Goal: Task Accomplishment & Management: Manage account settings

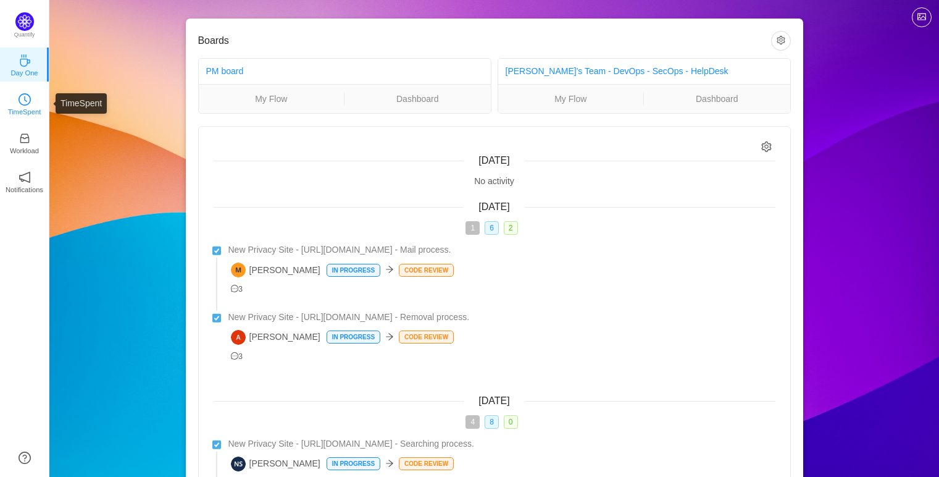
click at [26, 104] on icon "icon: clock-circle" at bounding box center [25, 99] width 12 height 12
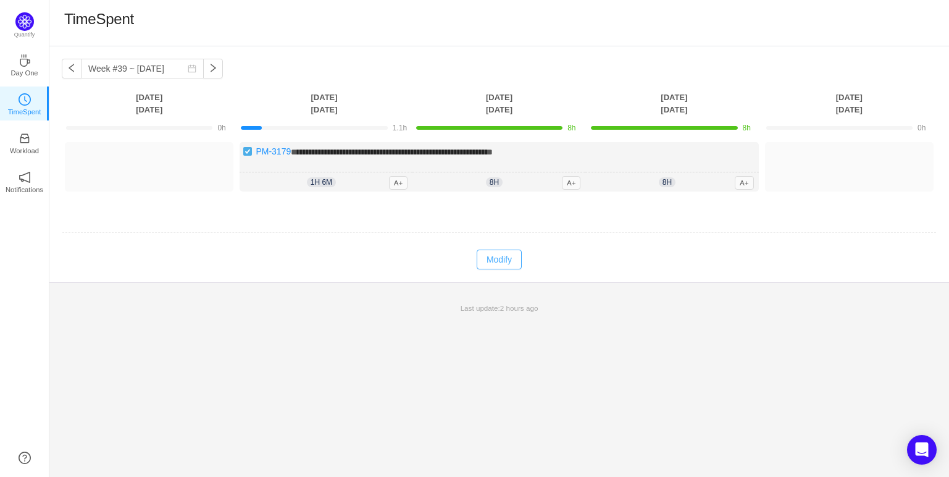
click at [491, 261] on button "Modify" at bounding box center [499, 260] width 45 height 20
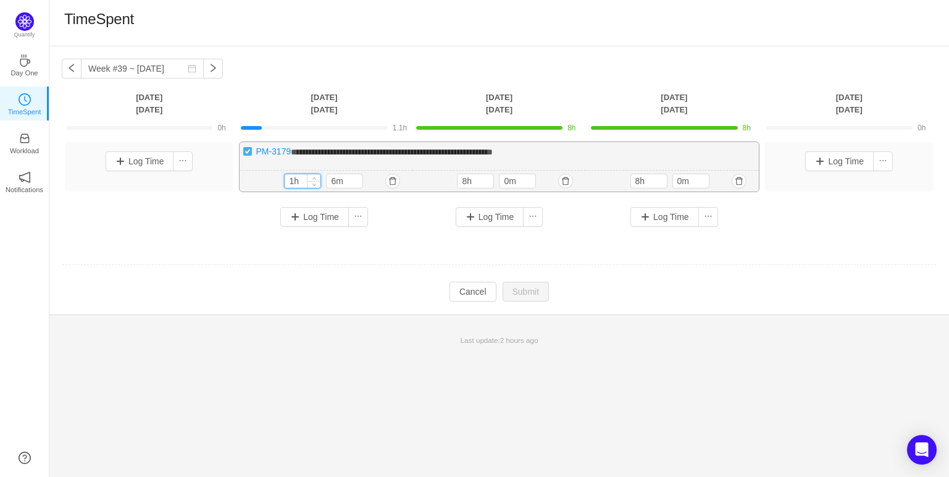
click at [301, 183] on input "1h" at bounding box center [303, 181] width 36 height 14
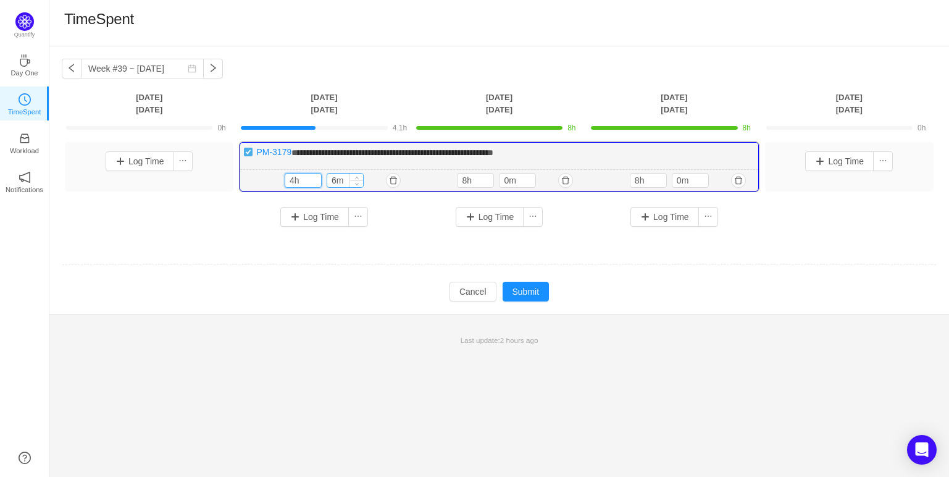
type input "4h"
click at [346, 179] on input "6m" at bounding box center [345, 181] width 36 height 14
type input "0m"
click at [524, 286] on button "Submit" at bounding box center [526, 292] width 47 height 20
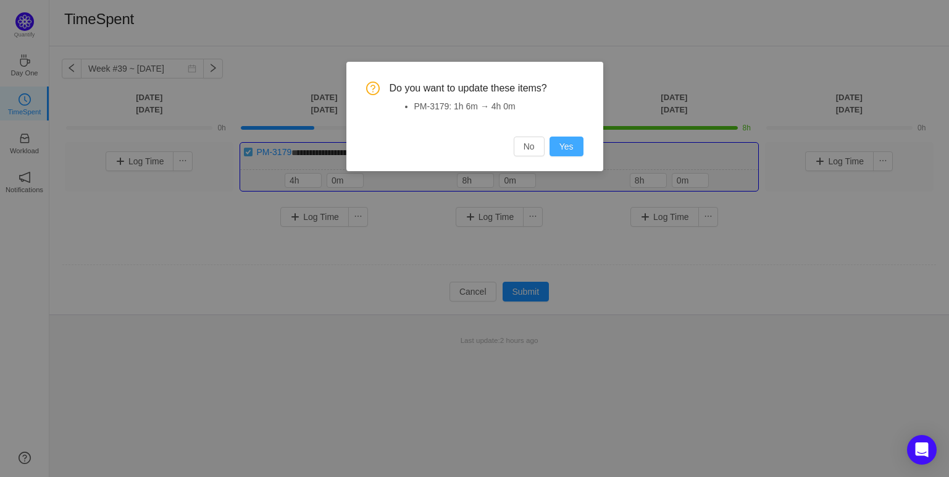
click at [562, 151] on button "Yes" at bounding box center [567, 147] width 34 height 20
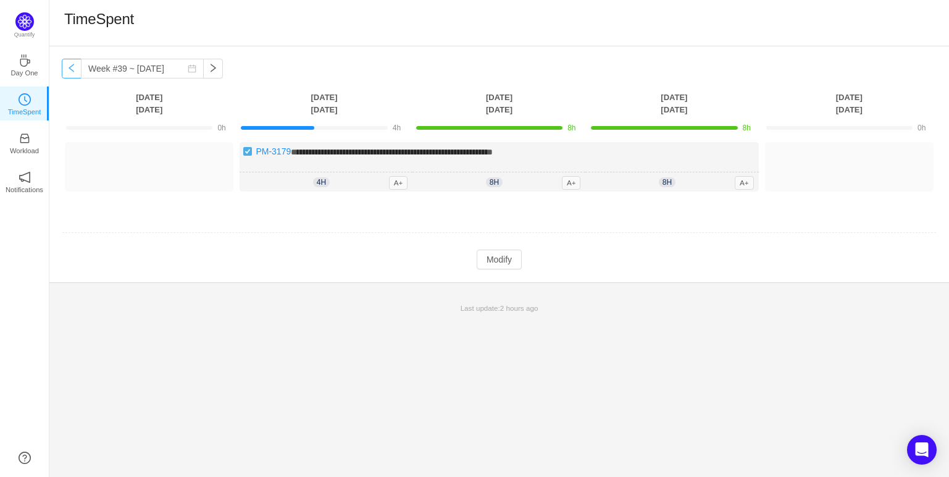
click at [75, 72] on button "button" at bounding box center [72, 69] width 20 height 20
type input "Week #38 ~ [DATE]"
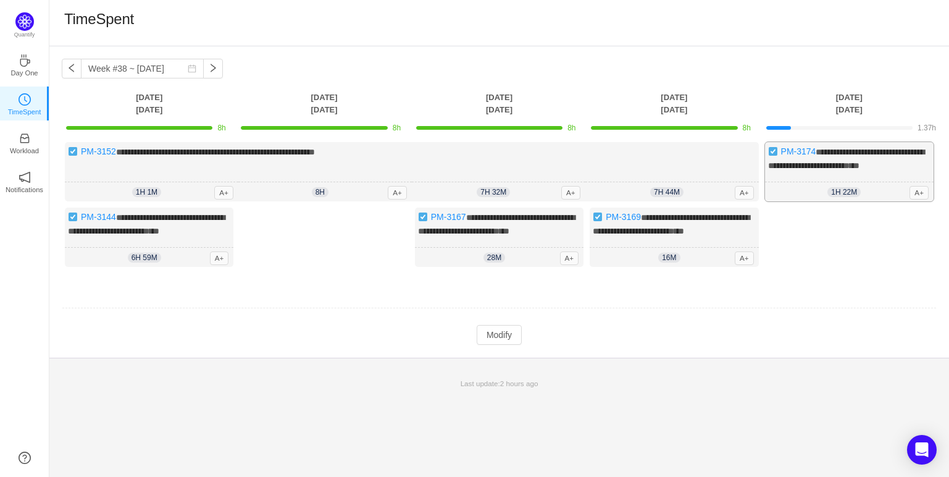
click at [852, 184] on div "**********" at bounding box center [849, 171] width 169 height 59
click at [493, 345] on button "Modify" at bounding box center [499, 335] width 45 height 20
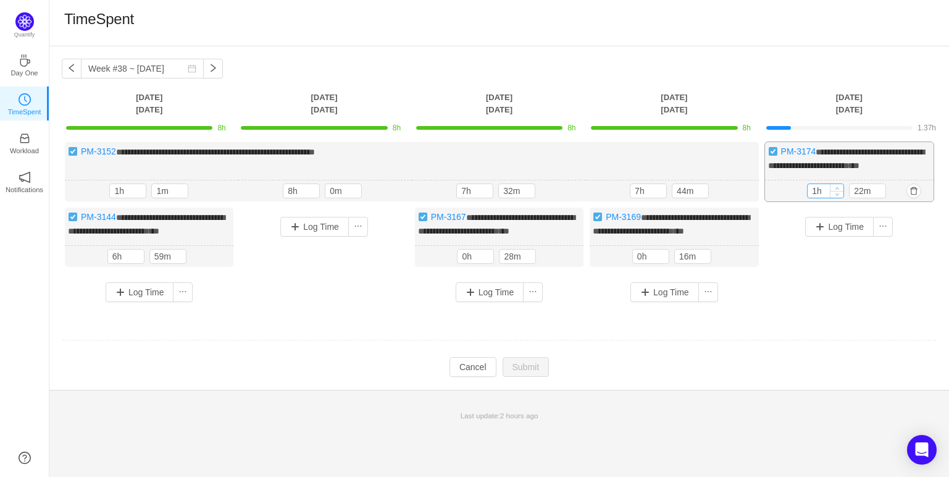
click at [817, 198] on input "1h" at bounding box center [826, 191] width 36 height 14
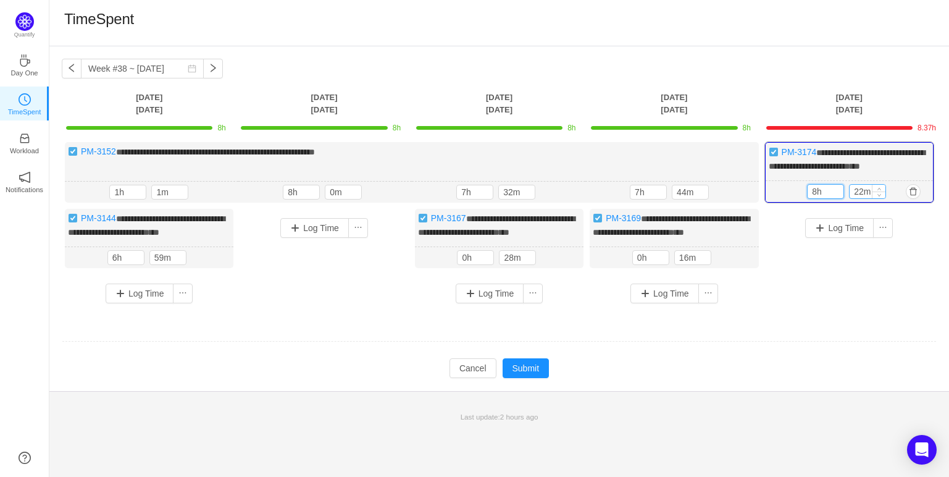
type input "8h"
click at [865, 198] on input "22m" at bounding box center [868, 192] width 36 height 14
type input "0m"
click at [862, 280] on div "Log Time" at bounding box center [849, 250] width 169 height 82
click at [534, 378] on button "Submit" at bounding box center [526, 368] width 47 height 20
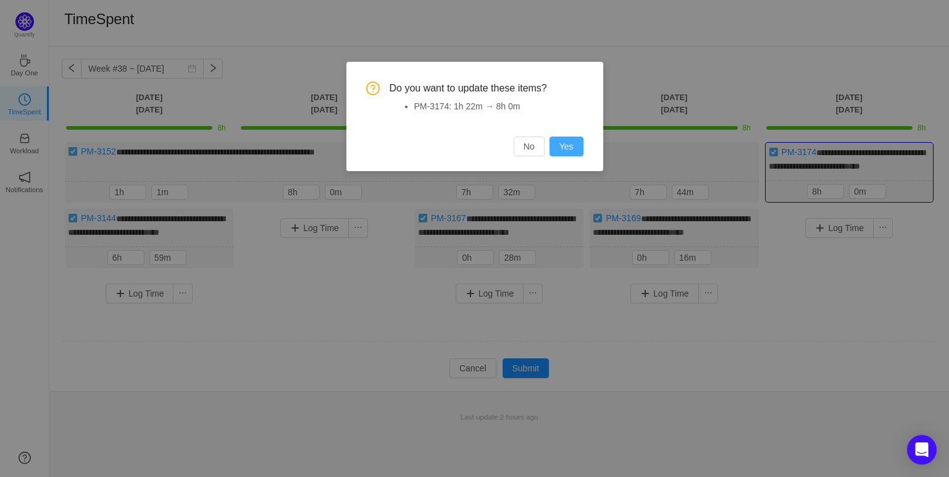
click at [571, 146] on button "Yes" at bounding box center [567, 147] width 34 height 20
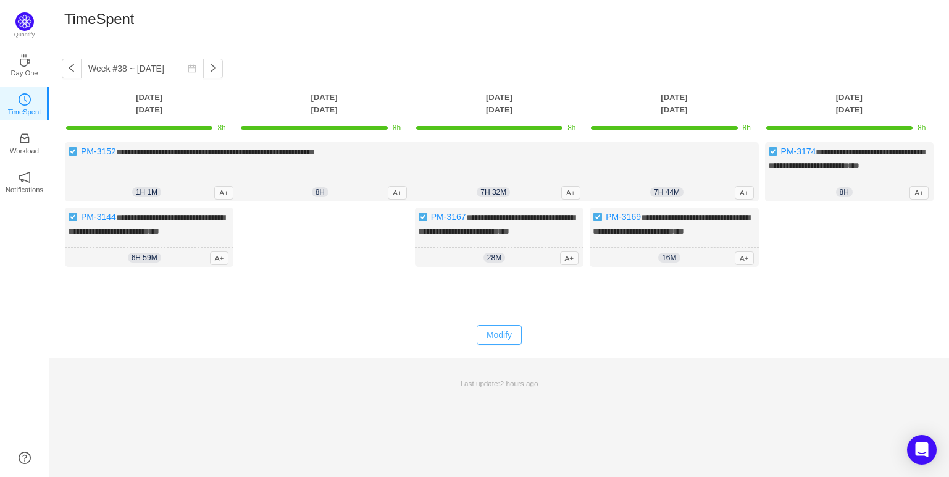
click at [502, 345] on button "Modify" at bounding box center [499, 335] width 45 height 20
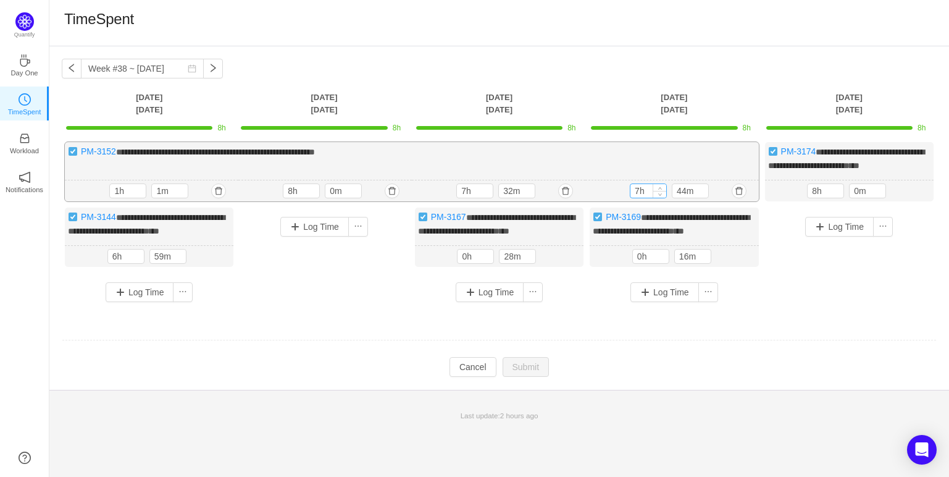
click at [640, 198] on input "7h" at bounding box center [649, 191] width 36 height 14
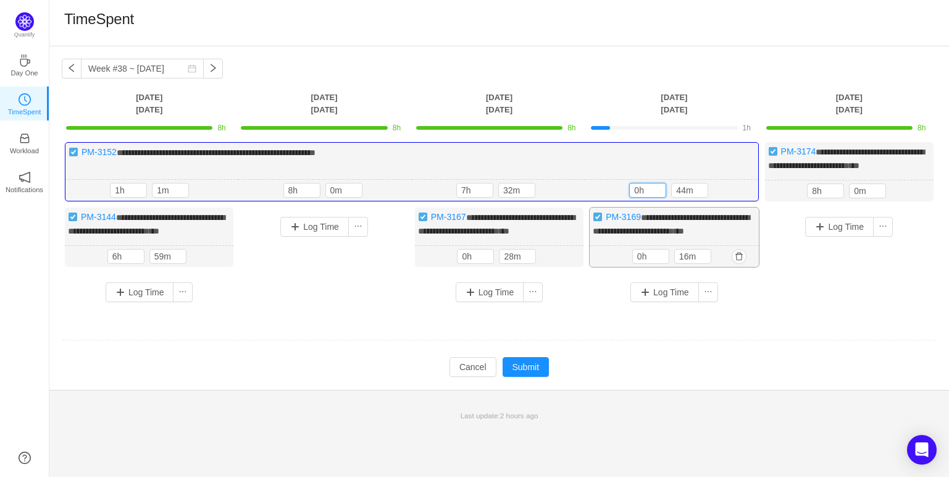
type input "0h"
click at [642, 263] on input "0h" at bounding box center [651, 257] width 36 height 14
type input "8h"
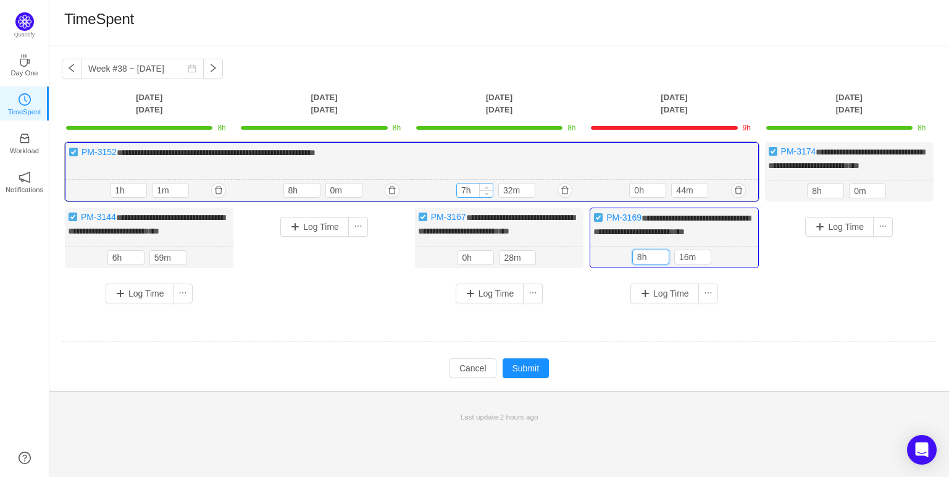
click at [466, 197] on input "7h" at bounding box center [475, 190] width 36 height 14
type input "0h"
click at [687, 197] on input "44m" at bounding box center [690, 190] width 36 height 14
type input "0m"
drag, startPoint x: 600, startPoint y: 351, endPoint x: 523, endPoint y: 263, distance: 117.3
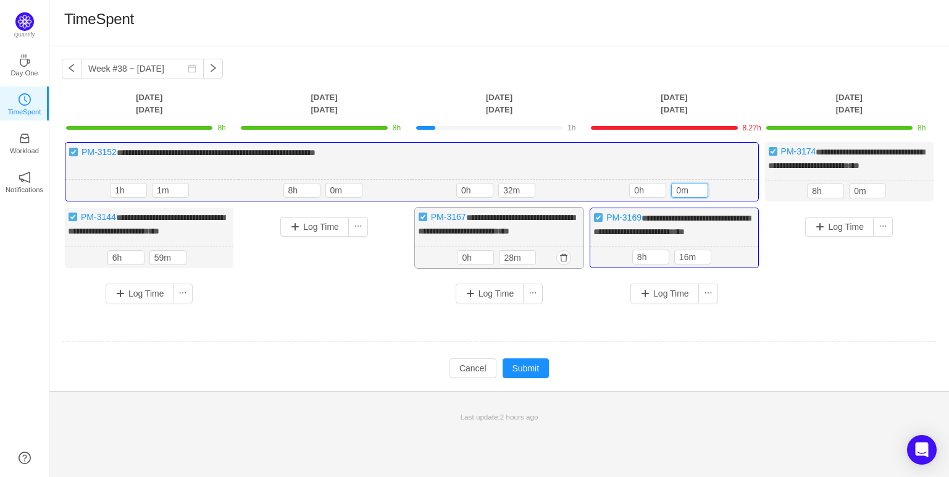
click at [600, 349] on td at bounding box center [499, 342] width 875 height 32
click at [510, 197] on input "32m" at bounding box center [517, 190] width 36 height 14
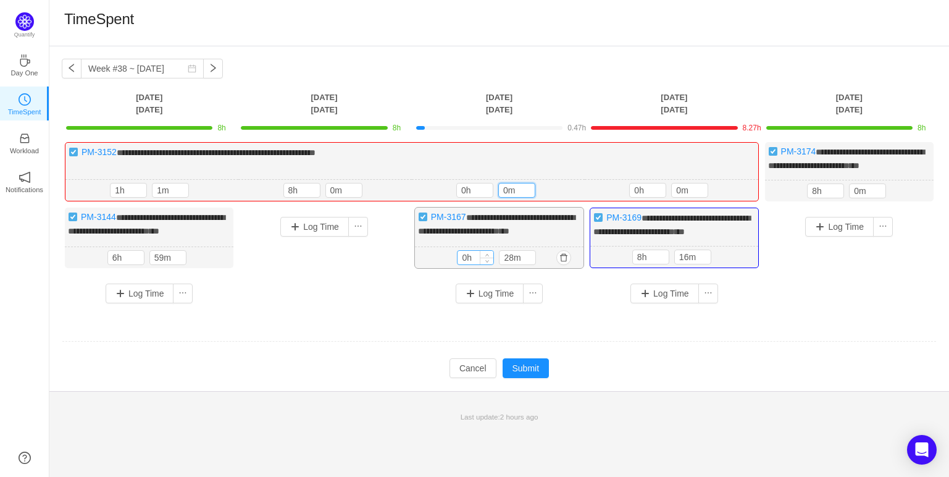
type input "0m"
click at [468, 264] on input "0h" at bounding box center [476, 258] width 36 height 14
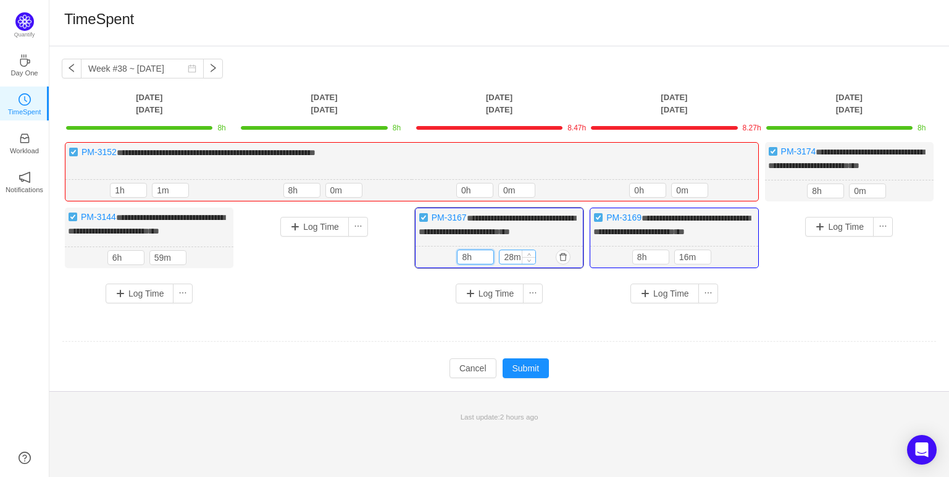
type input "8h"
click at [516, 264] on input "28m" at bounding box center [518, 257] width 36 height 14
type input "0m"
click at [360, 342] on div at bounding box center [499, 341] width 874 height 1
click at [120, 197] on input "1h" at bounding box center [129, 190] width 36 height 14
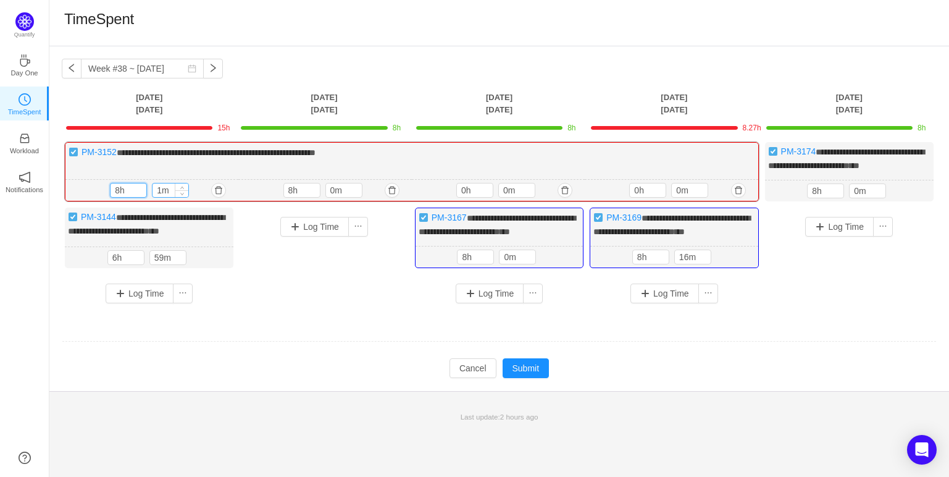
type input "8h"
click at [162, 197] on input "1m" at bounding box center [171, 190] width 36 height 14
type input "0m"
click at [116, 264] on input "6h" at bounding box center [126, 258] width 36 height 14
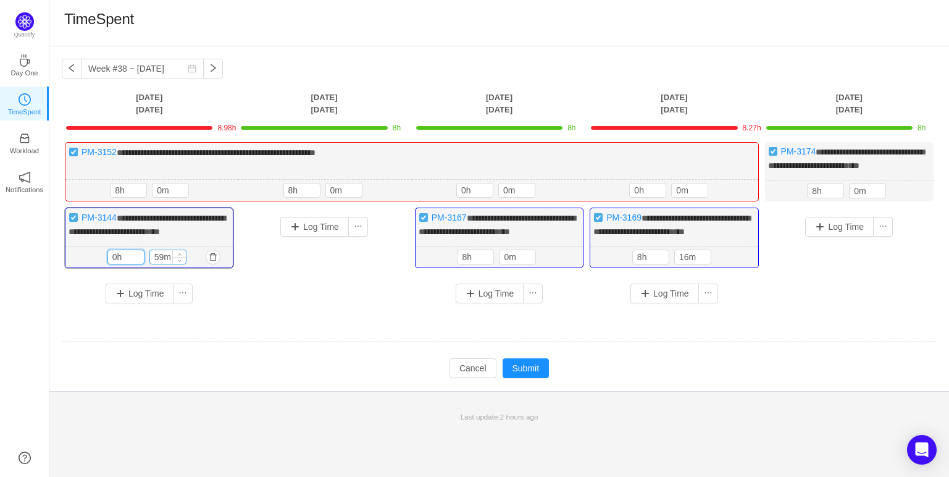
type input "0h"
click at [156, 264] on input "59m" at bounding box center [168, 257] width 36 height 14
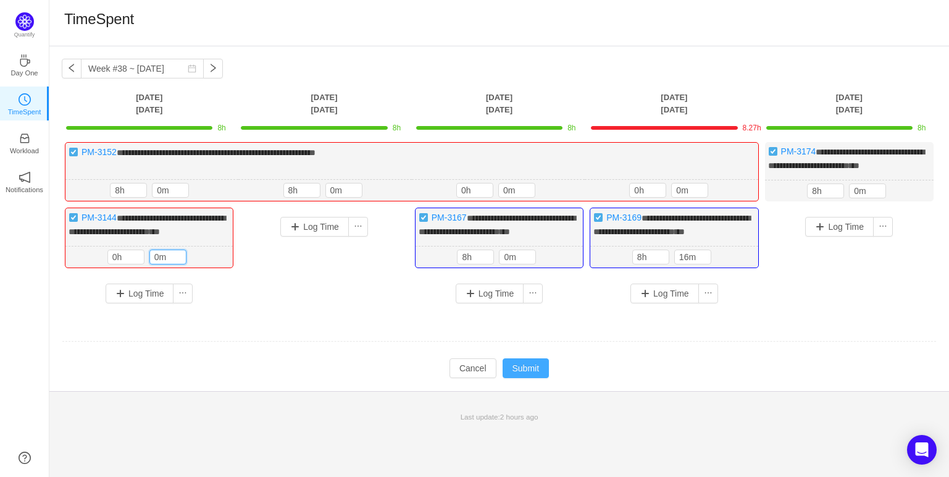
type input "0m"
click at [531, 378] on button "Submit" at bounding box center [526, 368] width 47 height 20
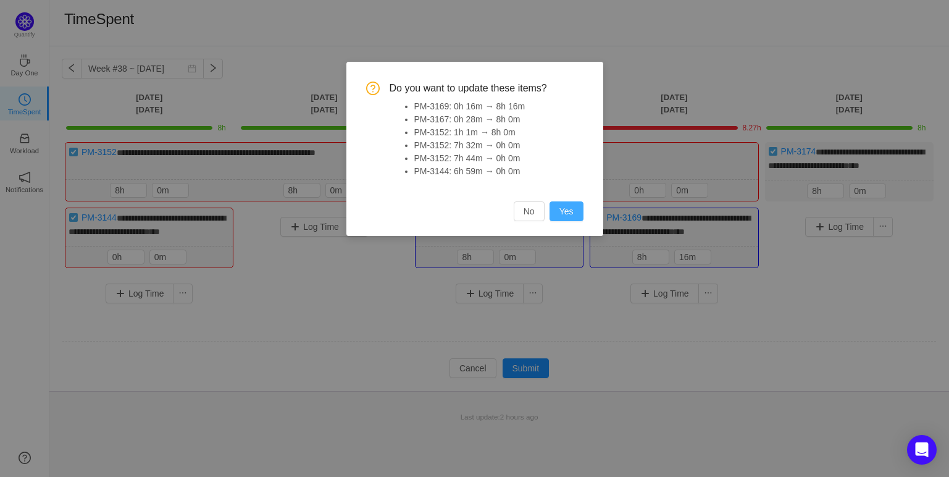
click at [573, 216] on button "Yes" at bounding box center [567, 211] width 34 height 20
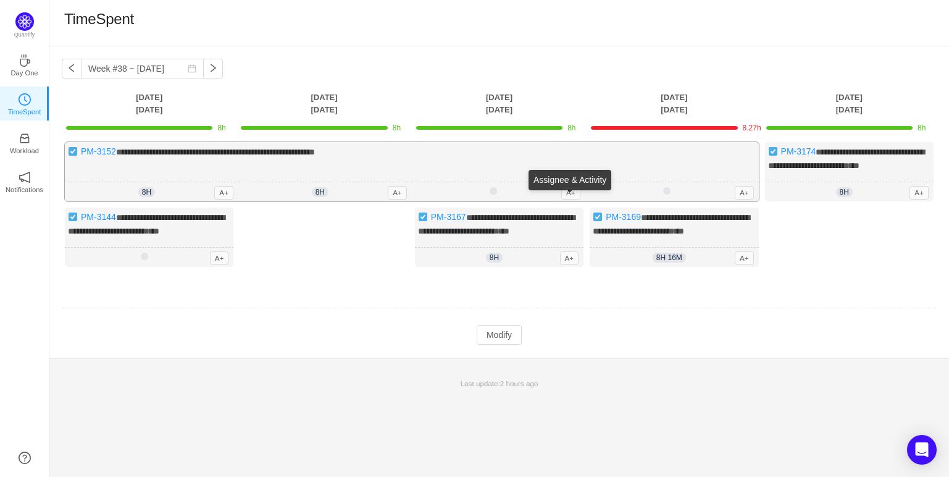
click at [571, 200] on span "A+" at bounding box center [570, 193] width 19 height 14
click at [502, 345] on button "Modify" at bounding box center [499, 335] width 45 height 20
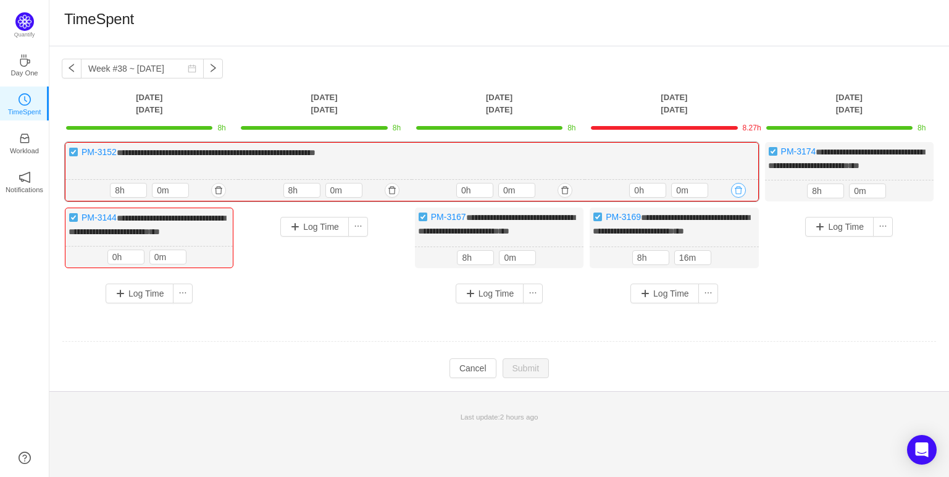
click at [736, 198] on button "button" at bounding box center [738, 190] width 15 height 15
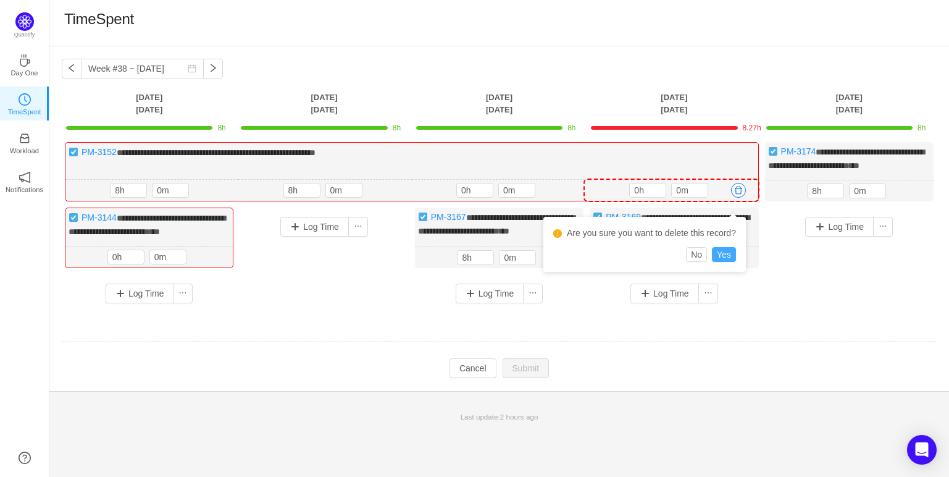
click at [726, 251] on button "Yes" at bounding box center [724, 254] width 24 height 15
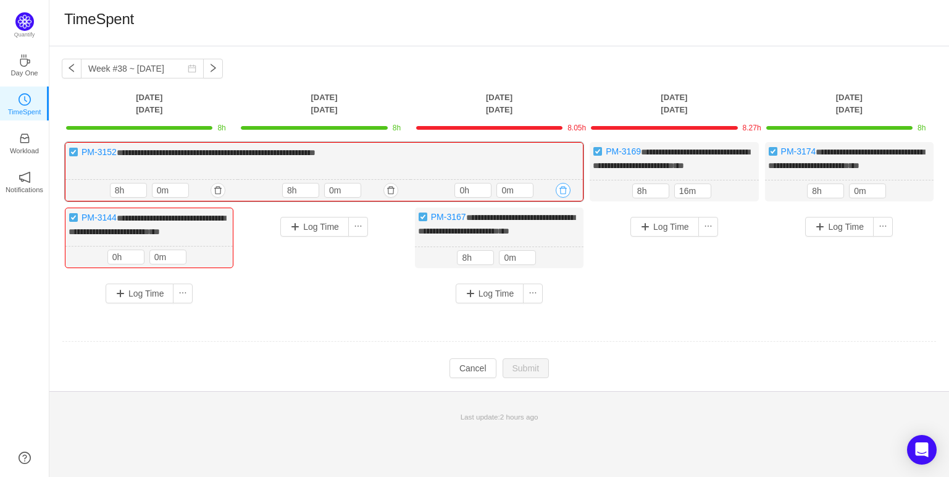
click at [562, 198] on button "button" at bounding box center [563, 190] width 15 height 15
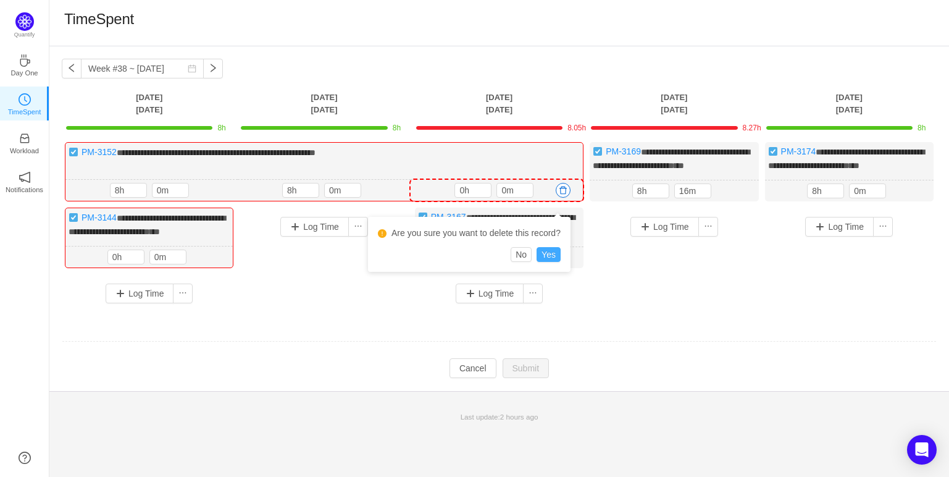
click at [546, 257] on button "Yes" at bounding box center [549, 254] width 24 height 15
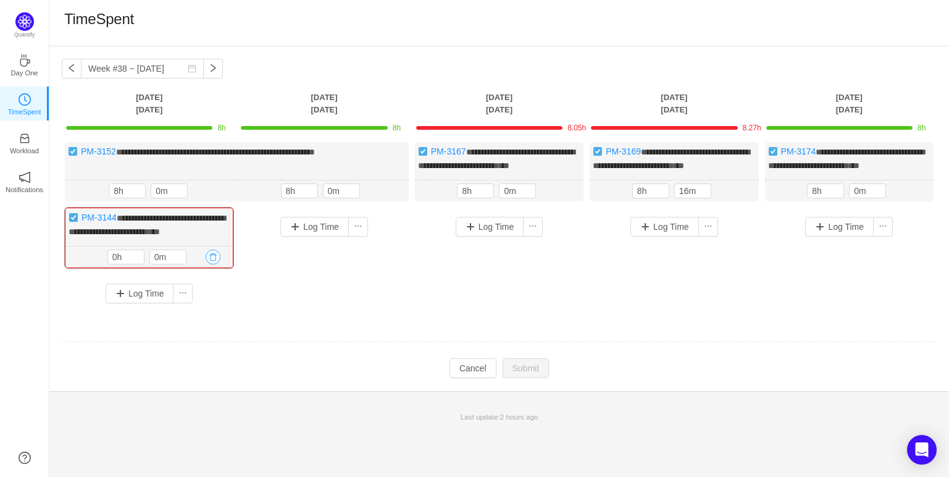
click at [213, 264] on button "button" at bounding box center [213, 257] width 15 height 15
click at [203, 332] on button "Yes" at bounding box center [199, 333] width 24 height 15
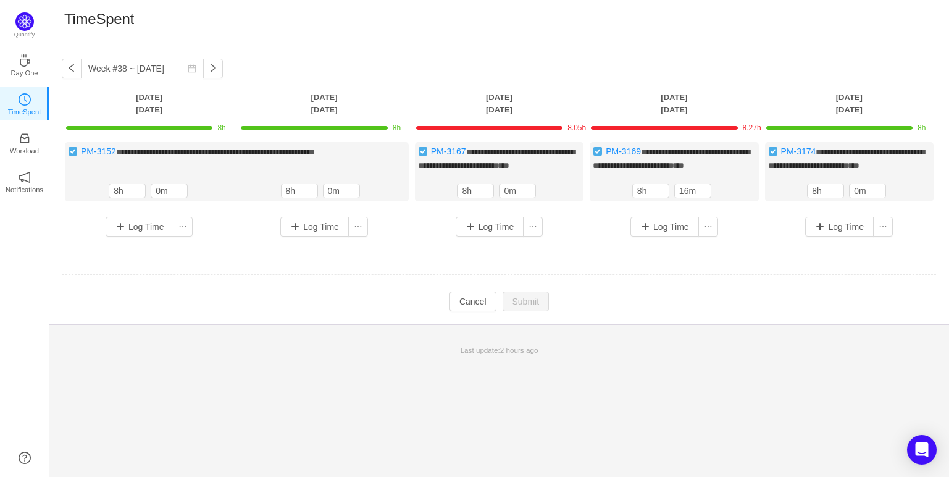
click at [411, 289] on td at bounding box center [499, 275] width 875 height 32
click at [691, 198] on input "16m" at bounding box center [693, 191] width 36 height 14
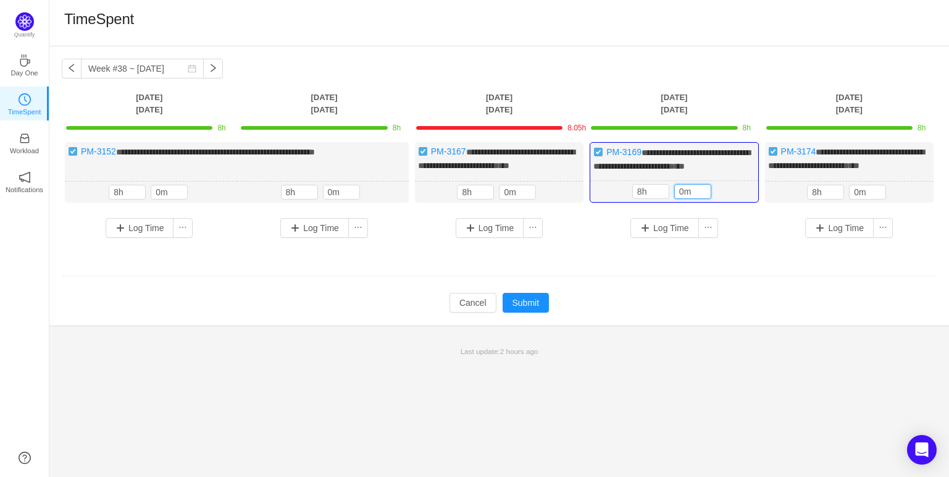
type input "0m"
click at [695, 274] on td at bounding box center [499, 277] width 875 height 32
click at [527, 313] on button "Submit" at bounding box center [526, 303] width 47 height 20
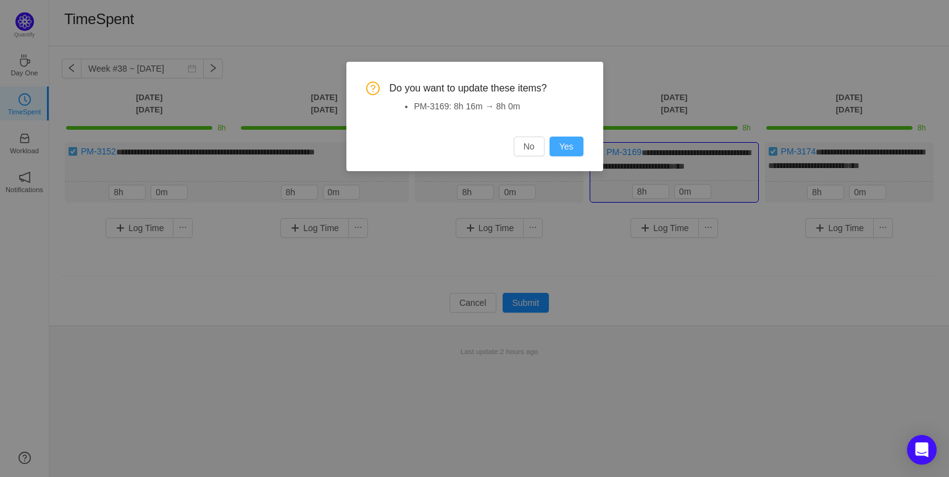
click at [562, 152] on button "Yes" at bounding box center [567, 147] width 34 height 20
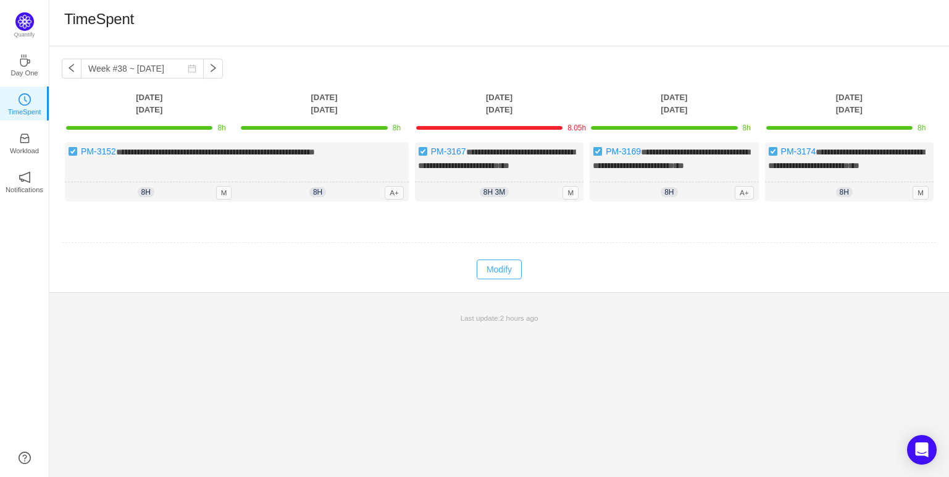
click at [506, 279] on button "Modify" at bounding box center [499, 269] width 45 height 20
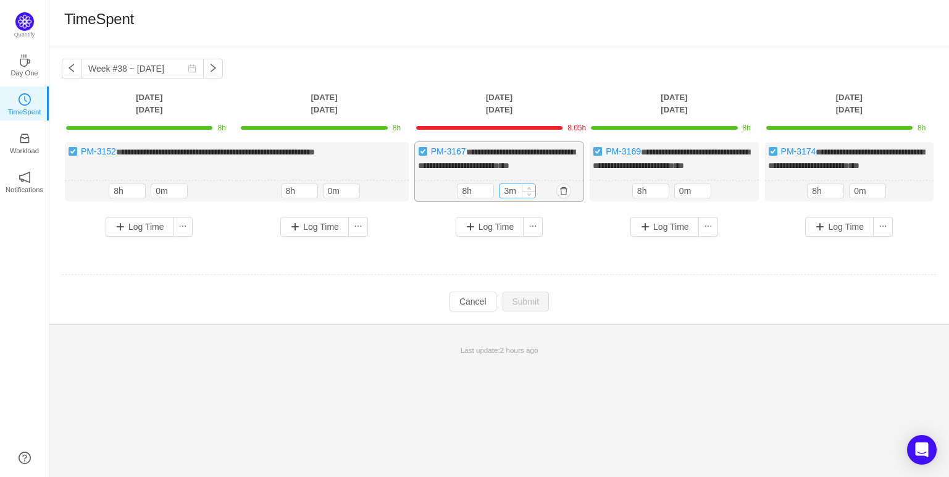
click at [513, 198] on input "3m" at bounding box center [518, 191] width 36 height 14
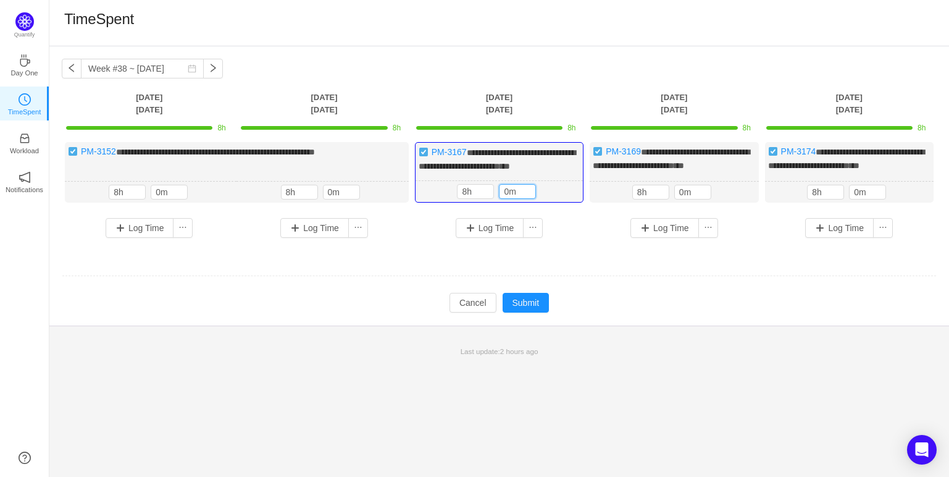
type input "0m"
click at [680, 313] on td "Modify Cancel Submit" at bounding box center [499, 302] width 875 height 21
click at [518, 313] on button "Submit" at bounding box center [526, 303] width 47 height 20
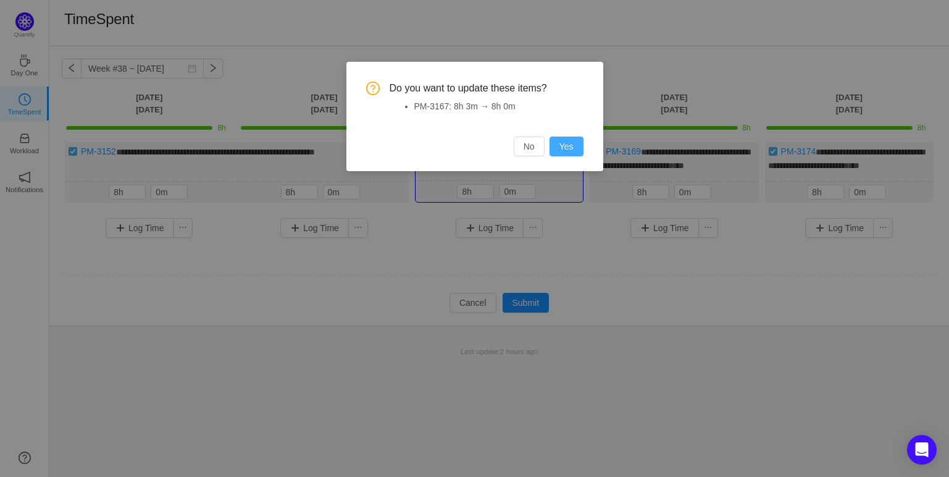
click at [560, 145] on button "Yes" at bounding box center [567, 147] width 34 height 20
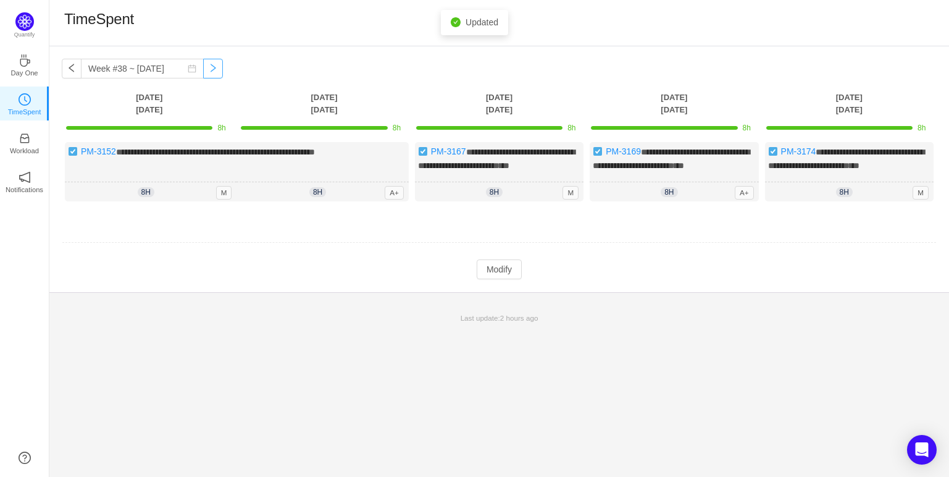
click at [213, 65] on button "button" at bounding box center [213, 69] width 20 height 20
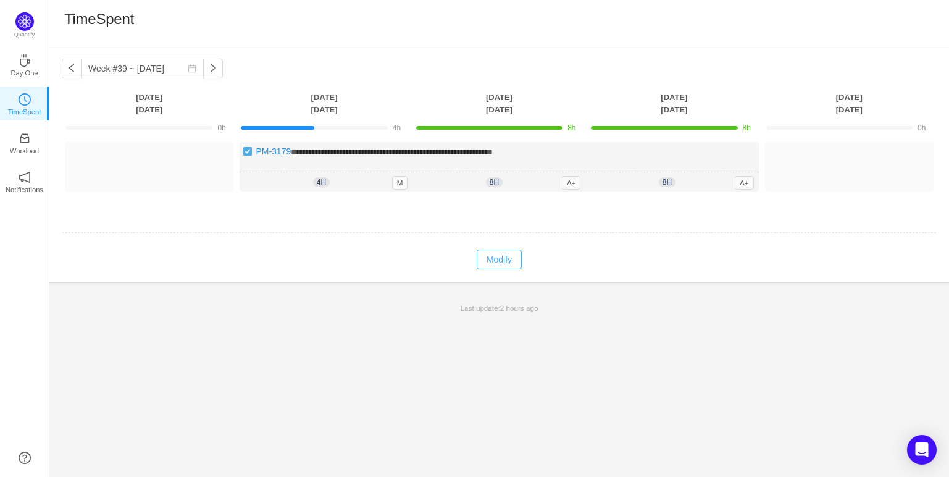
click at [499, 262] on button "Modify" at bounding box center [499, 260] width 45 height 20
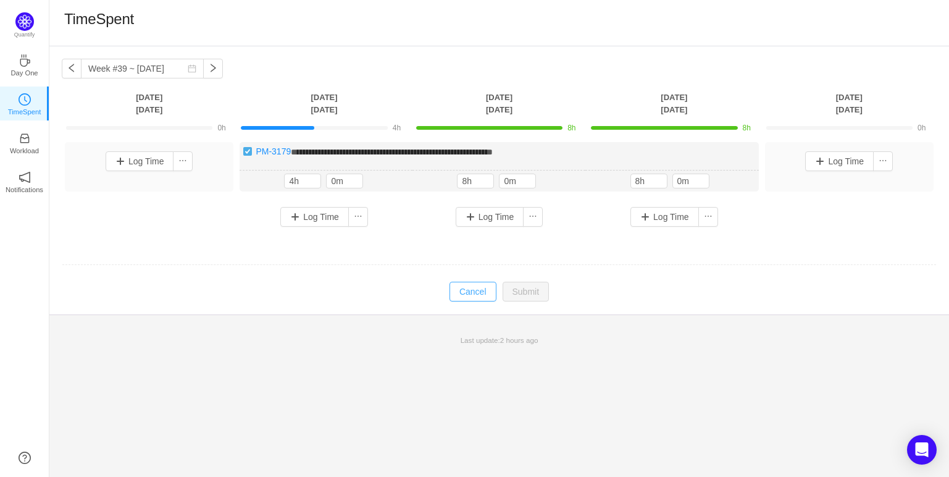
click at [474, 296] on button "Cancel" at bounding box center [473, 292] width 47 height 20
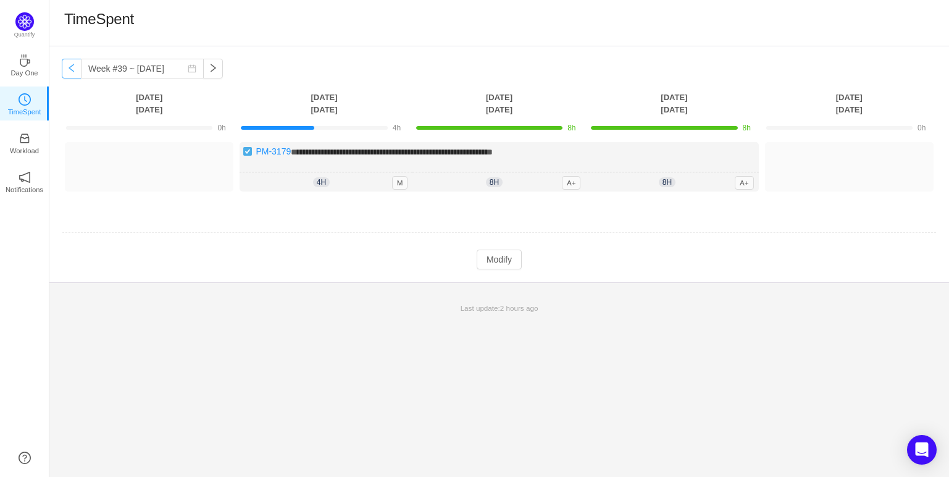
click at [72, 74] on button "button" at bounding box center [72, 69] width 20 height 20
type input "Week #38 ~ [DATE]"
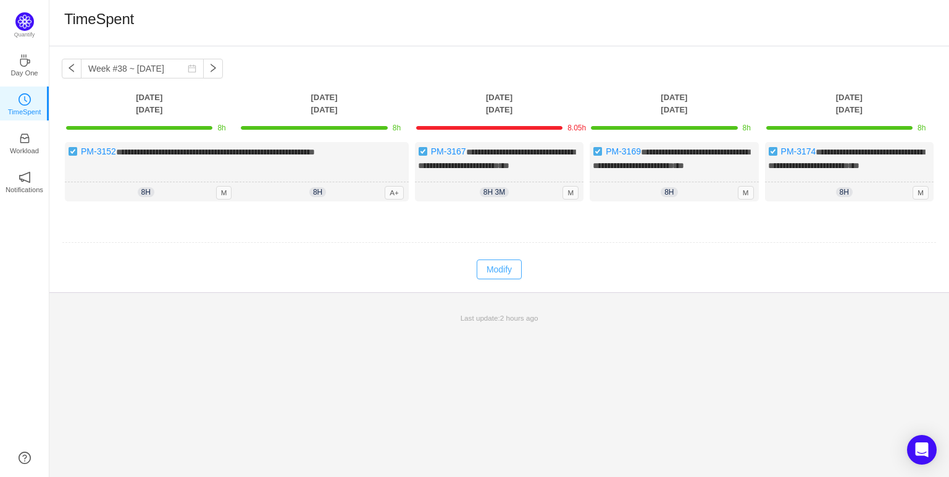
click at [507, 279] on button "Modify" at bounding box center [499, 269] width 45 height 20
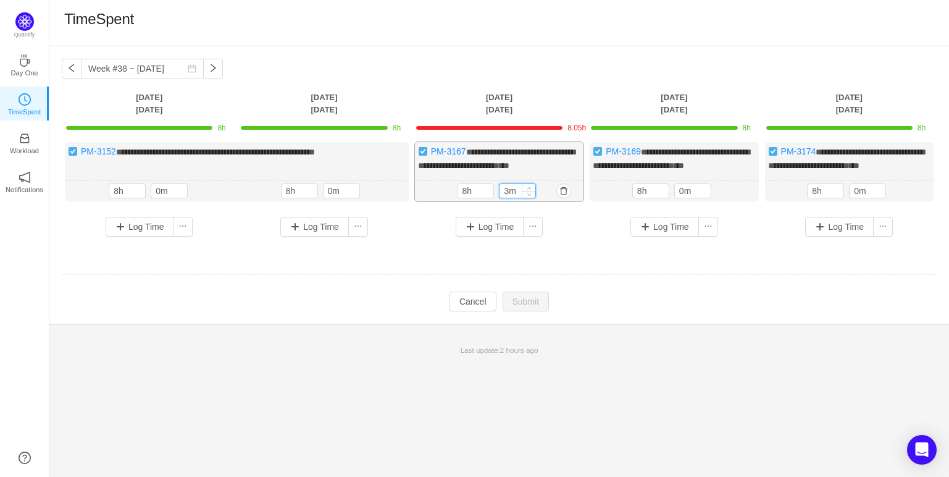
click at [511, 198] on input "3m" at bounding box center [518, 191] width 36 height 14
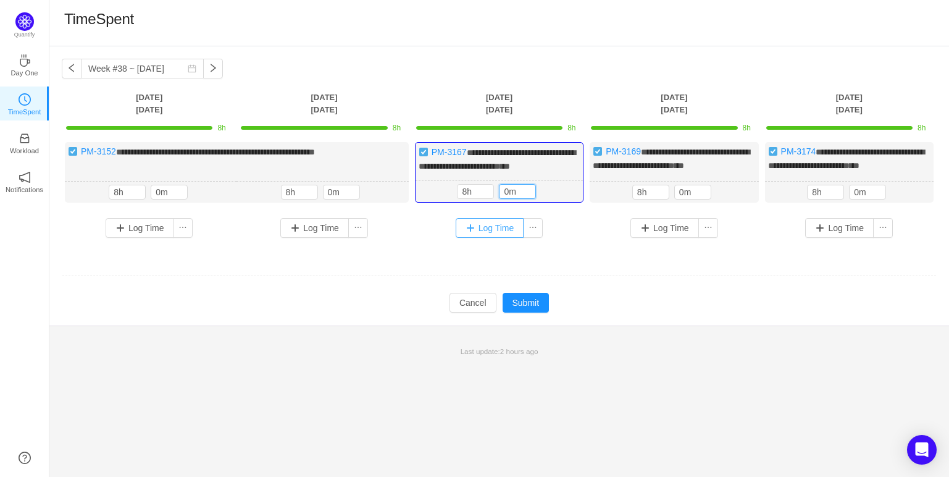
type input "0m"
click at [569, 238] on div "Log Time" at bounding box center [499, 228] width 162 height 20
click at [534, 313] on button "Submit" at bounding box center [526, 303] width 47 height 20
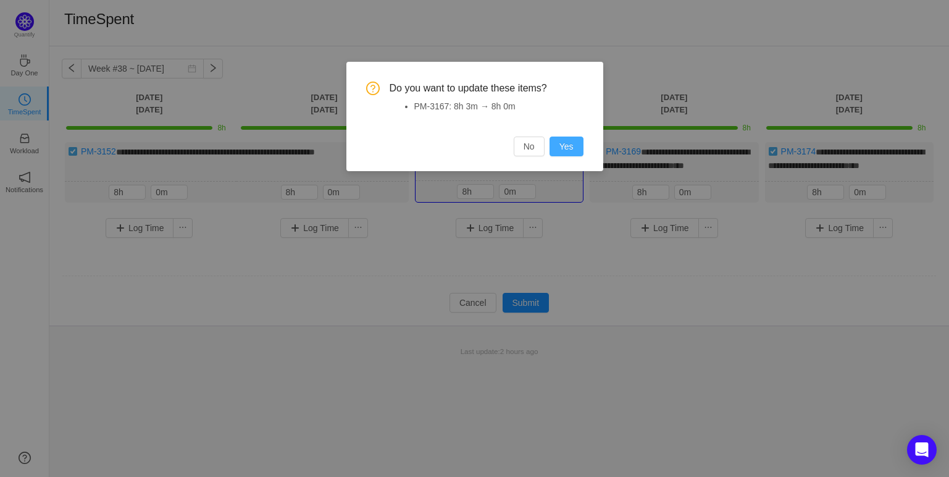
click at [570, 147] on button "Yes" at bounding box center [567, 147] width 34 height 20
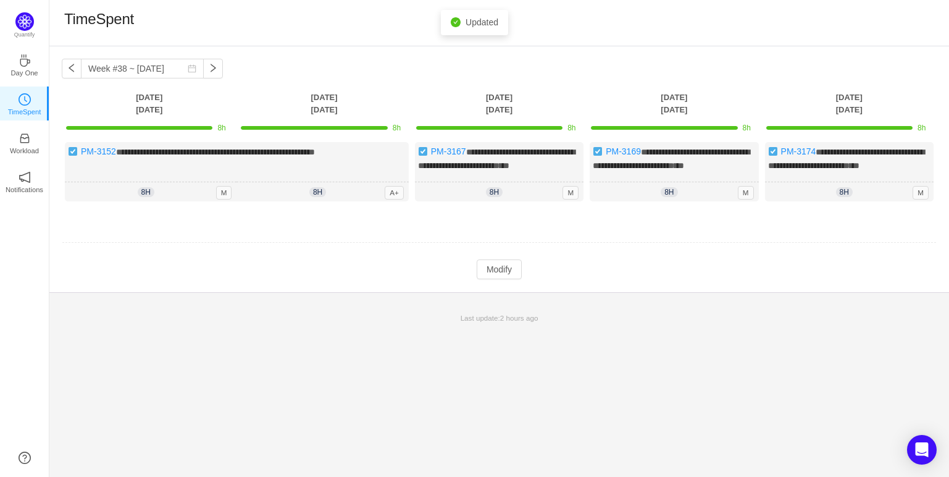
click at [597, 254] on td at bounding box center [499, 243] width 875 height 32
click at [75, 67] on button "button" at bounding box center [72, 69] width 20 height 20
type input "Week #37 ~ [DATE]"
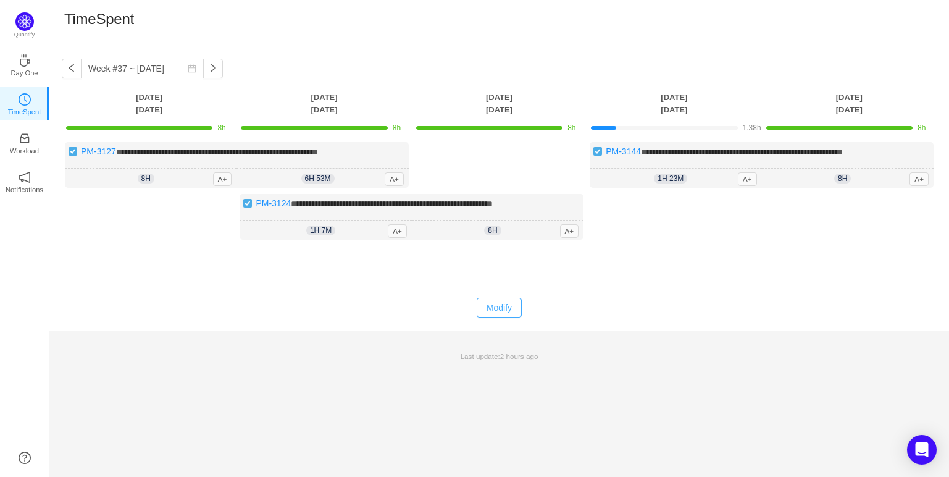
click at [500, 299] on button "Modify" at bounding box center [499, 308] width 45 height 20
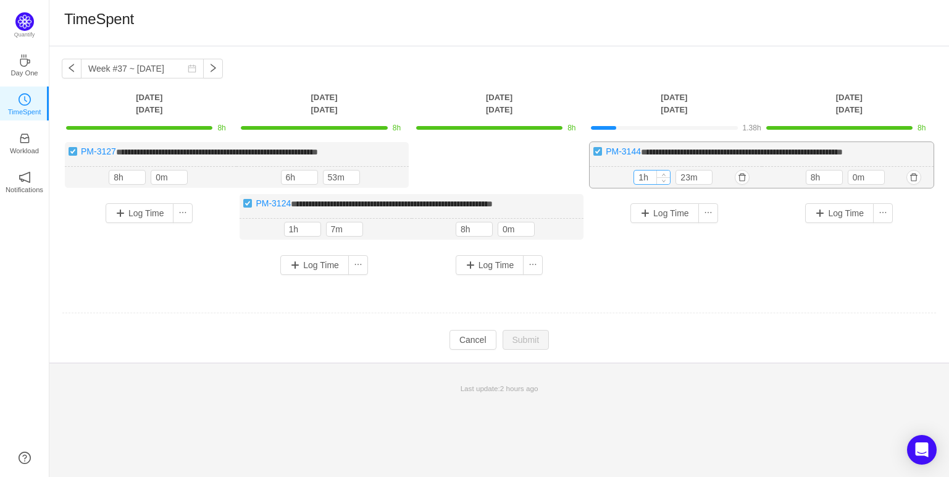
click at [644, 177] on input "1h" at bounding box center [652, 177] width 36 height 14
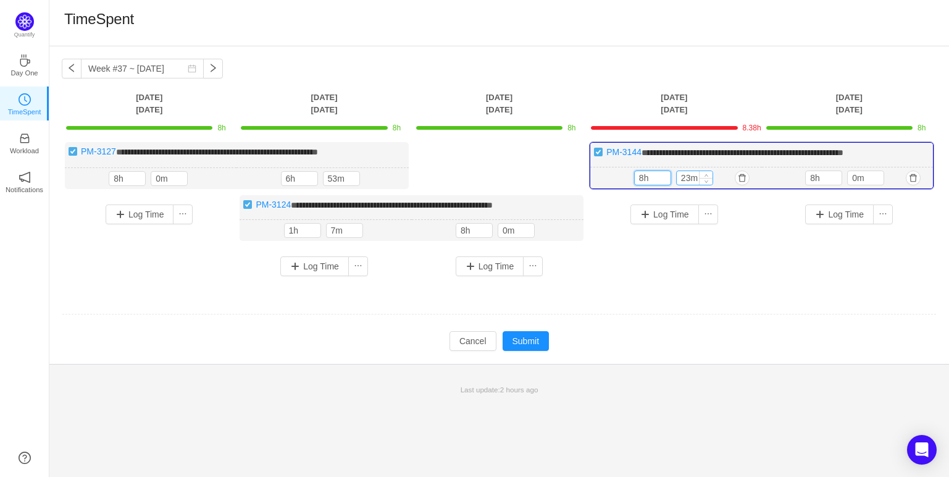
type input "8h"
click at [689, 182] on input "23m" at bounding box center [695, 178] width 36 height 14
type input "0m"
click at [757, 278] on div "**********" at bounding box center [499, 213] width 875 height 143
click at [389, 178] on button "button" at bounding box center [389, 178] width 15 height 15
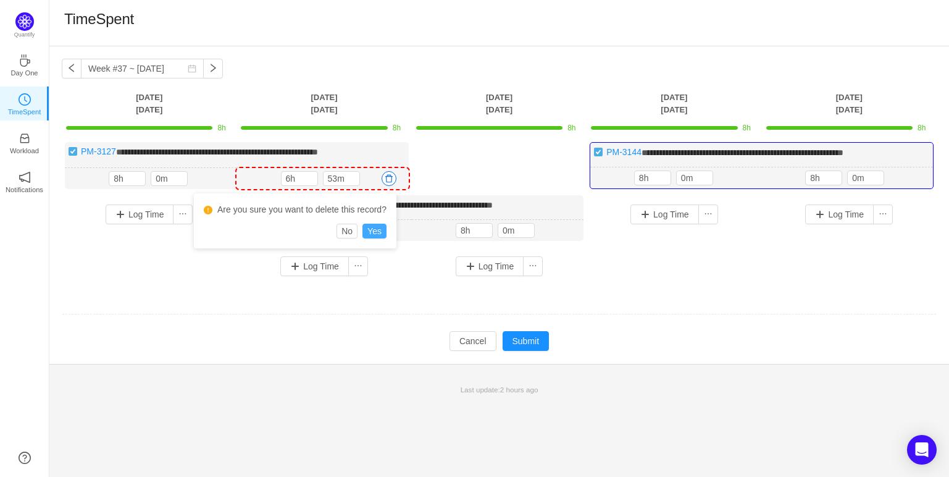
click at [369, 232] on button "Yes" at bounding box center [375, 231] width 24 height 15
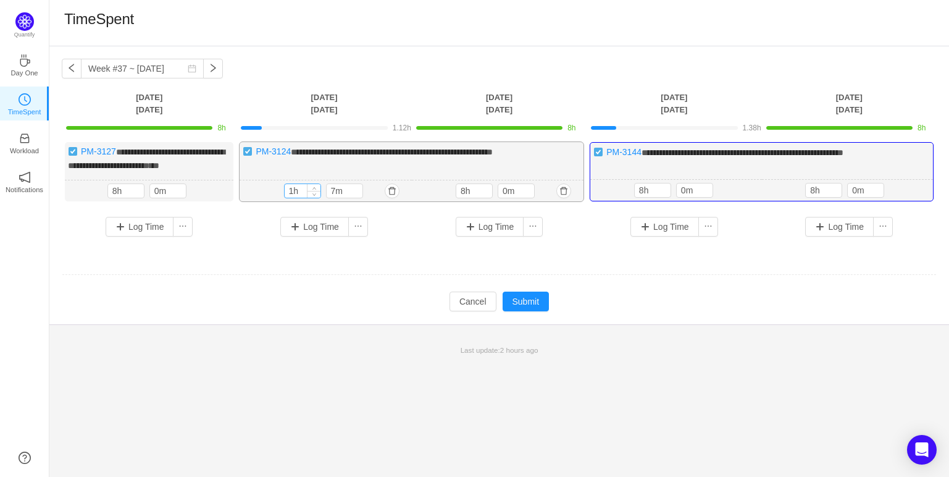
click at [293, 198] on input "1h" at bounding box center [303, 191] width 36 height 14
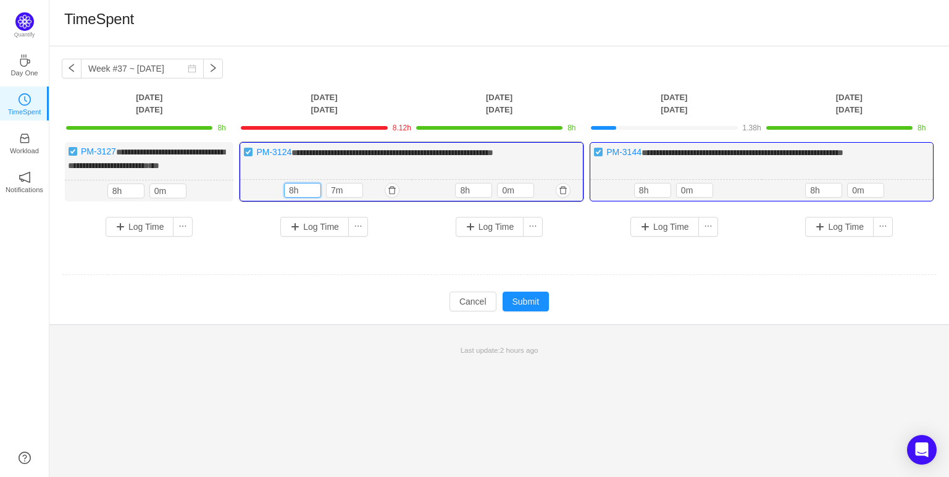
type input "8h"
type input "0m"
click at [404, 277] on td at bounding box center [499, 275] width 875 height 32
click at [522, 309] on button "Submit" at bounding box center [526, 302] width 47 height 20
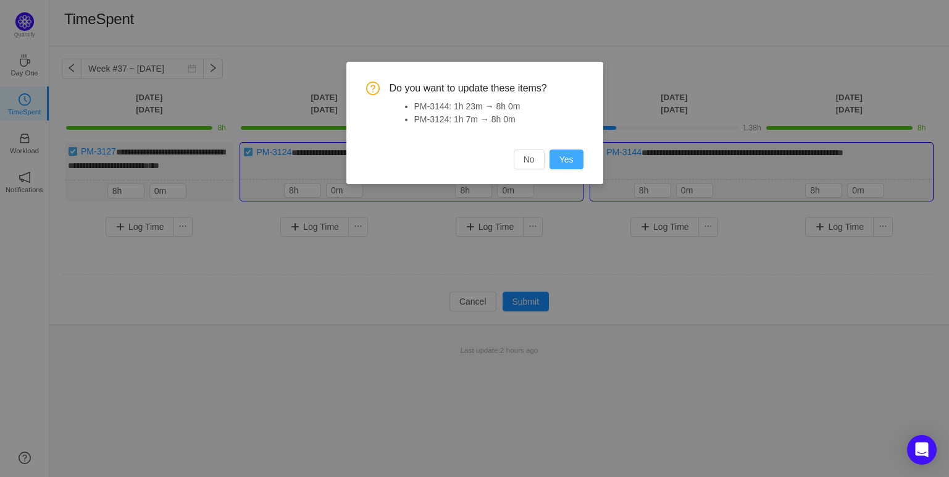
click at [560, 158] on button "Yes" at bounding box center [567, 159] width 34 height 20
type input "1h"
type input "23m"
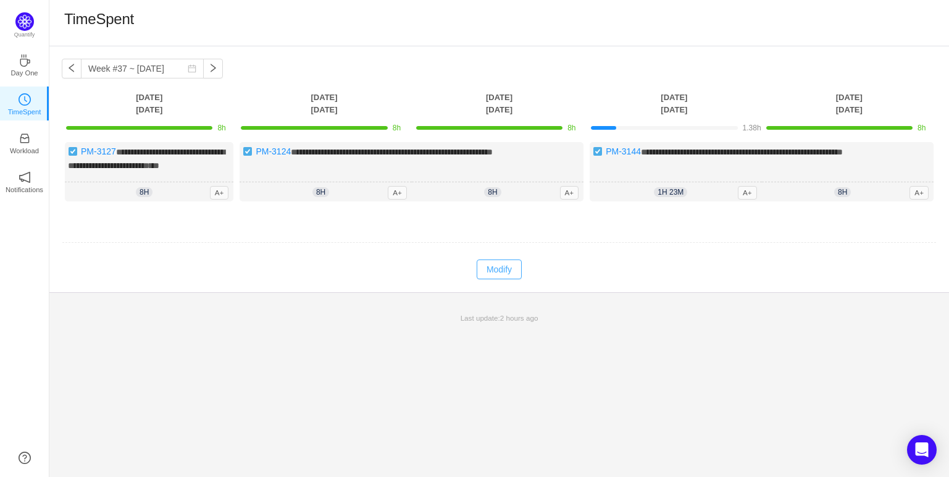
drag, startPoint x: 513, startPoint y: 280, endPoint x: 504, endPoint y: 282, distance: 8.7
click at [511, 279] on button "Modify" at bounding box center [499, 269] width 45 height 20
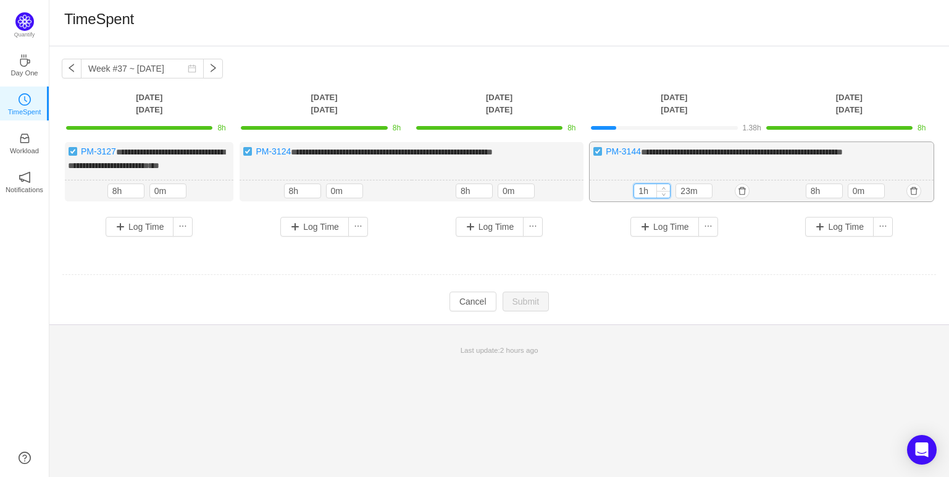
click at [644, 198] on input "1h" at bounding box center [652, 191] width 36 height 14
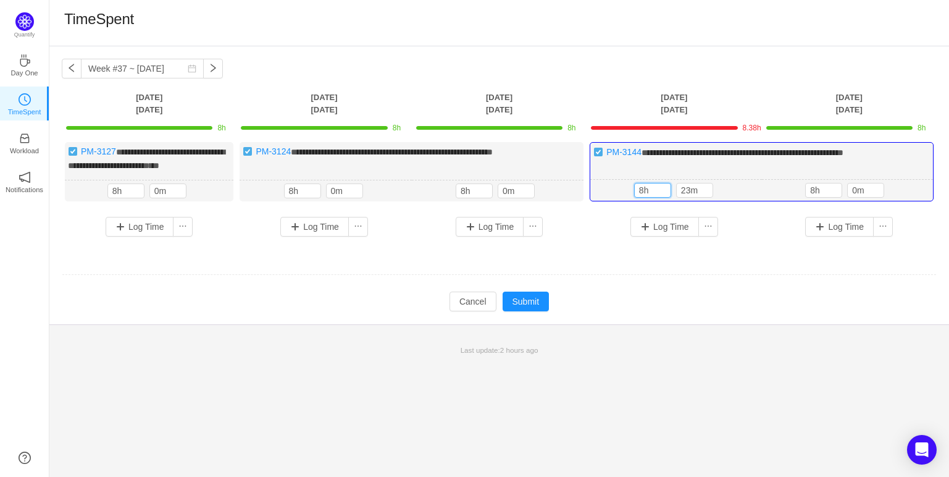
type input "8h"
type input "0m"
click at [627, 273] on td at bounding box center [499, 275] width 875 height 32
click at [527, 311] on button "Submit" at bounding box center [526, 302] width 47 height 20
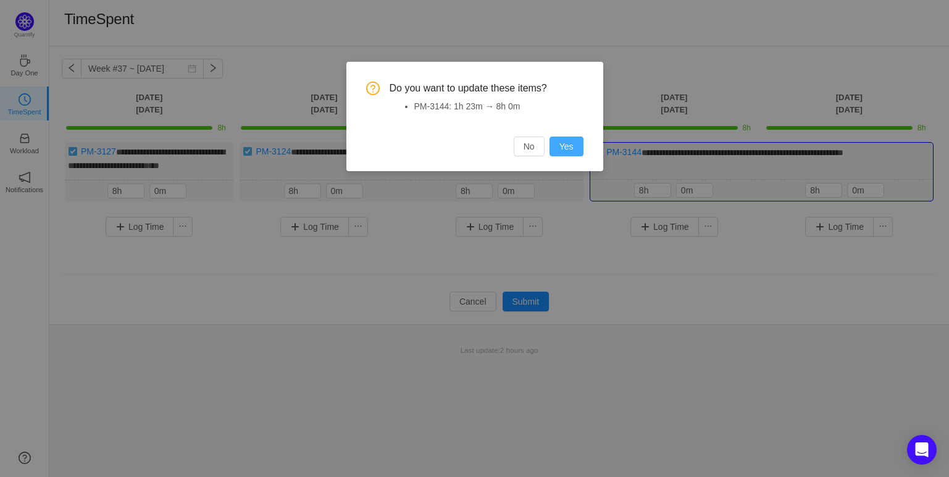
click at [560, 140] on button "Yes" at bounding box center [567, 147] width 34 height 20
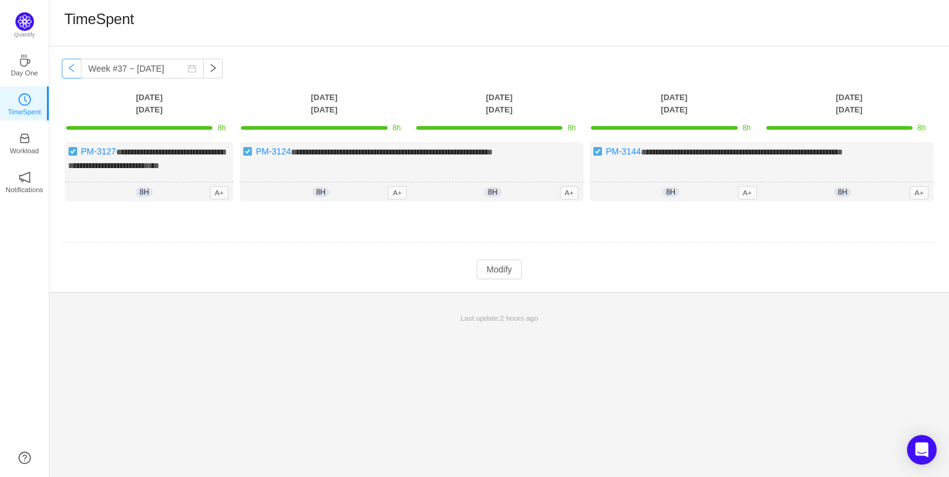
click at [70, 64] on button "button" at bounding box center [72, 69] width 20 height 20
type input "Week #36 ~ [DATE]"
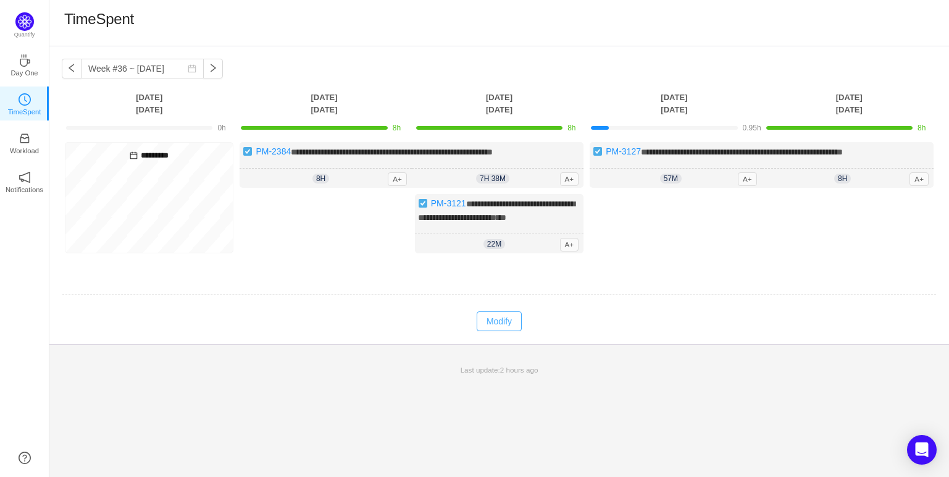
click at [517, 326] on button "Modify" at bounding box center [499, 321] width 45 height 20
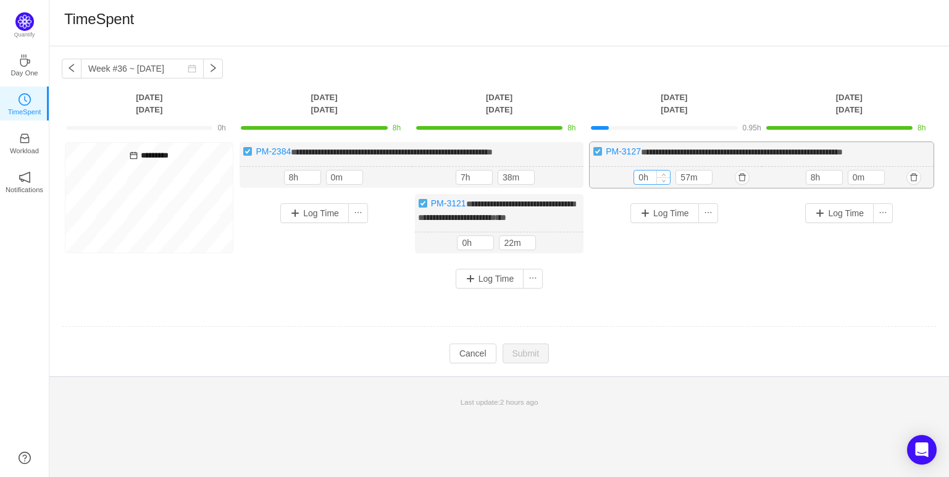
click at [645, 173] on input "0h" at bounding box center [652, 177] width 36 height 14
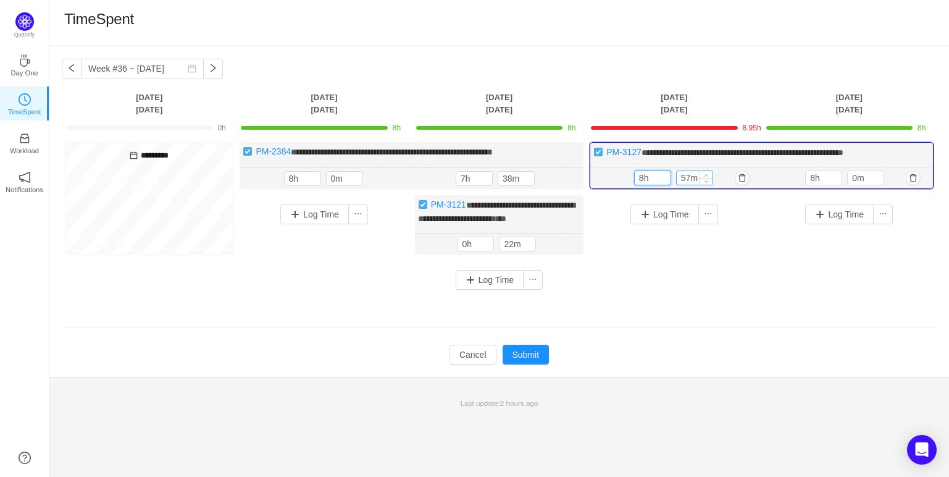
type input "8h"
click at [690, 176] on input "57m" at bounding box center [695, 178] width 36 height 14
type input "0m"
click at [766, 274] on div "Log Time" at bounding box center [849, 236] width 169 height 82
click at [762, 264] on div "**********" at bounding box center [499, 220] width 875 height 157
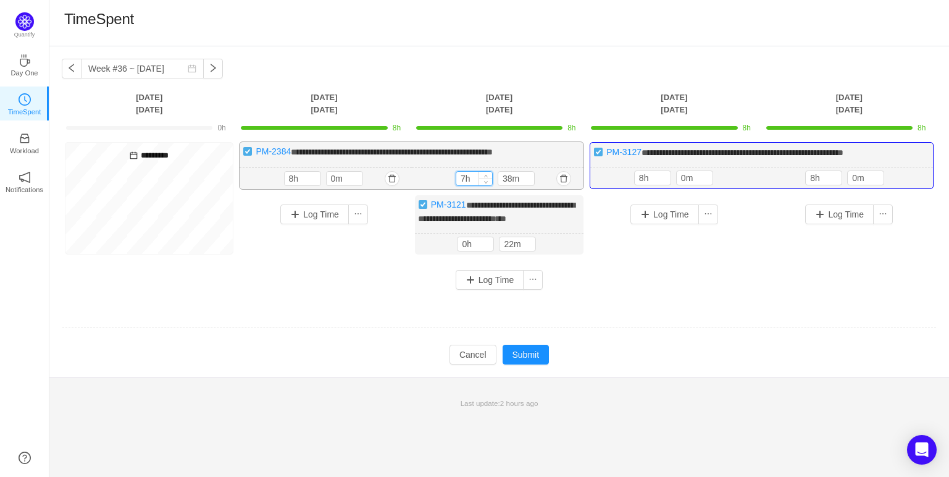
click at [461, 177] on input "7h" at bounding box center [474, 179] width 36 height 14
type input "8h"
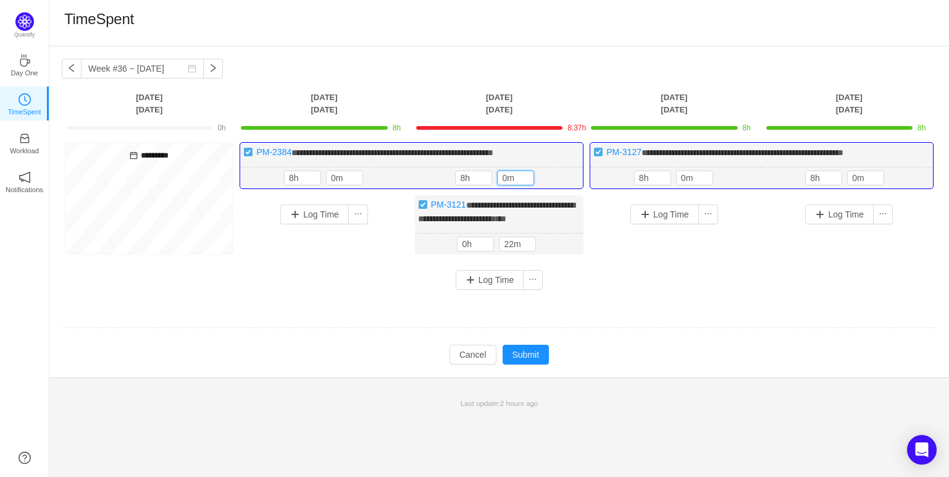
type input "0m"
click at [345, 253] on div "Log Time" at bounding box center [324, 236] width 169 height 82
click at [559, 251] on button "button" at bounding box center [564, 244] width 15 height 15
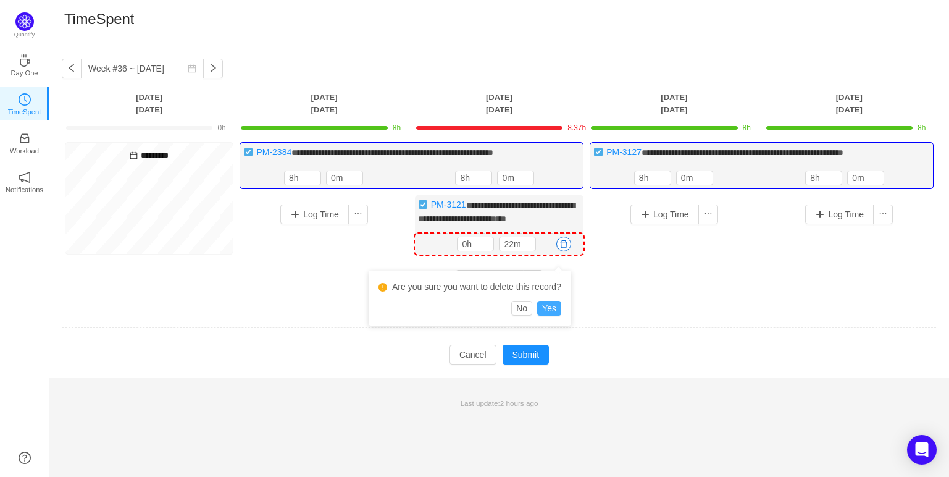
click at [547, 306] on button "Yes" at bounding box center [549, 308] width 24 height 15
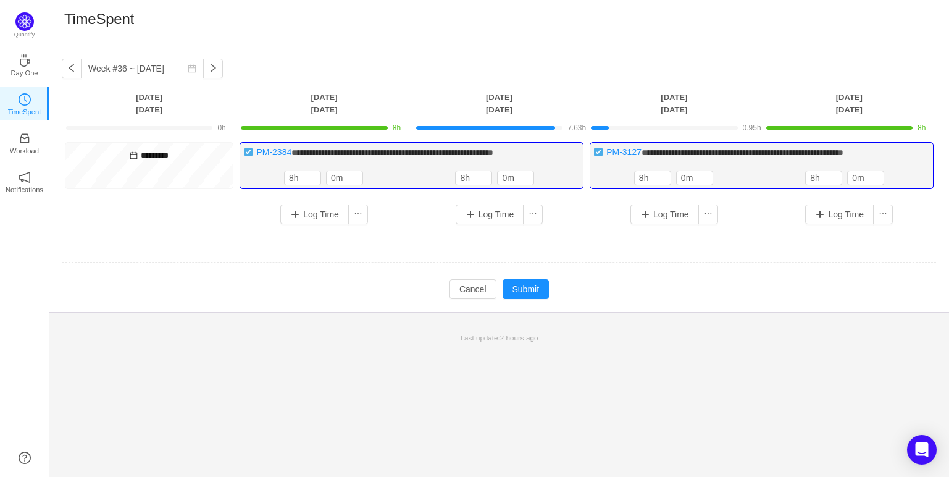
click at [620, 253] on td at bounding box center [499, 263] width 875 height 32
click at [468, 180] on input "8h" at bounding box center [474, 178] width 36 height 14
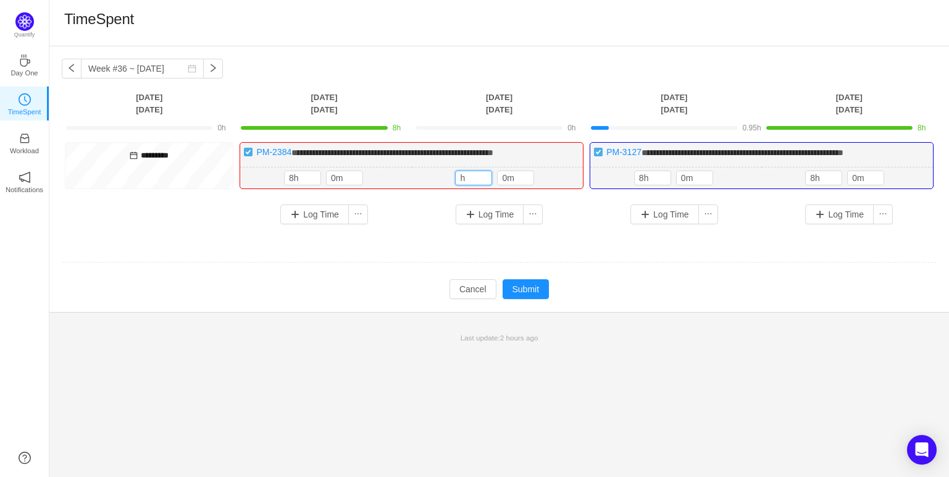
type input "8h"
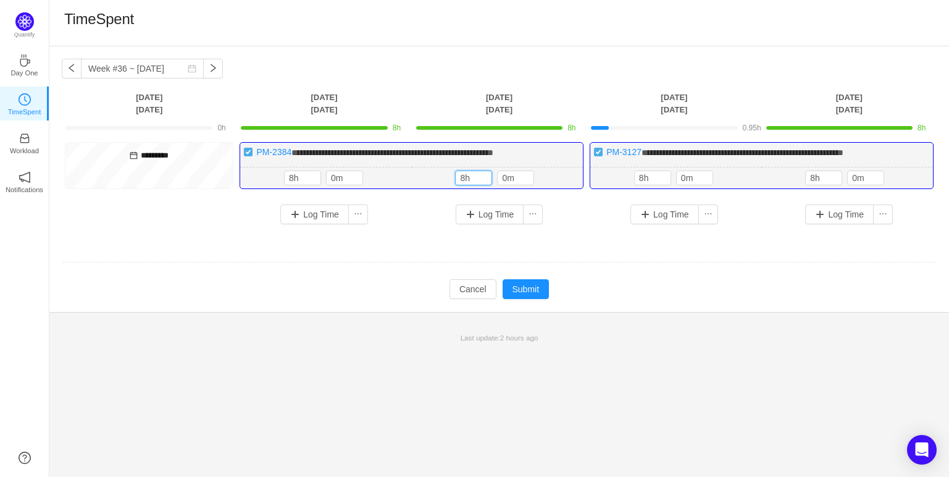
click at [578, 216] on div "Log Time" at bounding box center [499, 214] width 162 height 20
click at [644, 172] on input "8h" at bounding box center [653, 178] width 36 height 14
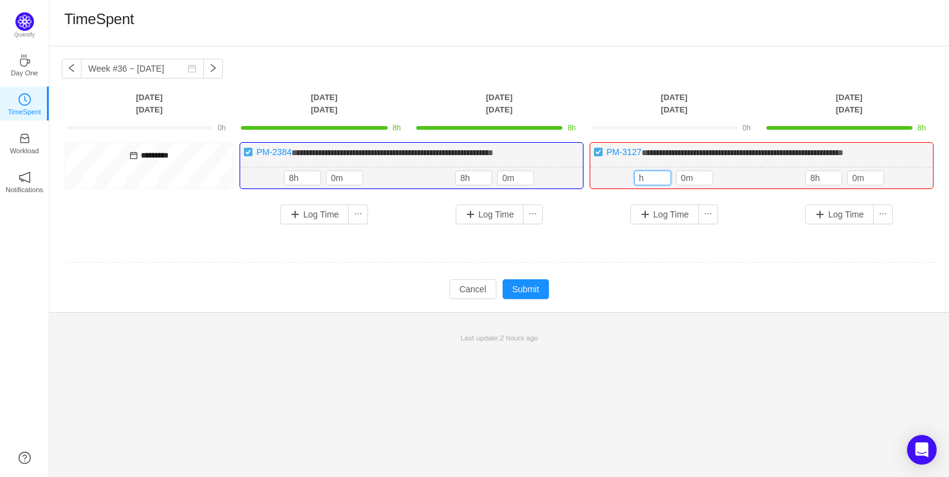
type input "8h"
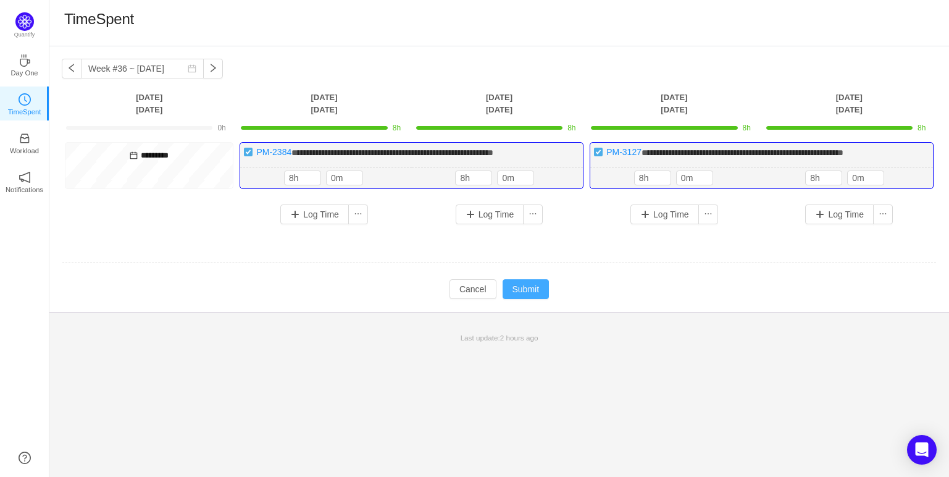
click at [526, 289] on button "Submit" at bounding box center [526, 289] width 47 height 20
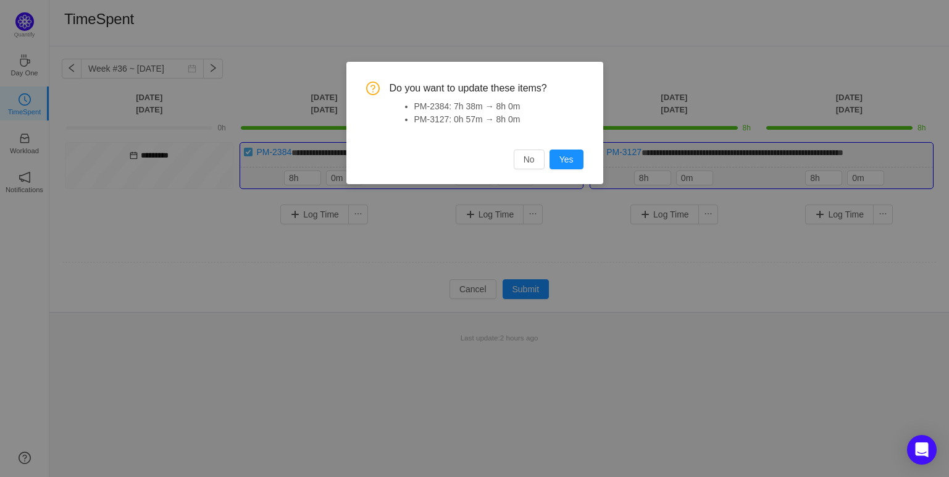
click at [561, 162] on button "Yes" at bounding box center [567, 159] width 34 height 20
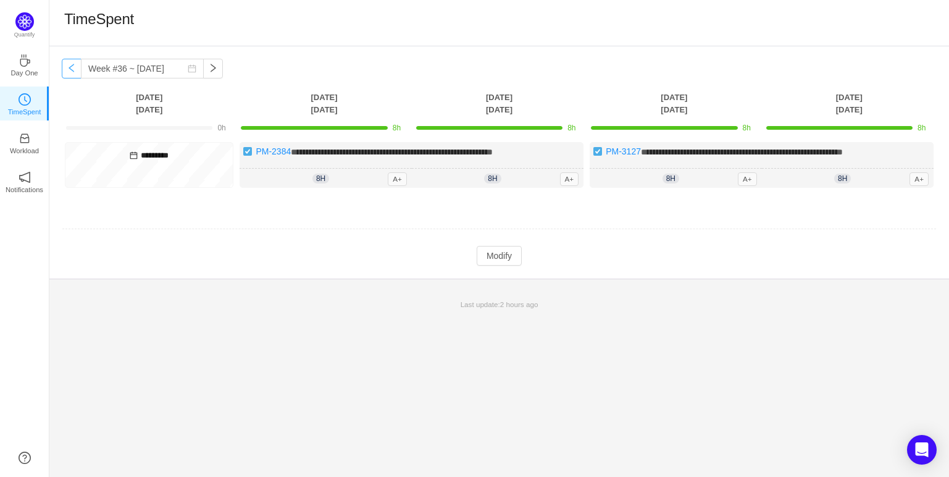
click at [71, 77] on button "button" at bounding box center [72, 69] width 20 height 20
type input "Week #35 ~ [DATE]"
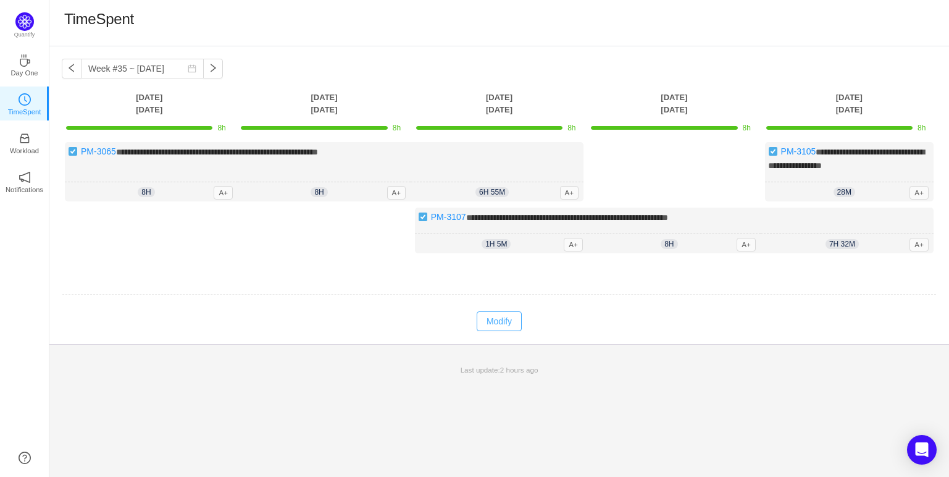
click at [493, 315] on button "Modify" at bounding box center [499, 321] width 45 height 20
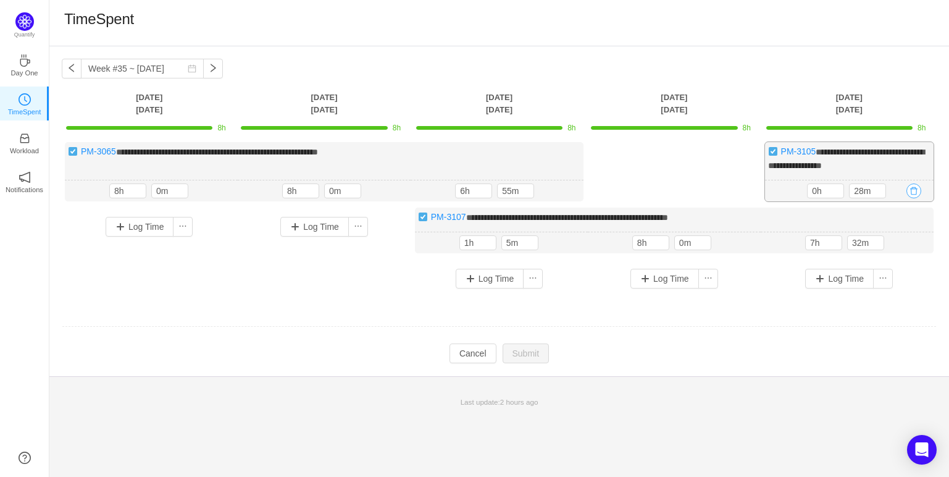
click at [912, 188] on button "button" at bounding box center [914, 190] width 15 height 15
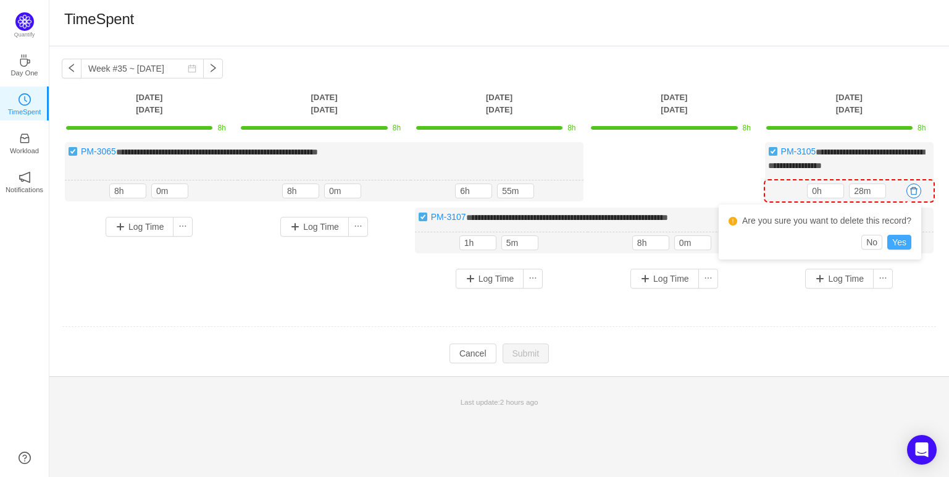
click at [900, 239] on button "Yes" at bounding box center [900, 242] width 24 height 15
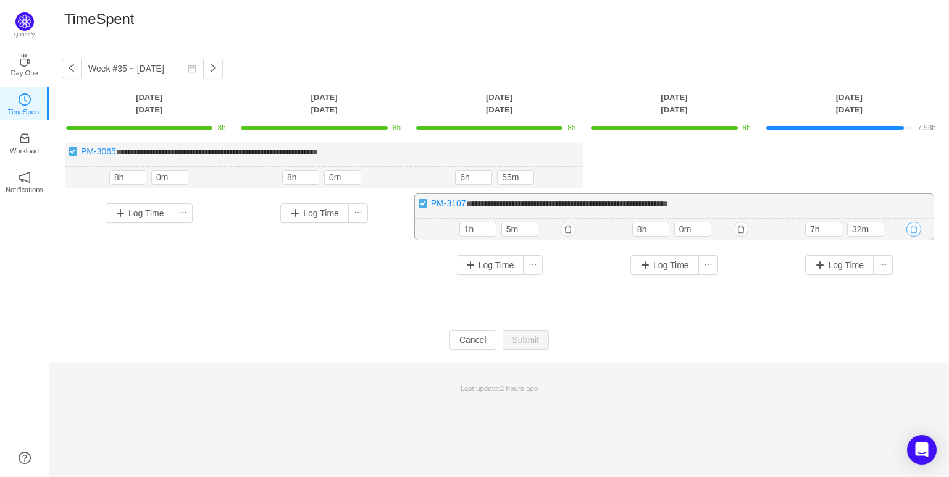
click at [914, 230] on button "button" at bounding box center [914, 229] width 15 height 15
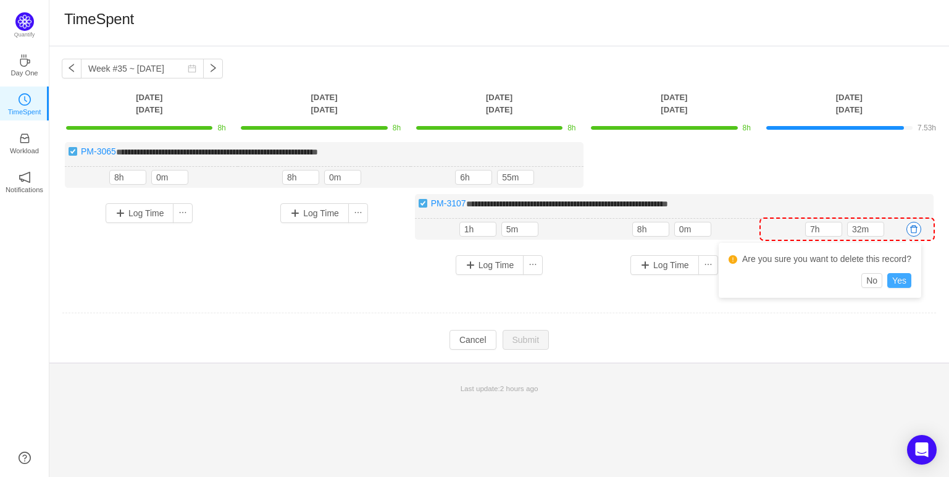
click at [902, 278] on button "Yes" at bounding box center [900, 280] width 24 height 15
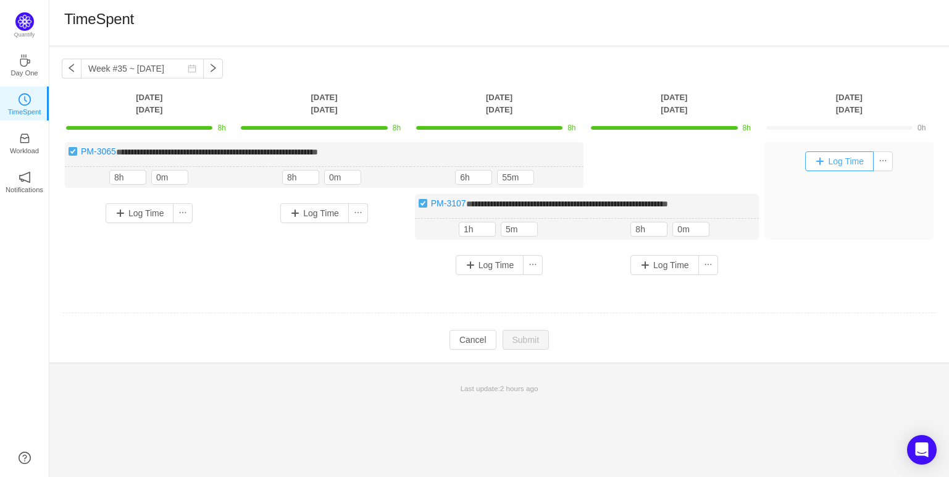
click at [852, 156] on button "Log Time" at bounding box center [839, 161] width 69 height 20
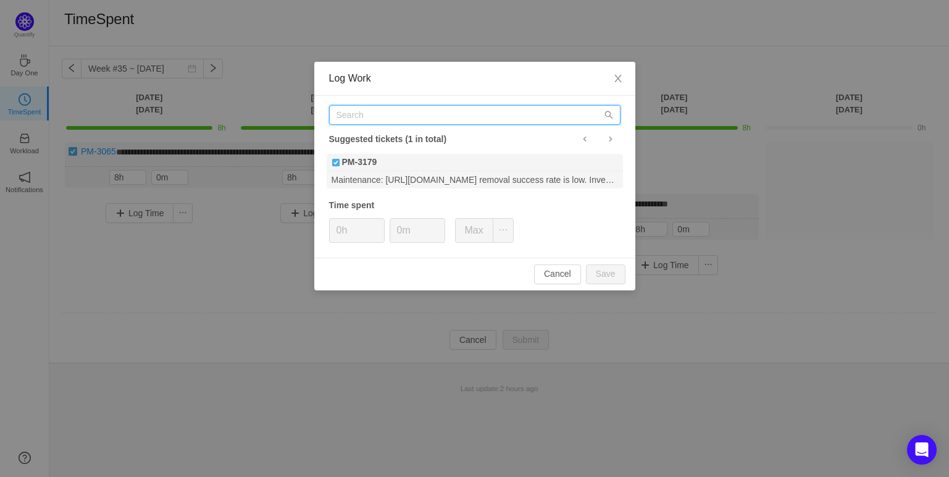
click at [464, 115] on input "text" at bounding box center [475, 115] width 292 height 20
paste input "2933"
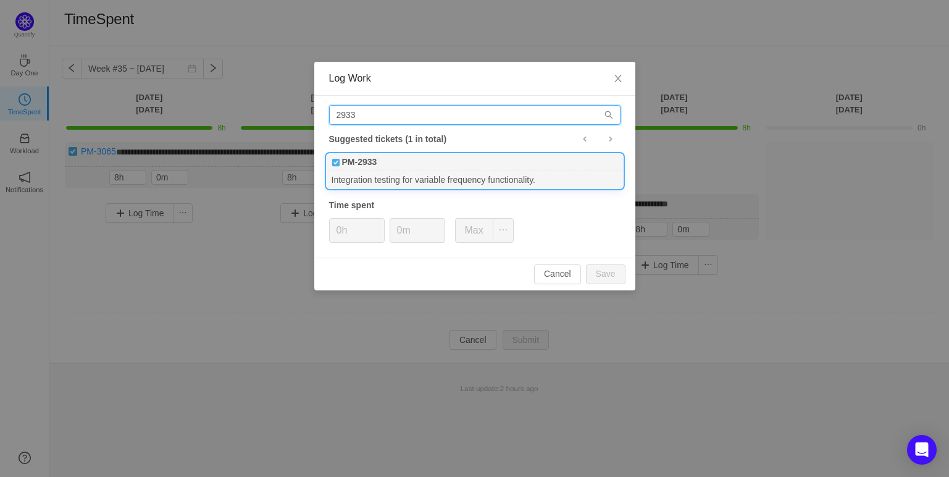
type input "2933"
click at [411, 176] on div "Integration testing for variable frequency functionality." at bounding box center [475, 179] width 296 height 17
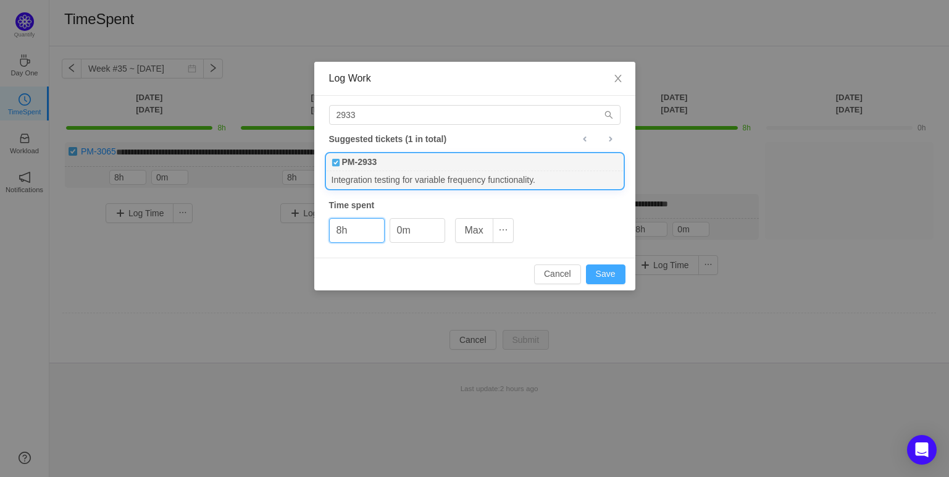
click at [603, 271] on button "Save" at bounding box center [606, 274] width 40 height 20
type input "0h"
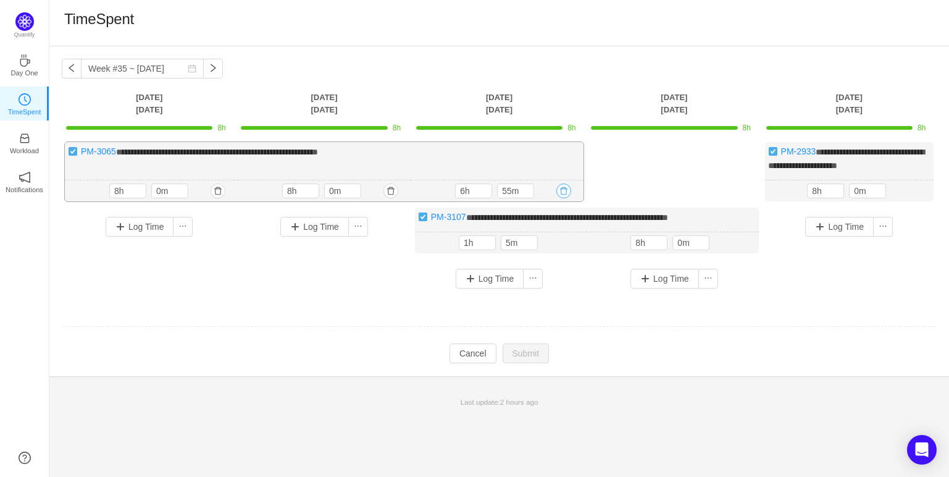
click at [560, 188] on button "button" at bounding box center [564, 190] width 15 height 15
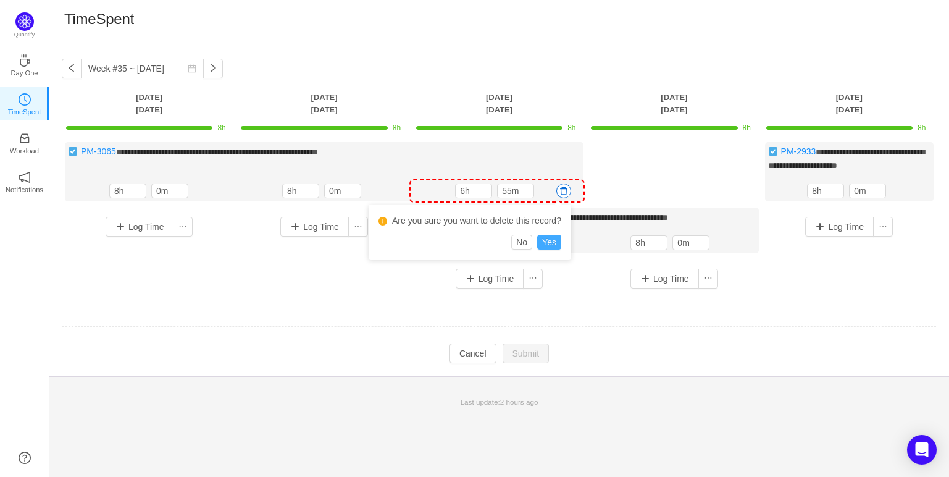
click at [544, 238] on button "Yes" at bounding box center [549, 242] width 24 height 15
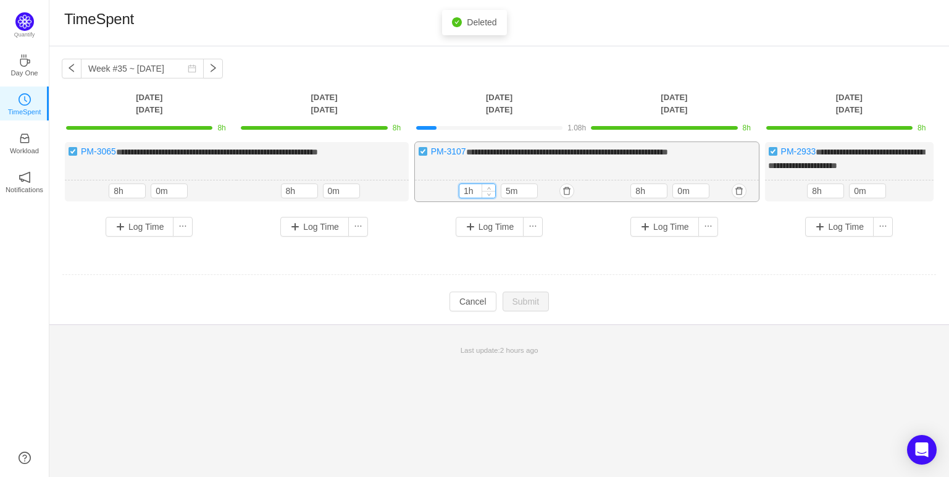
click at [473, 193] on input "1h" at bounding box center [478, 191] width 36 height 14
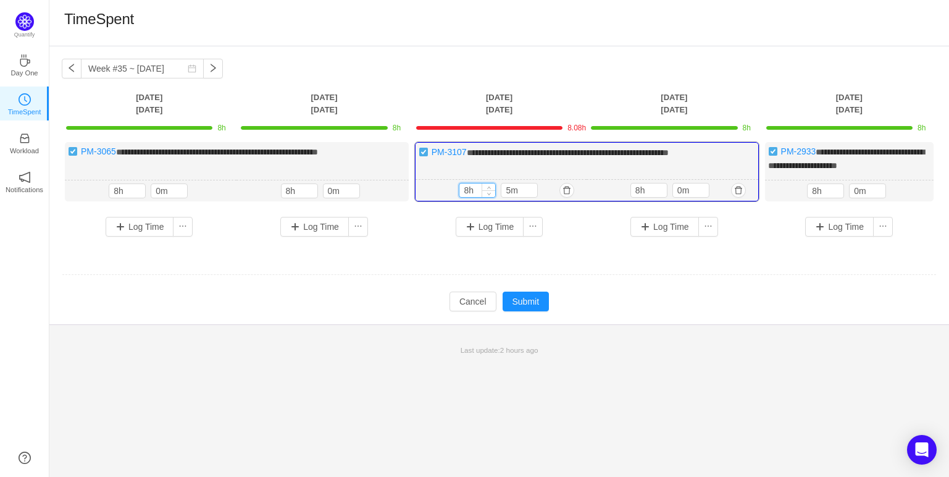
type input "8h"
type input "0m"
click at [578, 251] on td "**********" at bounding box center [499, 199] width 875 height 122
click at [521, 302] on button "Submit" at bounding box center [526, 302] width 47 height 20
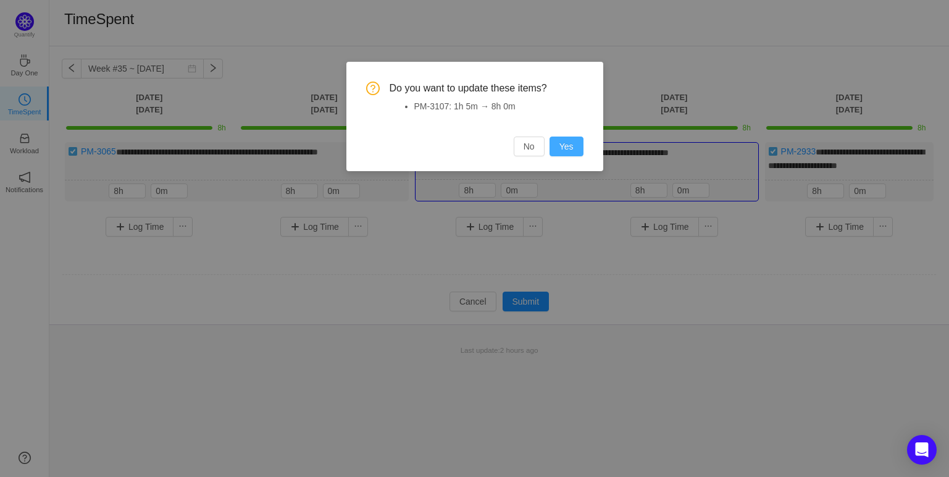
click at [568, 151] on button "Yes" at bounding box center [567, 147] width 34 height 20
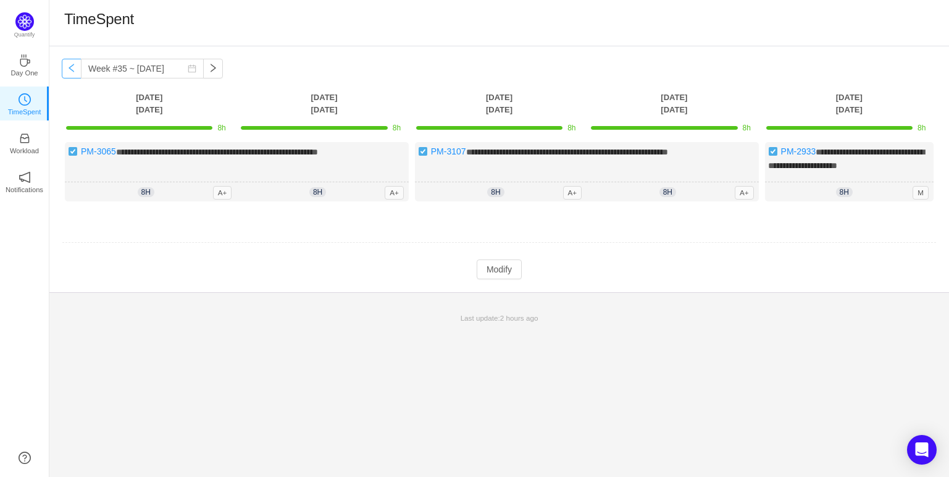
click at [70, 70] on button "button" at bounding box center [72, 69] width 20 height 20
type input "Week #34 ~ [DATE]"
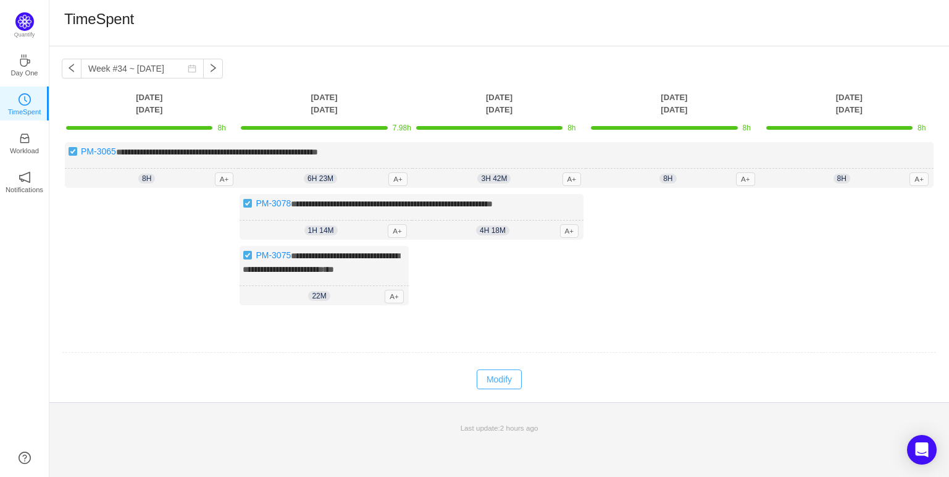
click at [513, 381] on button "Modify" at bounding box center [499, 379] width 45 height 20
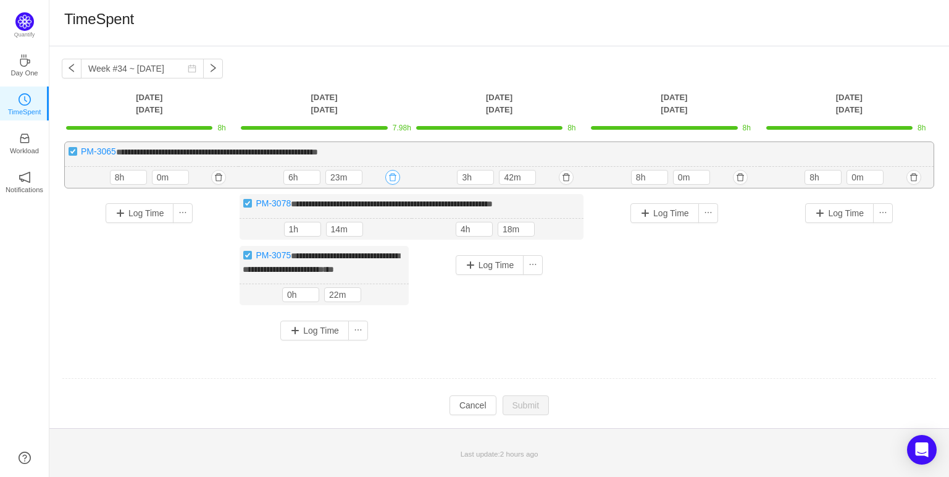
click at [394, 178] on button "button" at bounding box center [392, 177] width 15 height 15
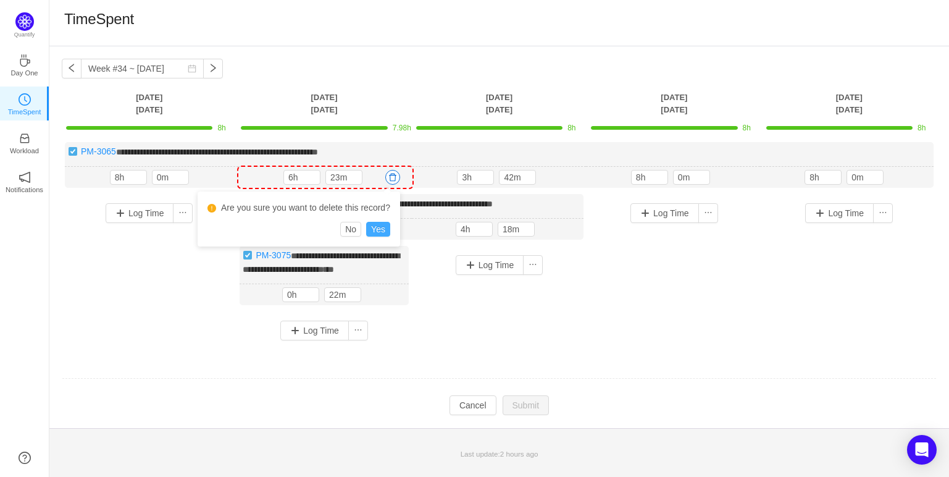
click at [385, 229] on button "Yes" at bounding box center [378, 229] width 24 height 15
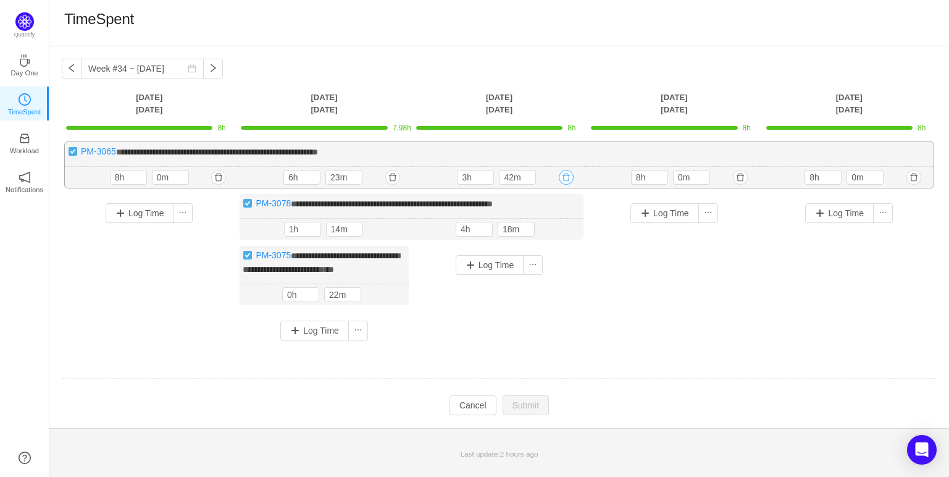
click at [566, 177] on button "button" at bounding box center [566, 177] width 15 height 15
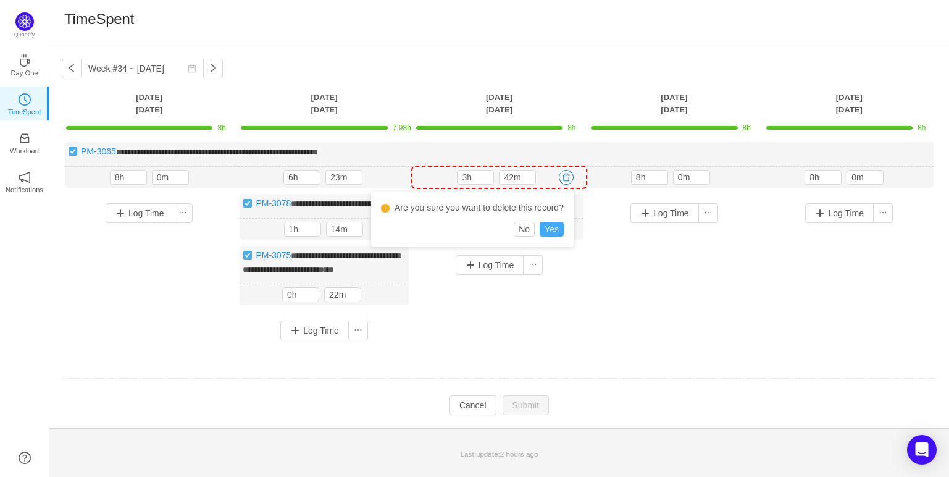
click at [554, 227] on button "Yes" at bounding box center [552, 229] width 24 height 15
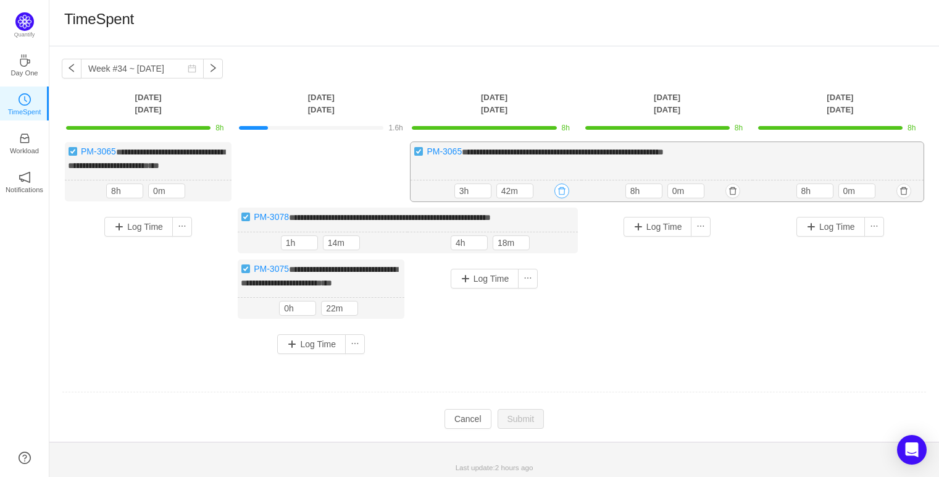
click at [562, 198] on button "button" at bounding box center [562, 190] width 15 height 15
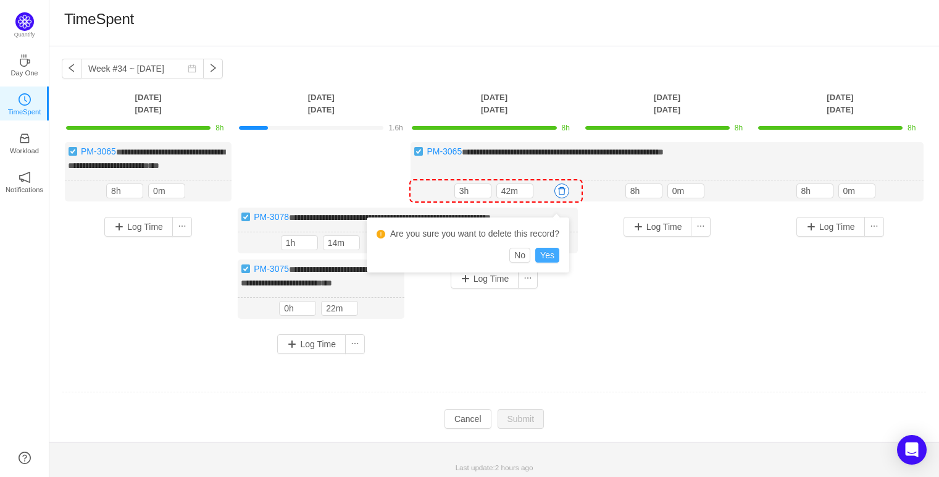
click at [554, 253] on button "Yes" at bounding box center [548, 255] width 24 height 15
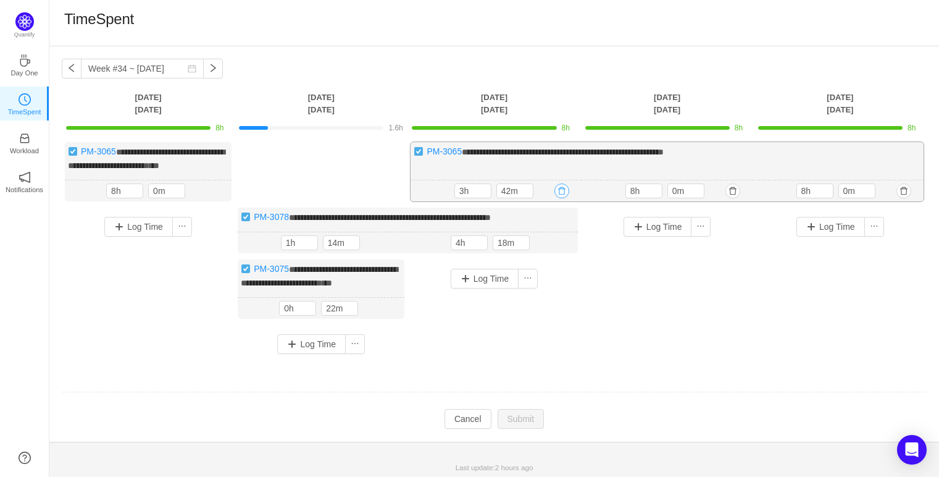
click at [564, 198] on button "button" at bounding box center [562, 190] width 15 height 15
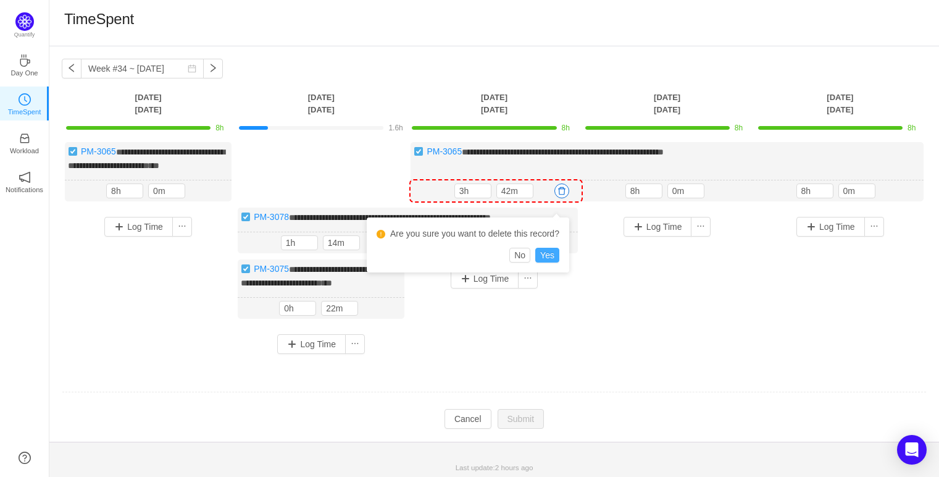
click at [552, 256] on button "Yes" at bounding box center [548, 255] width 24 height 15
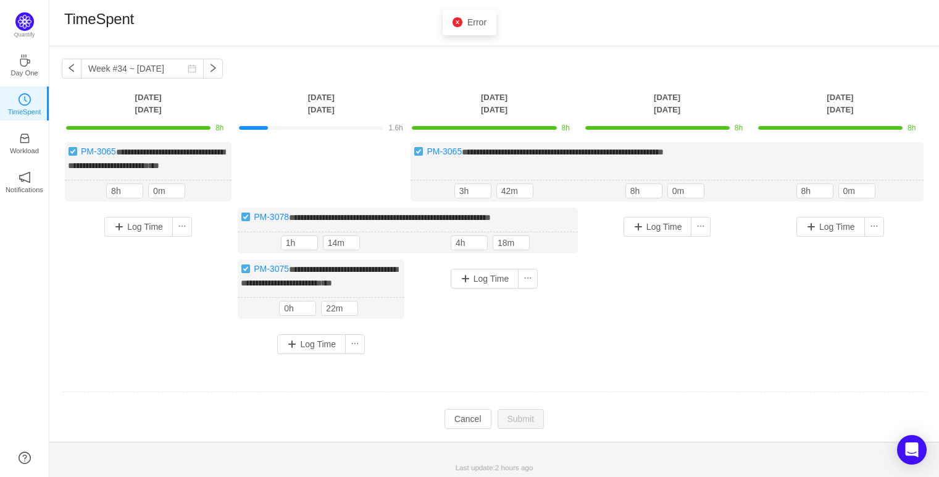
click at [610, 274] on div "Log Time" at bounding box center [667, 263] width 167 height 111
click at [560, 198] on button "button" at bounding box center [562, 190] width 15 height 15
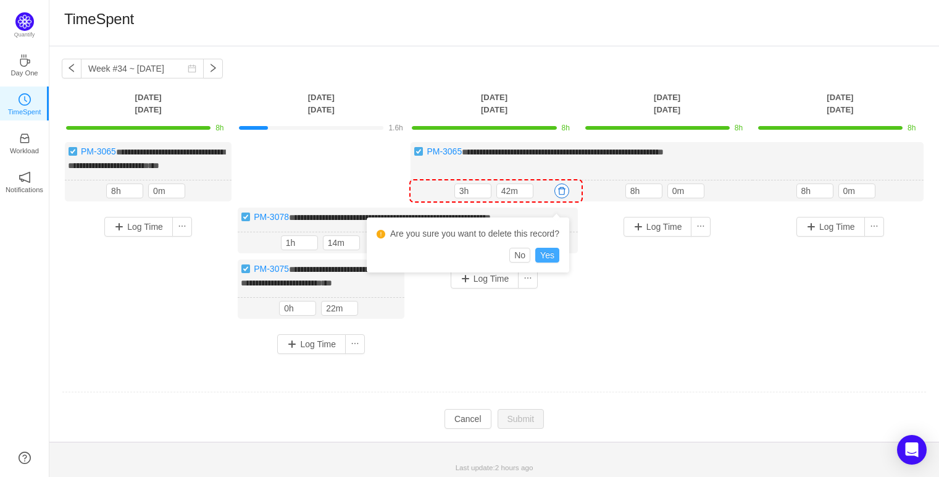
click at [550, 256] on button "Yes" at bounding box center [548, 255] width 24 height 15
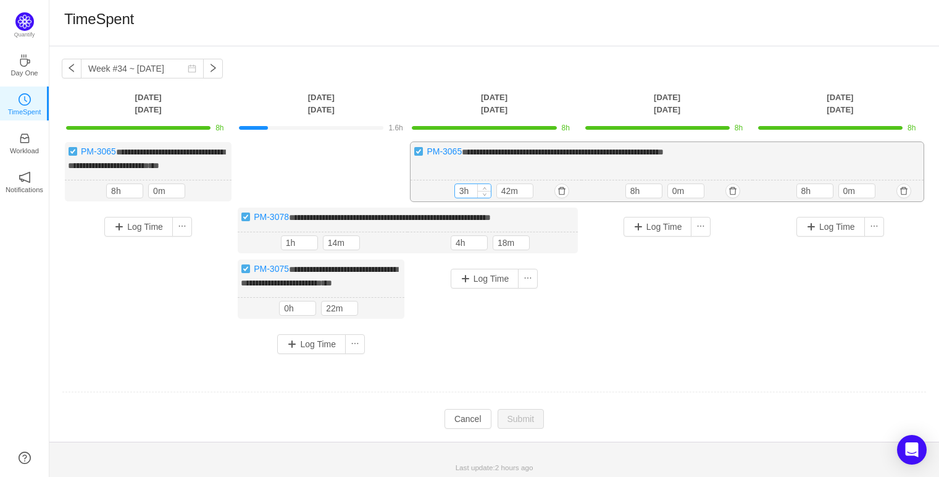
click at [462, 198] on input "3h" at bounding box center [473, 191] width 36 height 14
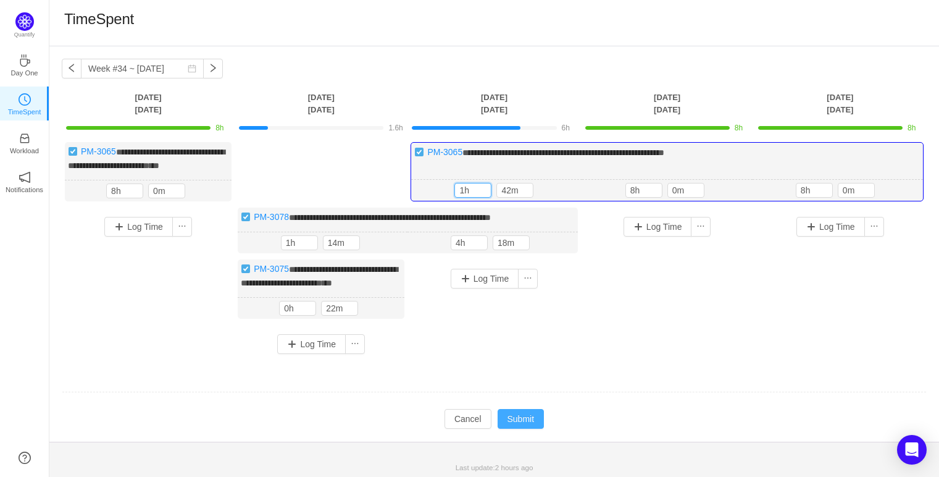
type input "1h"
click at [516, 425] on button "Submit" at bounding box center [521, 419] width 47 height 20
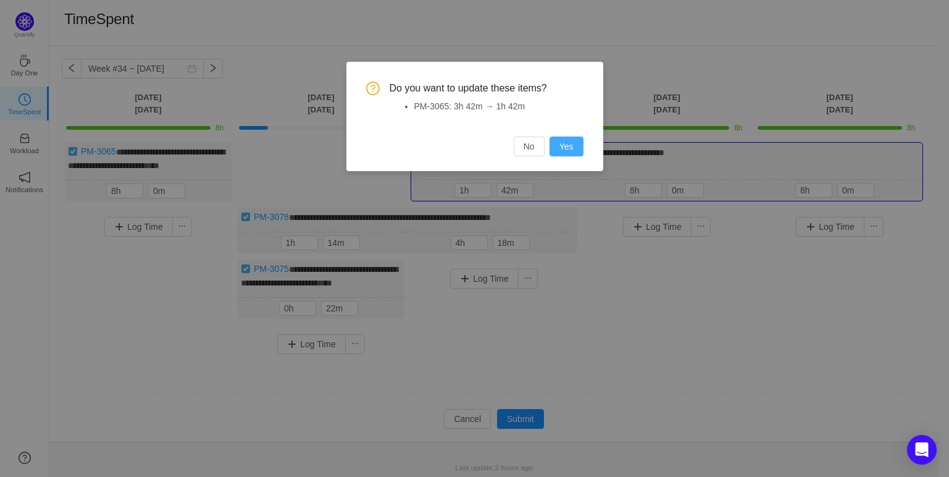
click at [569, 147] on button "Yes" at bounding box center [567, 147] width 34 height 20
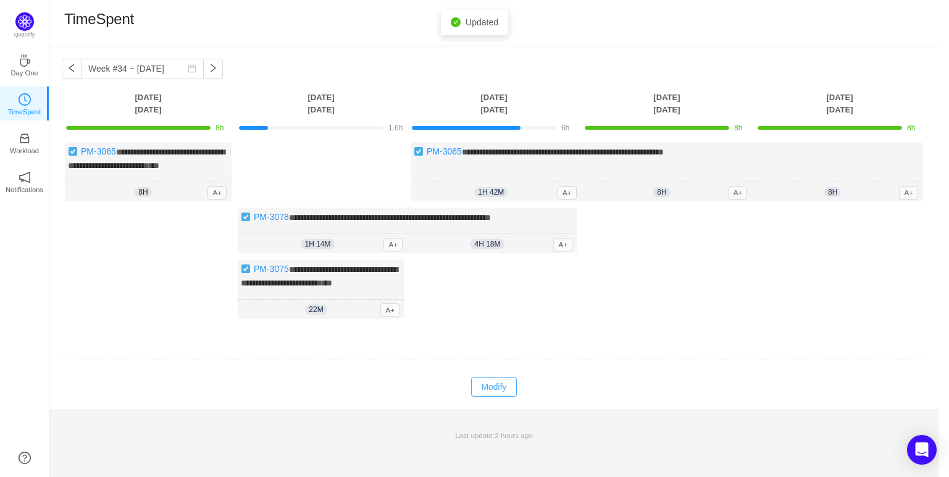
click at [488, 397] on button "Modify" at bounding box center [493, 387] width 45 height 20
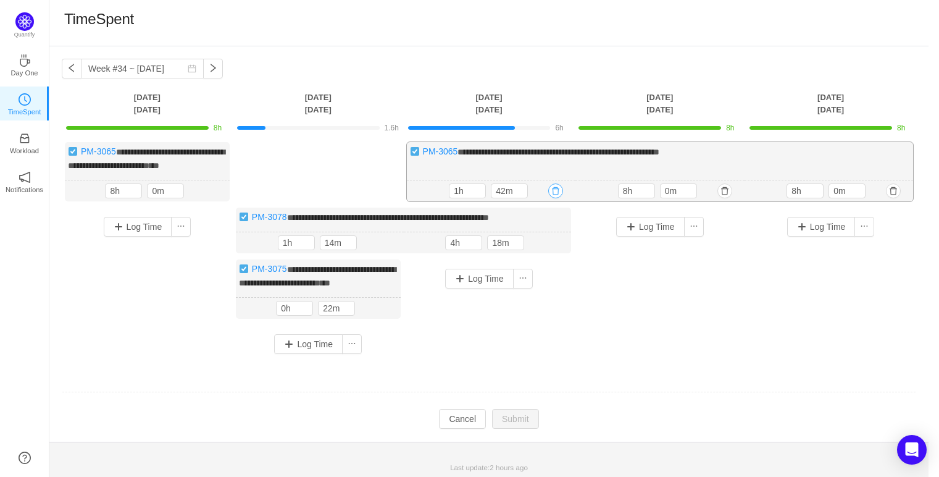
click at [555, 198] on button "button" at bounding box center [555, 190] width 15 height 15
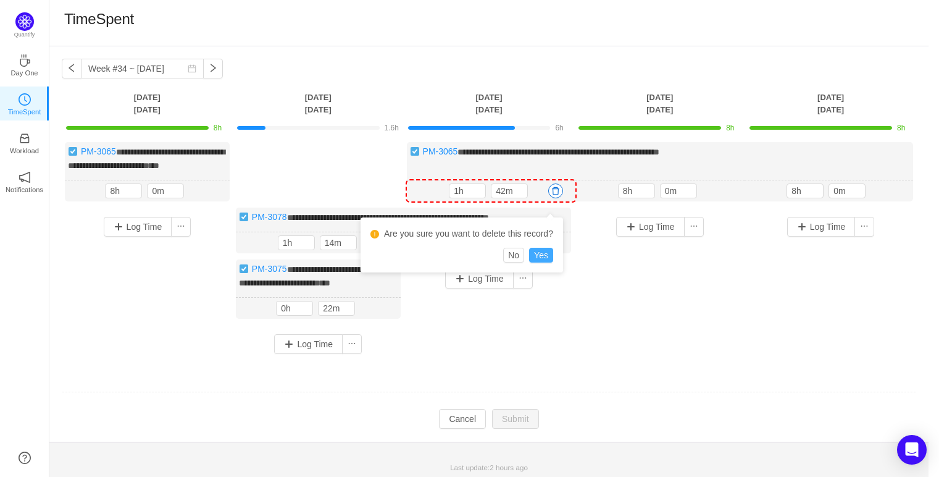
click at [540, 254] on button "Yes" at bounding box center [541, 255] width 24 height 15
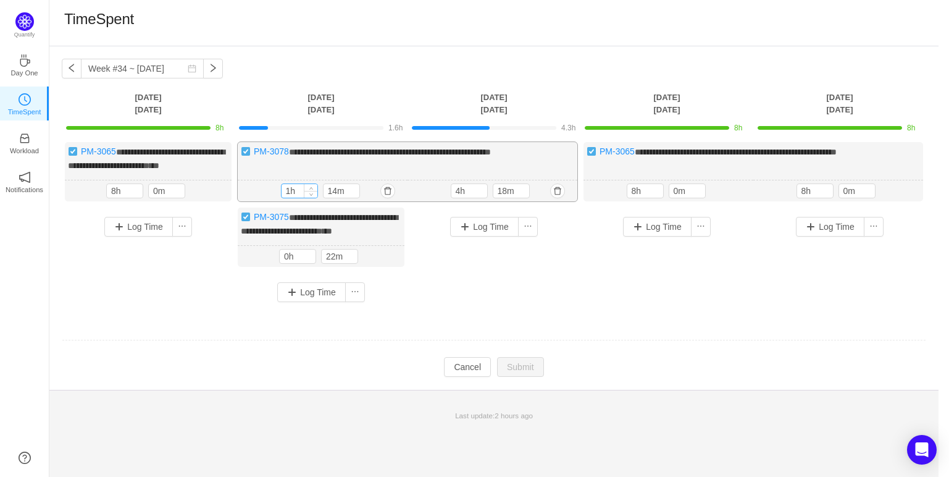
click at [293, 198] on input "1h" at bounding box center [300, 191] width 36 height 14
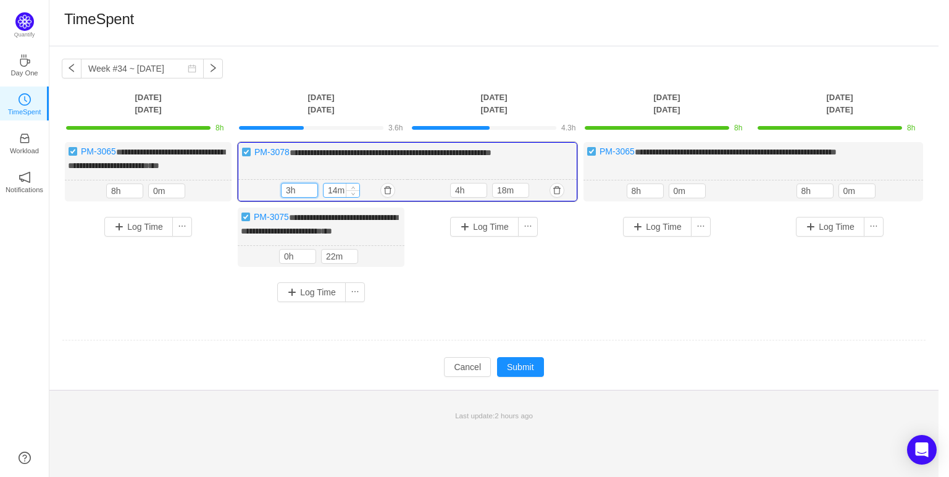
type input "3h"
click at [343, 197] on input "14m" at bounding box center [342, 190] width 36 height 14
type input "0m"
click at [458, 197] on input "4h" at bounding box center [469, 190] width 36 height 14
type input "8h"
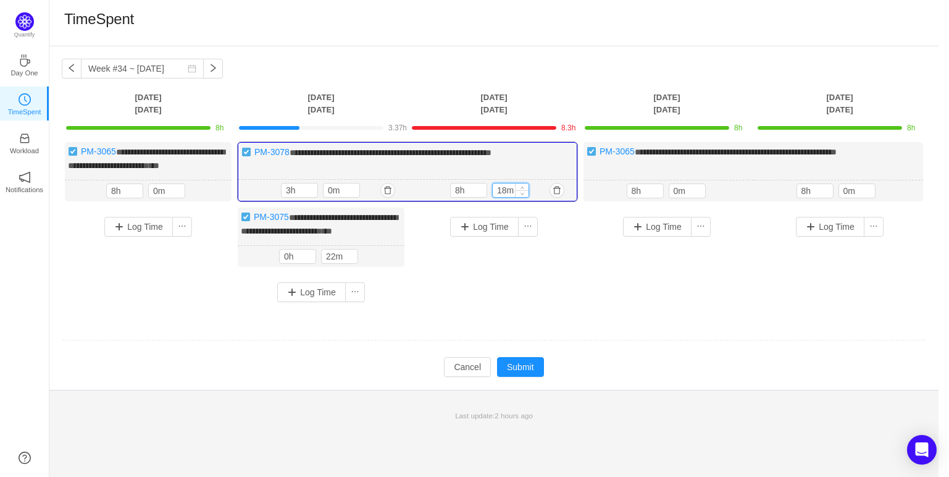
click at [507, 195] on input "18m" at bounding box center [511, 190] width 36 height 14
type input "0m"
drag, startPoint x: 601, startPoint y: 311, endPoint x: 581, endPoint y: 306, distance: 20.5
click at [601, 311] on div "**********" at bounding box center [494, 226] width 865 height 169
click at [286, 263] on input "0h" at bounding box center [298, 257] width 36 height 14
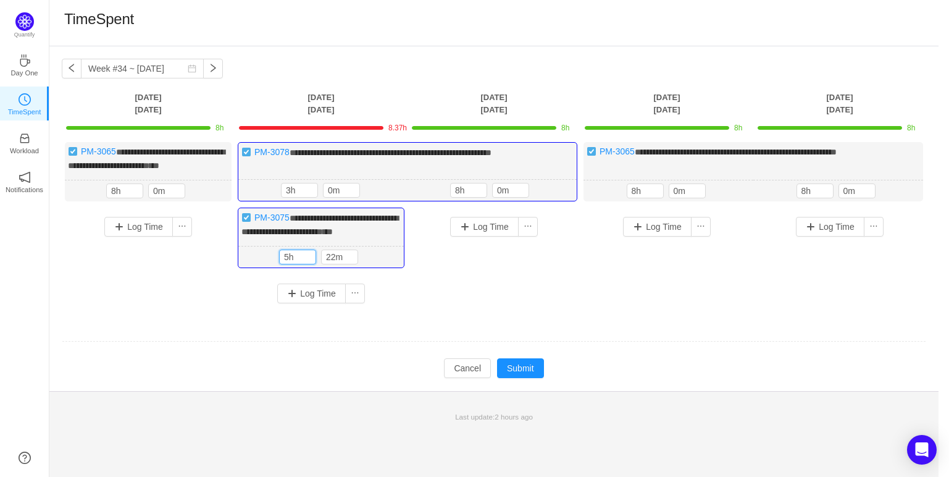
type input "5h"
type input "0m"
click at [548, 289] on div "Log Time" at bounding box center [494, 249] width 167 height 83
click at [534, 377] on button "Submit" at bounding box center [520, 368] width 47 height 20
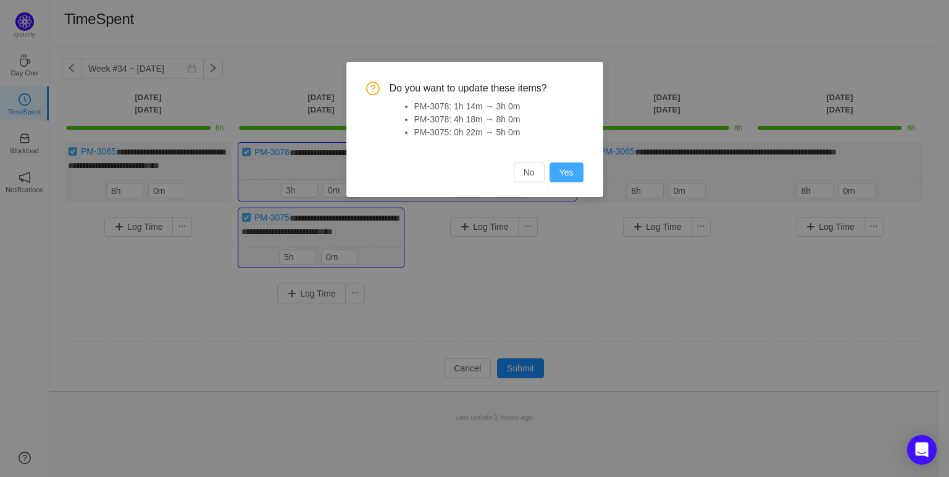
click at [573, 176] on button "Yes" at bounding box center [567, 172] width 34 height 20
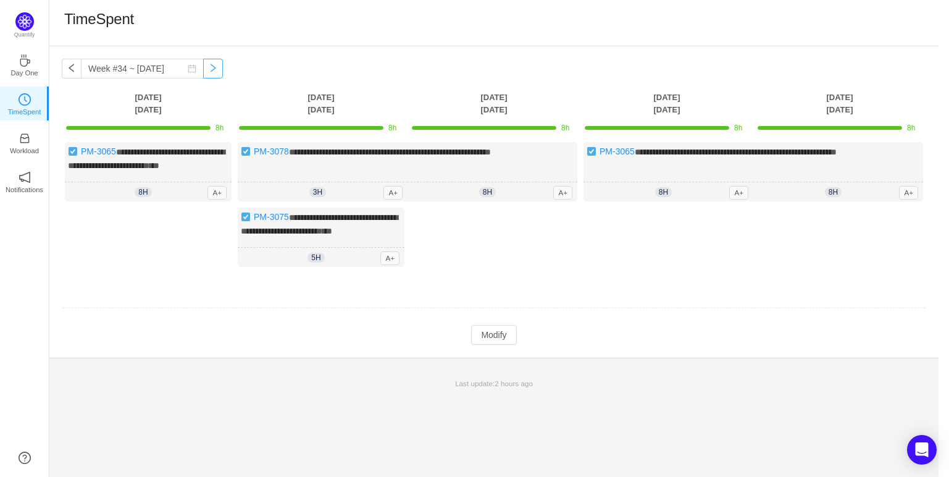
click at [204, 74] on button "button" at bounding box center [213, 69] width 20 height 20
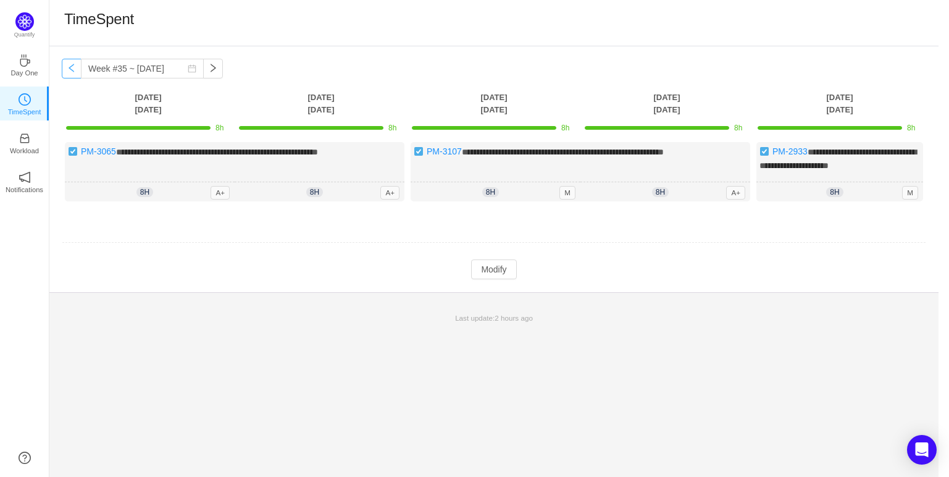
click at [70, 68] on button "button" at bounding box center [72, 69] width 20 height 20
type input "Week #34 ~ [DATE]"
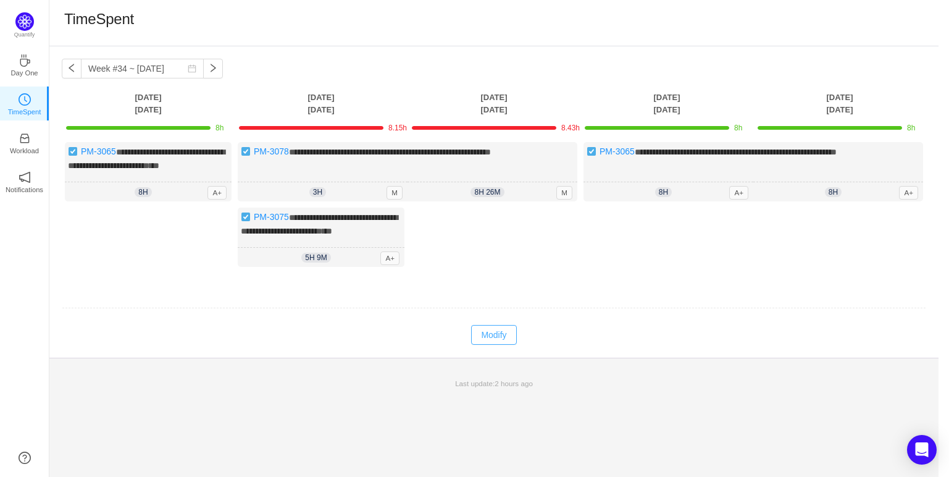
click at [500, 345] on button "Modify" at bounding box center [493, 335] width 45 height 20
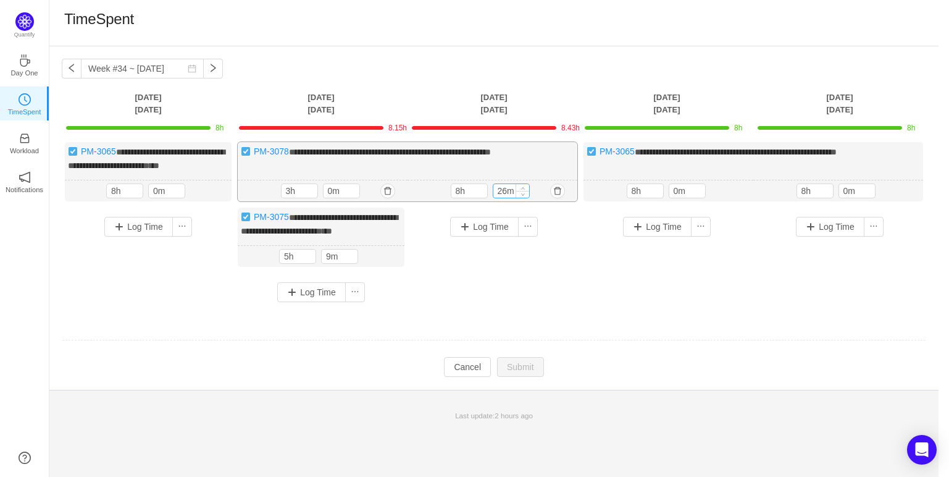
click at [509, 198] on input "26m" at bounding box center [512, 191] width 36 height 14
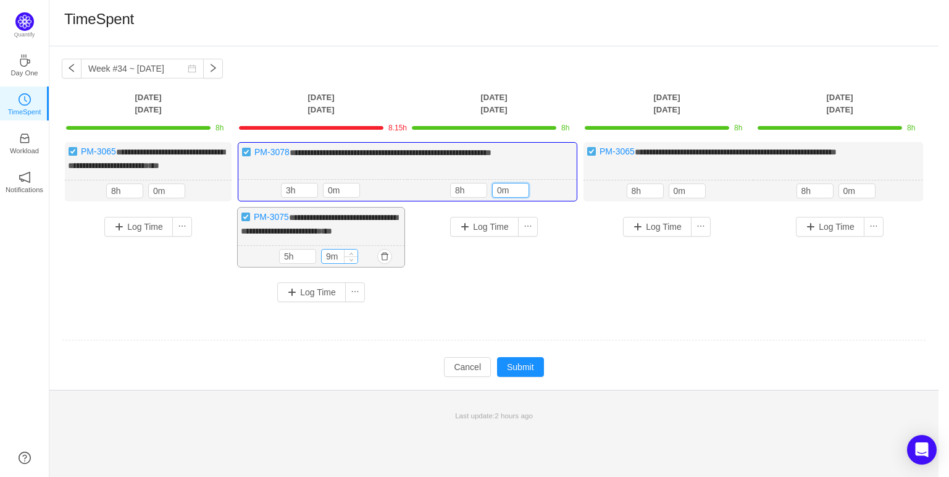
type input "0m"
click at [327, 261] on input "9m" at bounding box center [340, 257] width 36 height 14
type input "0m"
click at [540, 313] on div "**********" at bounding box center [494, 227] width 865 height 170
click at [532, 378] on button "Submit" at bounding box center [520, 368] width 47 height 20
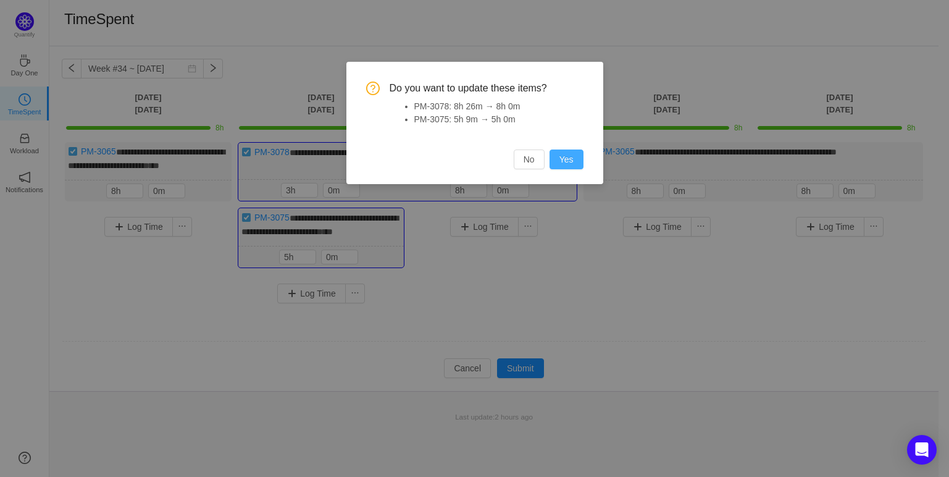
click at [557, 151] on button "Yes" at bounding box center [567, 159] width 34 height 20
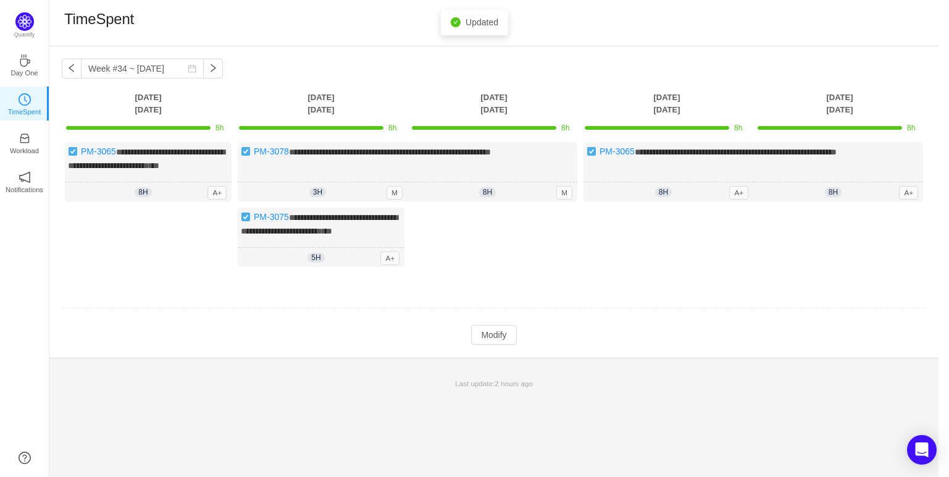
click at [573, 270] on div "Log Time" at bounding box center [494, 240] width 167 height 65
click at [74, 71] on button "button" at bounding box center [72, 69] width 20 height 20
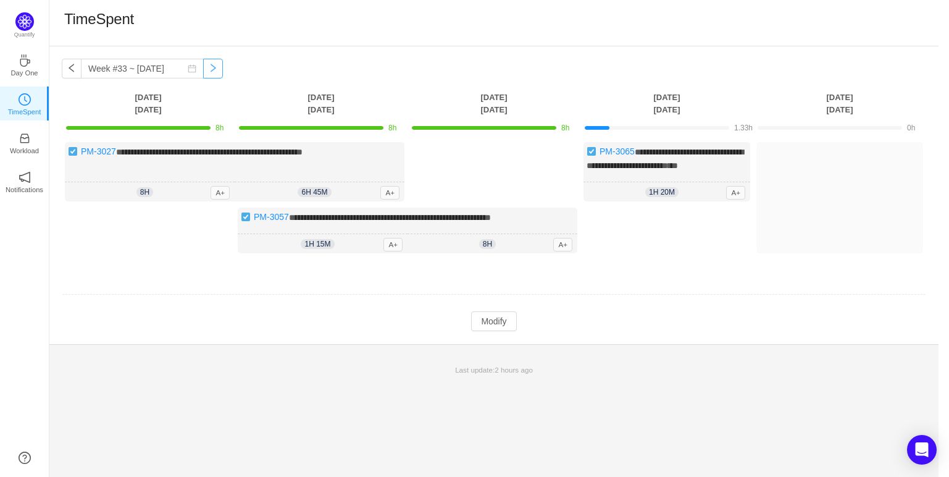
click at [208, 67] on button "button" at bounding box center [213, 69] width 20 height 20
type input "Week #34 ~ [DATE]"
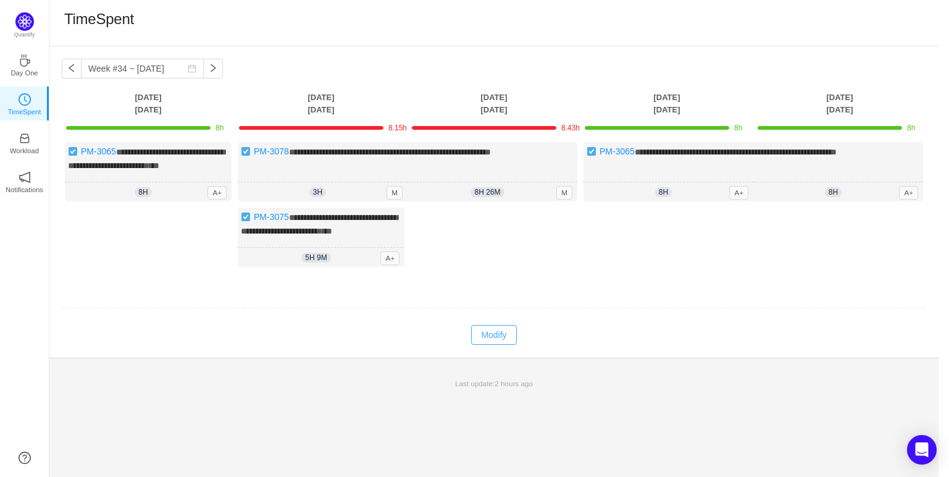
click at [494, 342] on button "Modify" at bounding box center [493, 335] width 45 height 20
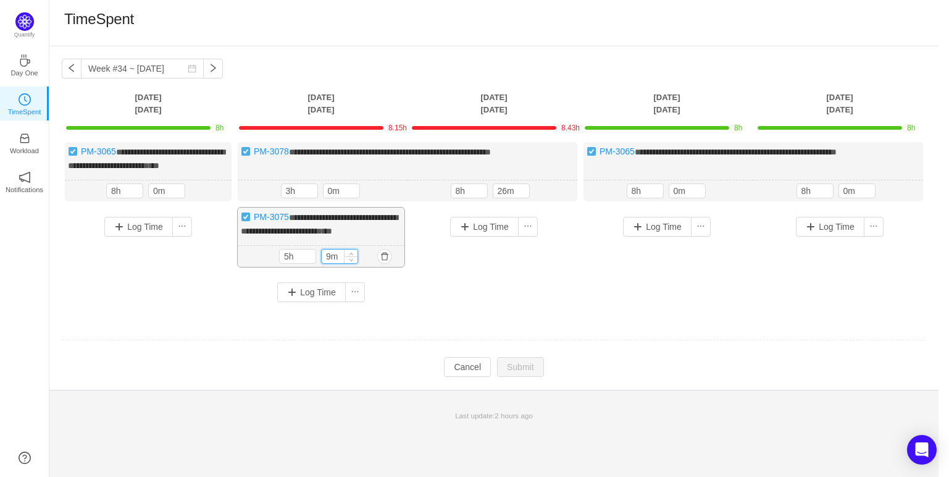
click at [332, 263] on input "9m" at bounding box center [340, 257] width 36 height 14
type input "0m"
click at [544, 313] on div "**********" at bounding box center [494, 227] width 865 height 170
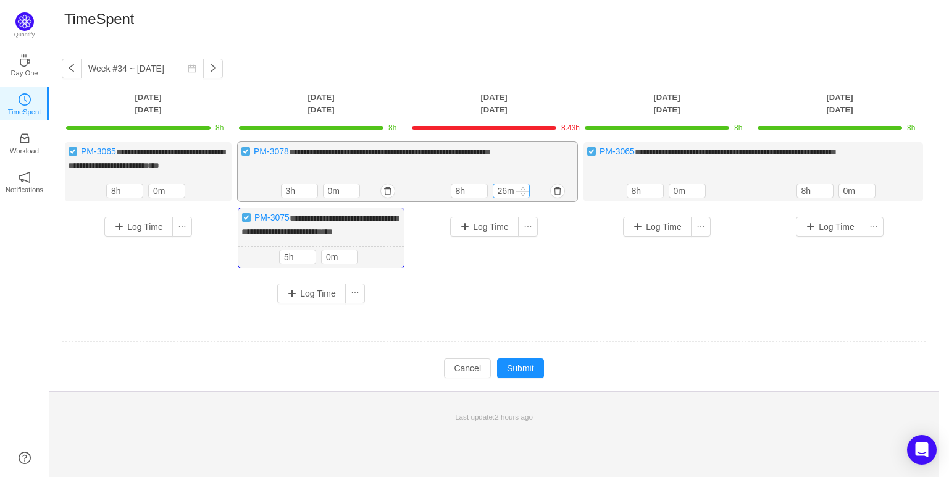
click at [504, 198] on input "26m" at bounding box center [512, 191] width 36 height 14
type input "0m"
click at [545, 309] on div "**********" at bounding box center [494, 227] width 865 height 170
click at [523, 376] on button "Submit" at bounding box center [520, 368] width 47 height 20
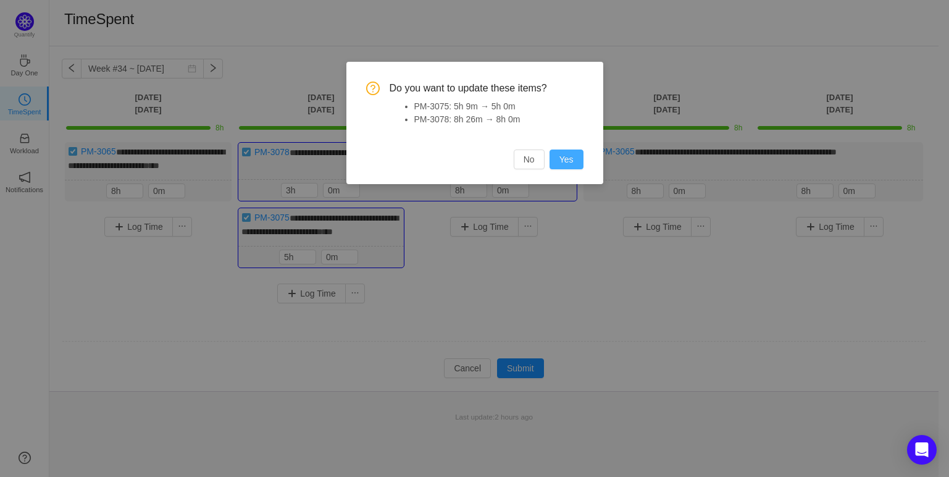
click at [565, 166] on button "Yes" at bounding box center [567, 159] width 34 height 20
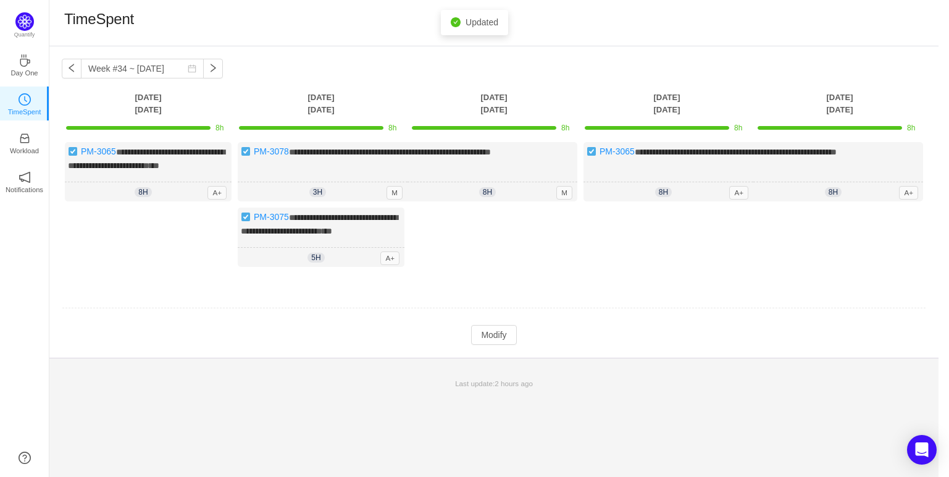
click at [534, 292] on td "**********" at bounding box center [494, 215] width 865 height 155
click at [203, 70] on button "button" at bounding box center [213, 69] width 20 height 20
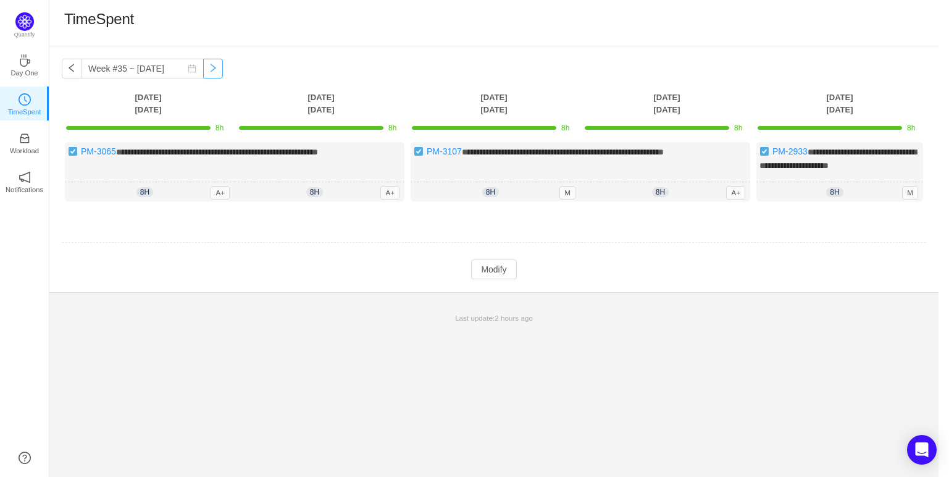
click at [203, 70] on button "button" at bounding box center [213, 69] width 20 height 20
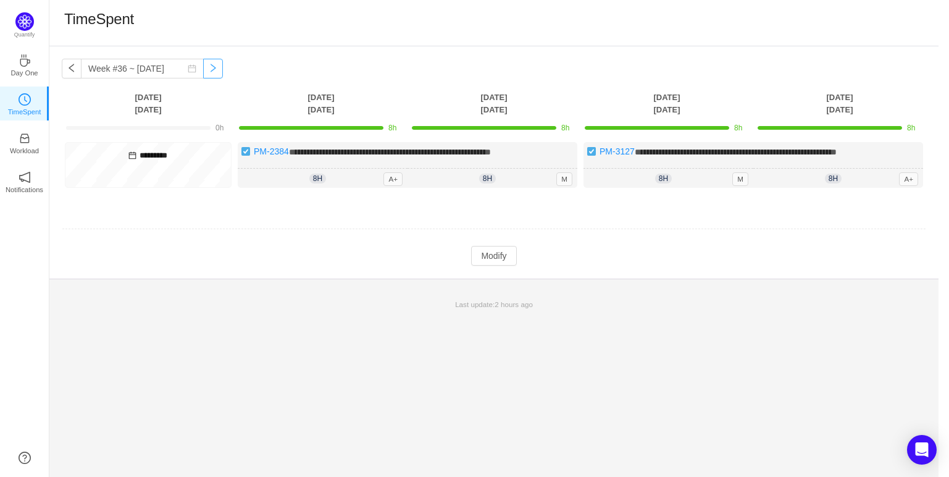
click at [203, 70] on button "button" at bounding box center [213, 69] width 20 height 20
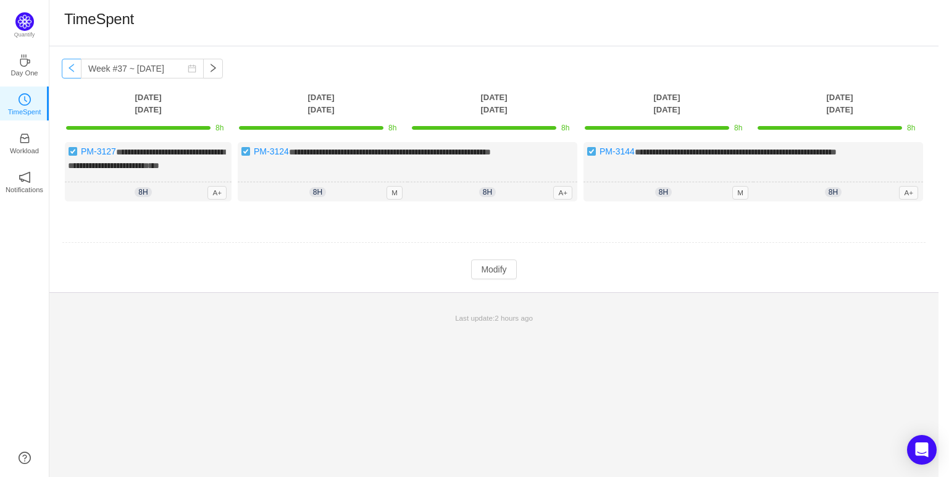
click at [72, 66] on button "button" at bounding box center [72, 69] width 20 height 20
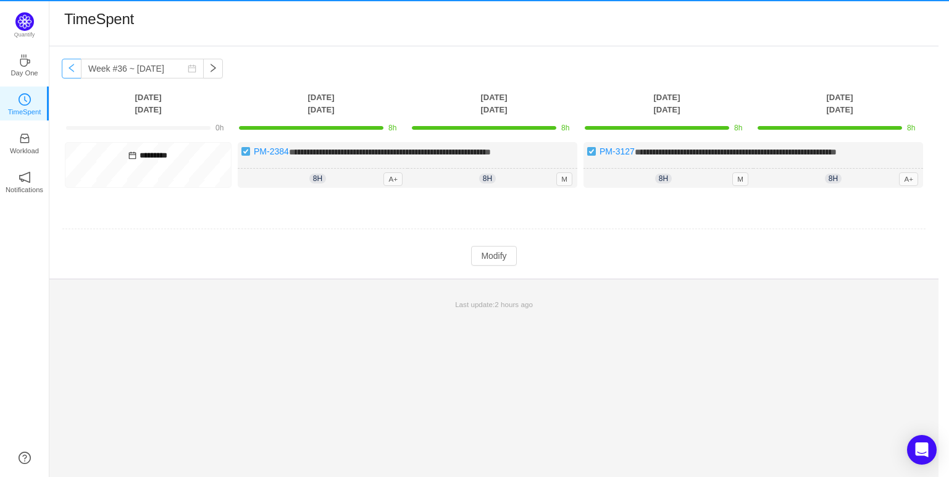
click at [72, 66] on button "button" at bounding box center [72, 69] width 20 height 20
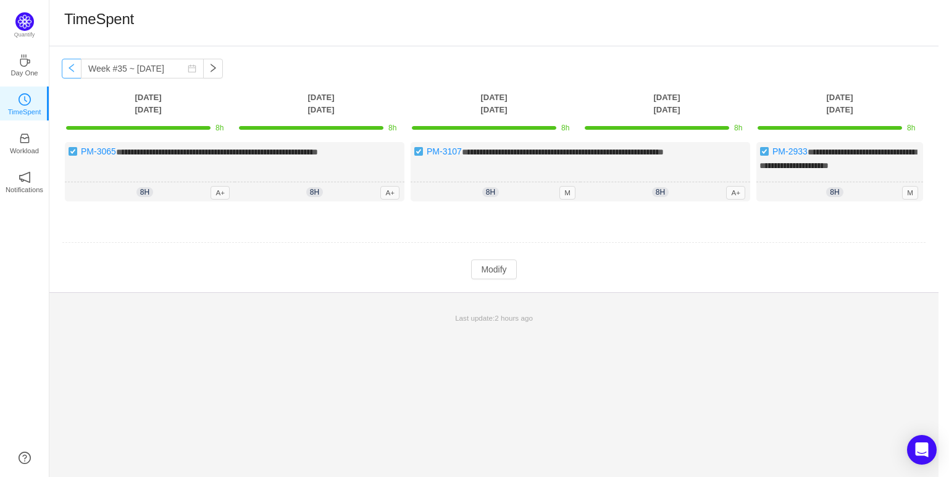
click at [72, 66] on button "button" at bounding box center [72, 69] width 20 height 20
type input "Week #34 ~ [DATE]"
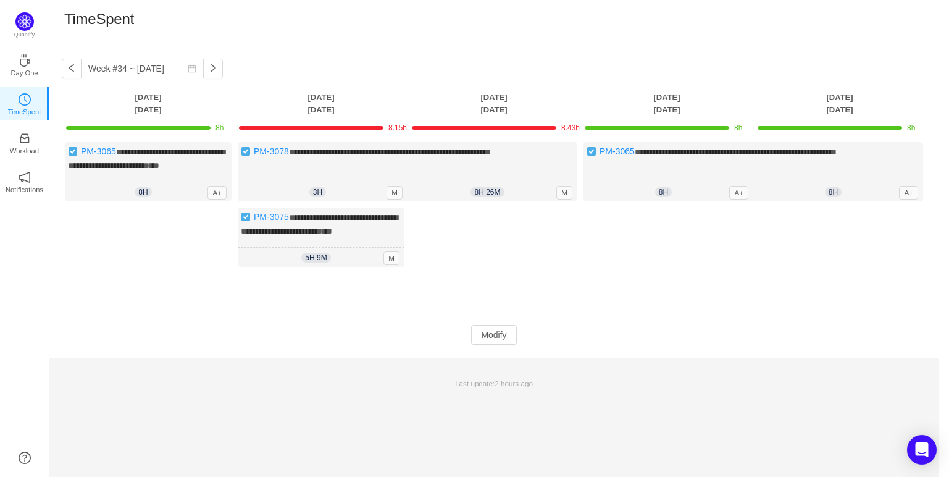
drag, startPoint x: 529, startPoint y: 254, endPoint x: 528, endPoint y: 236, distance: 18.0
click at [529, 254] on div "Log Time" at bounding box center [494, 240] width 167 height 65
drag, startPoint x: 500, startPoint y: 342, endPoint x: 495, endPoint y: 332, distance: 10.5
click at [499, 342] on button "Modify" at bounding box center [493, 335] width 45 height 20
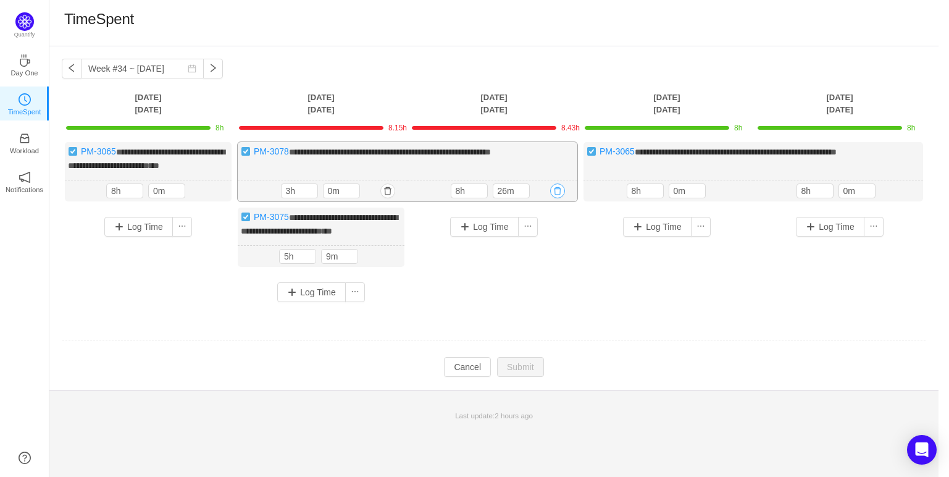
click at [556, 198] on button "button" at bounding box center [557, 190] width 15 height 15
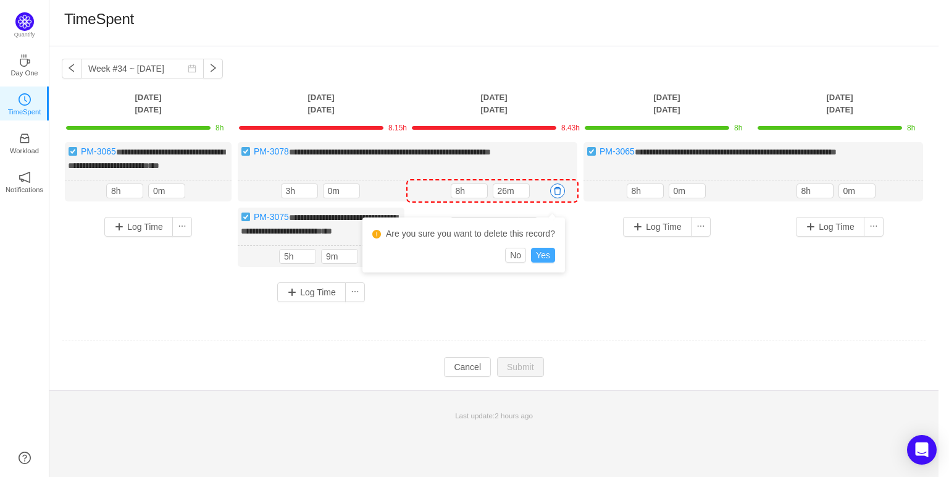
click at [544, 257] on button "Yes" at bounding box center [543, 255] width 24 height 15
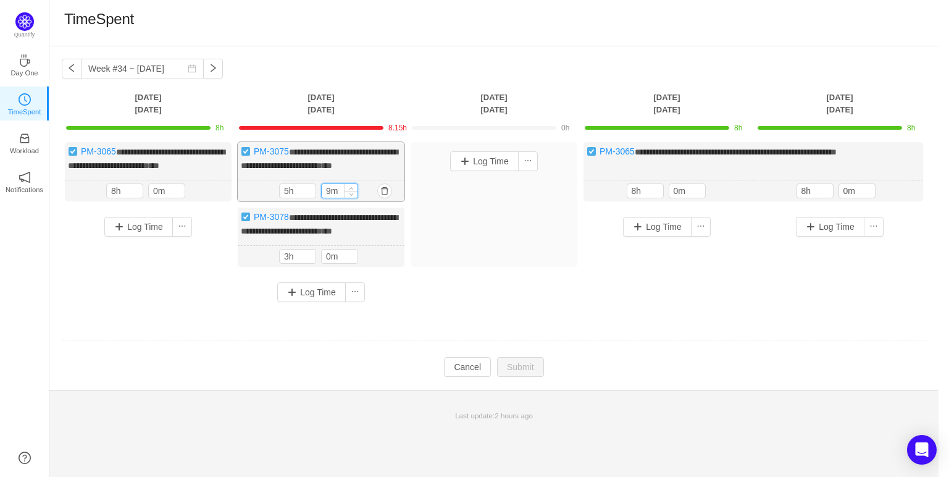
click at [334, 198] on input "9m" at bounding box center [340, 191] width 36 height 14
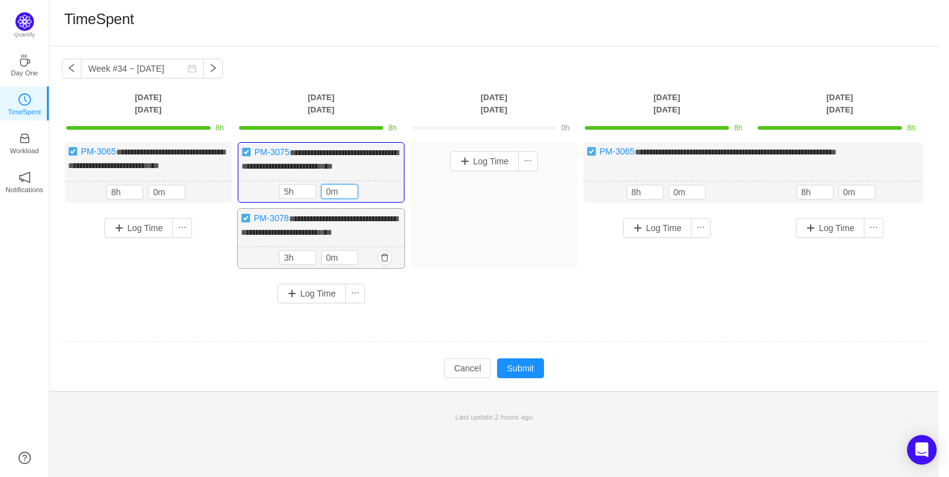
type input "0m"
drag, startPoint x: 469, startPoint y: 230, endPoint x: 462, endPoint y: 231, distance: 7.5
click at [469, 230] on div "Log Time" at bounding box center [494, 205] width 167 height 126
click at [494, 159] on button "Log Time" at bounding box center [484, 161] width 69 height 20
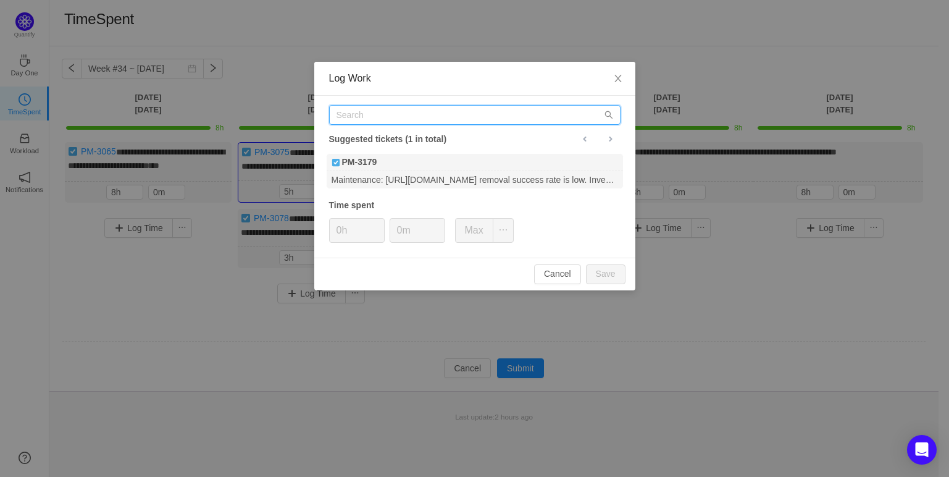
click at [439, 114] on input "text" at bounding box center [475, 115] width 292 height 20
paste input "3078"
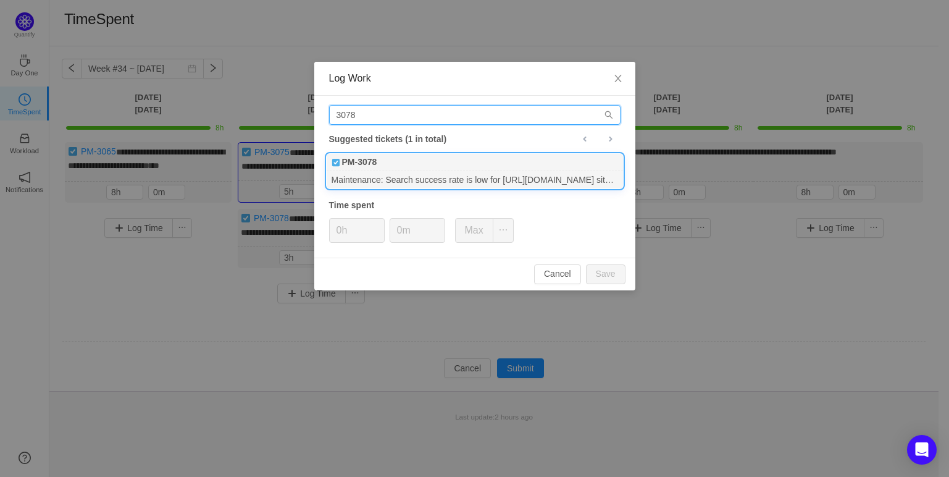
type input "3078"
click at [461, 175] on div "Maintenance: Search success rate is low for [URL][DOMAIN_NAME] site. Investigat…" at bounding box center [475, 179] width 296 height 17
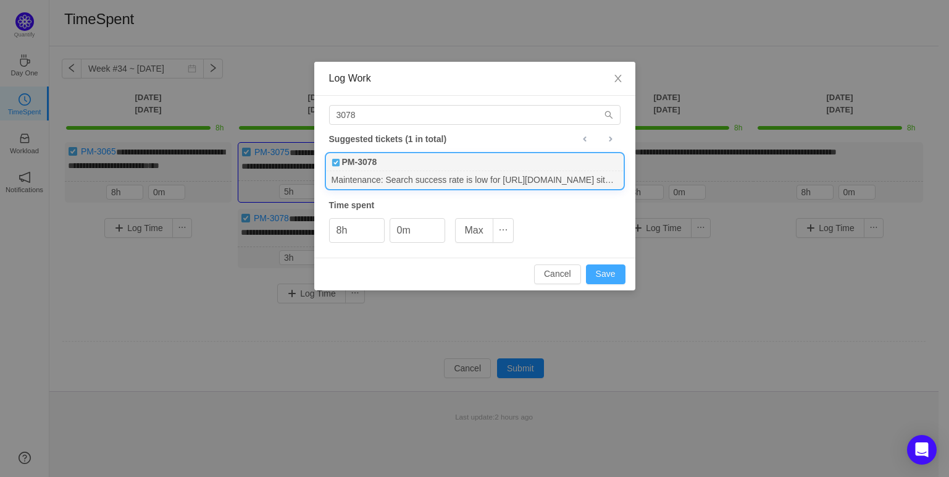
click at [619, 275] on button "Save" at bounding box center [606, 274] width 40 height 20
type input "0h"
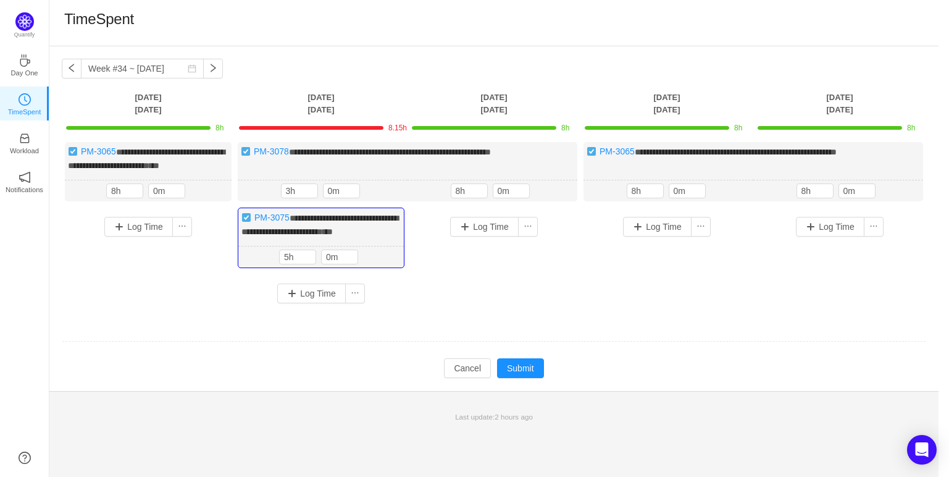
click at [468, 313] on div "**********" at bounding box center [494, 227] width 865 height 170
click at [295, 198] on input "3h" at bounding box center [300, 191] width 36 height 14
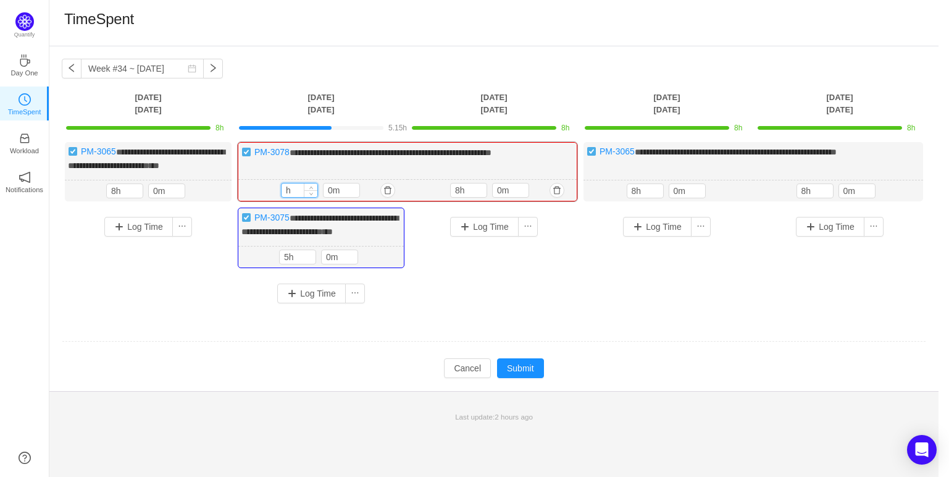
type input "3h"
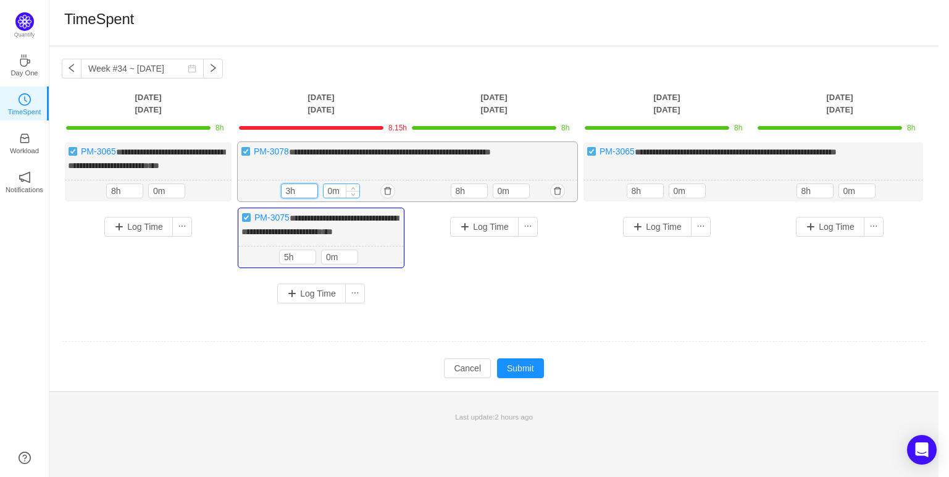
click at [335, 198] on input "0m" at bounding box center [342, 191] width 36 height 14
type input "0m"
click at [287, 264] on input "5h" at bounding box center [298, 257] width 36 height 14
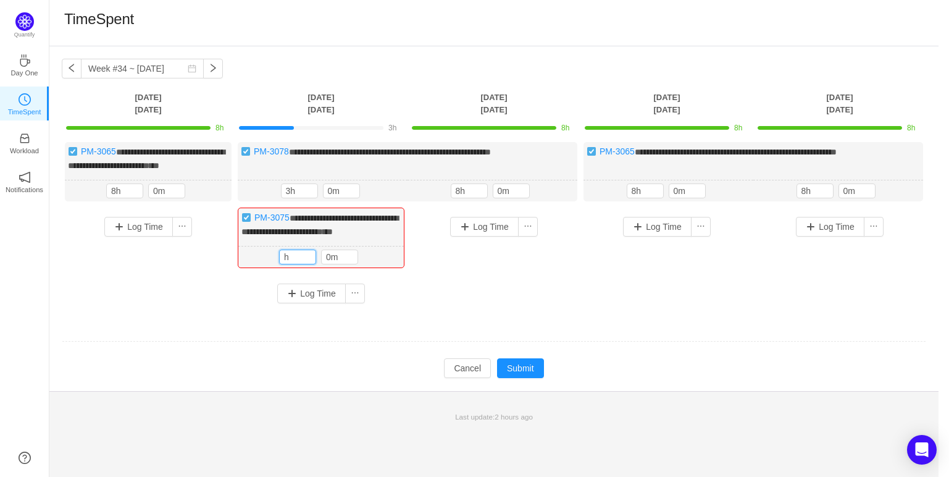
type input "5h"
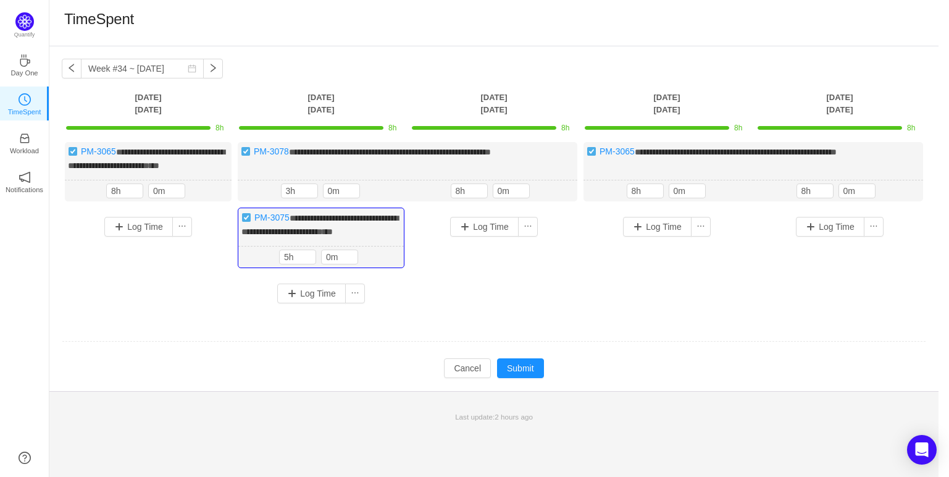
click at [514, 261] on div "Log Time" at bounding box center [494, 249] width 167 height 83
click at [511, 274] on div "Log Time" at bounding box center [494, 249] width 167 height 83
click at [520, 378] on button "Submit" at bounding box center [520, 368] width 47 height 20
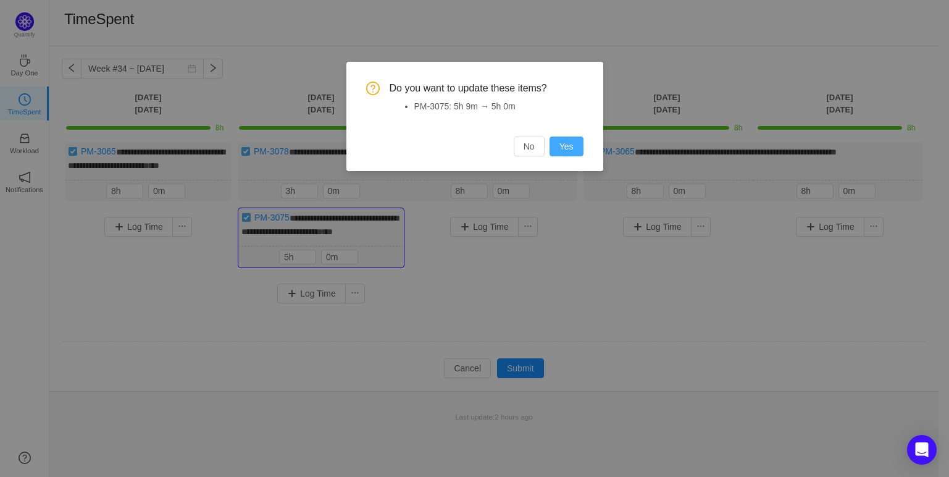
click at [565, 149] on button "Yes" at bounding box center [567, 147] width 34 height 20
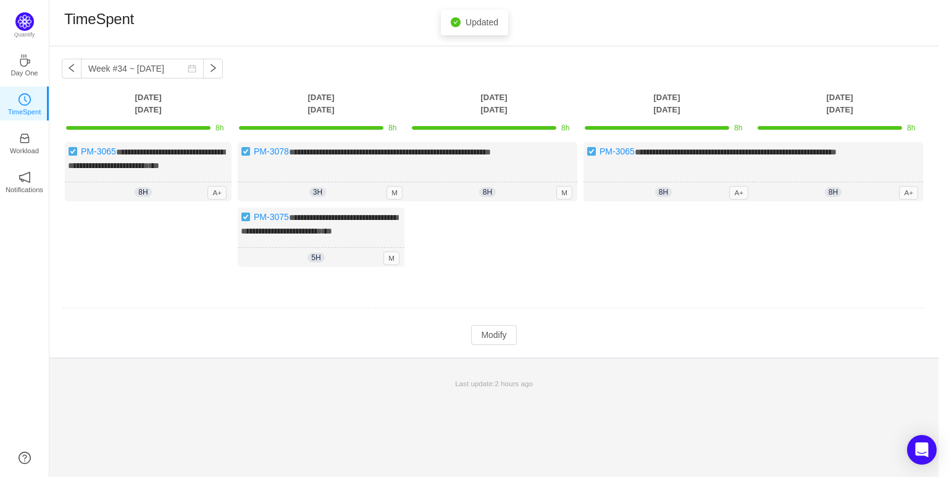
click at [548, 258] on div "Log Time" at bounding box center [494, 240] width 167 height 65
click at [64, 70] on button "button" at bounding box center [72, 69] width 20 height 20
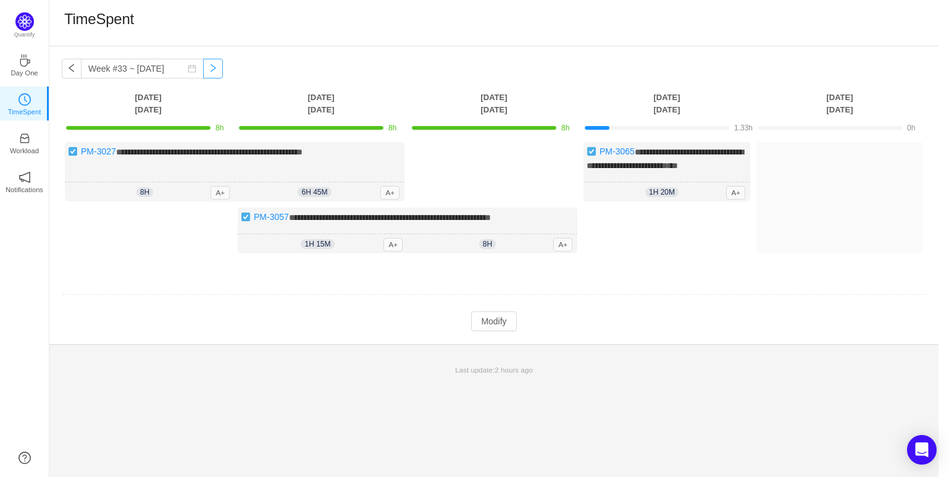
click at [213, 68] on button "button" at bounding box center [213, 69] width 20 height 20
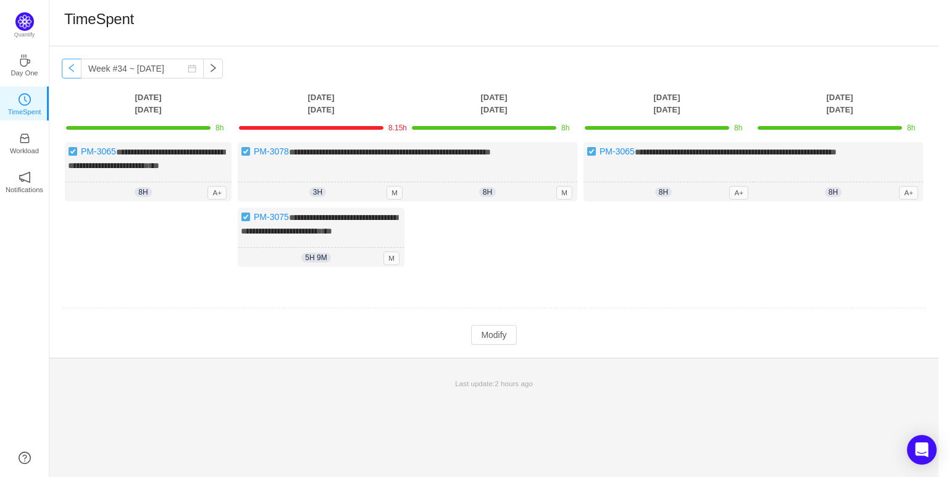
click at [70, 70] on button "button" at bounding box center [72, 69] width 20 height 20
type input "Week #33 ~ [DATE]"
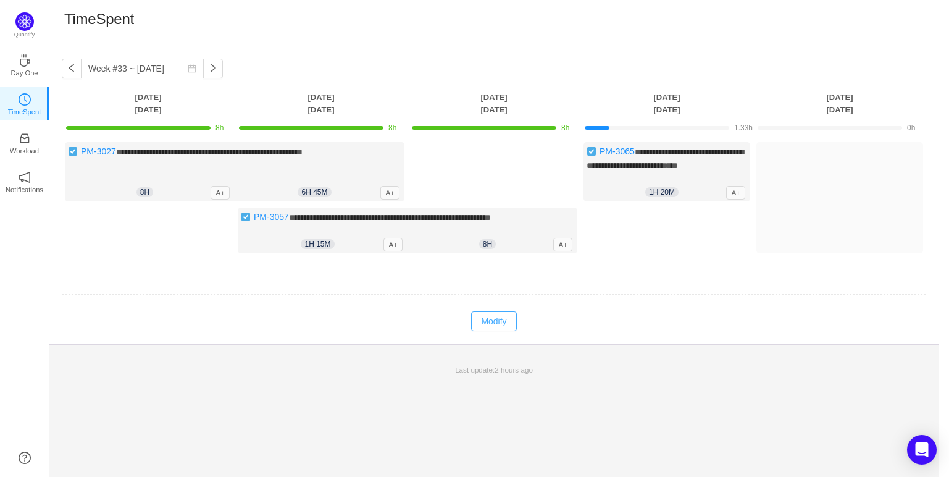
click at [497, 330] on button "Modify" at bounding box center [493, 321] width 45 height 20
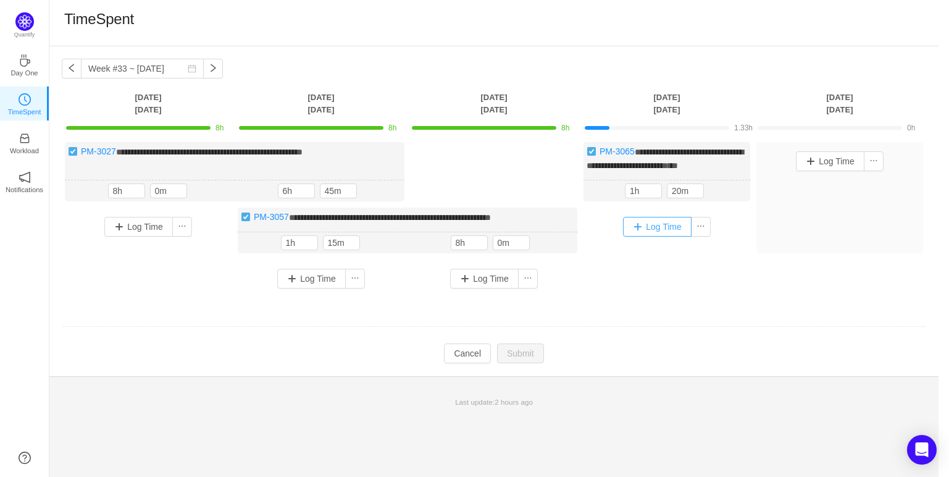
drag, startPoint x: 636, startPoint y: 199, endPoint x: 644, endPoint y: 238, distance: 40.2
click at [636, 198] on input "1h" at bounding box center [644, 191] width 36 height 14
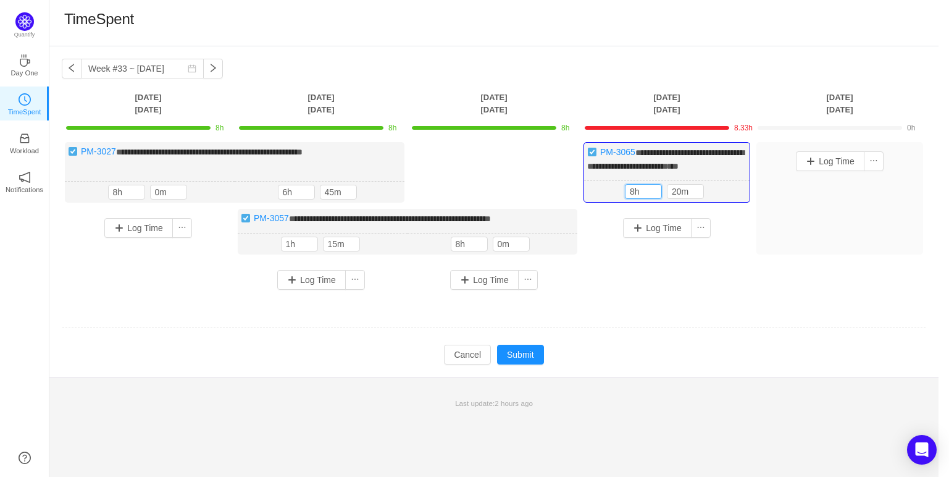
type input "8h"
type input "0m"
click at [332, 199] on input "45m" at bounding box center [339, 192] width 36 height 14
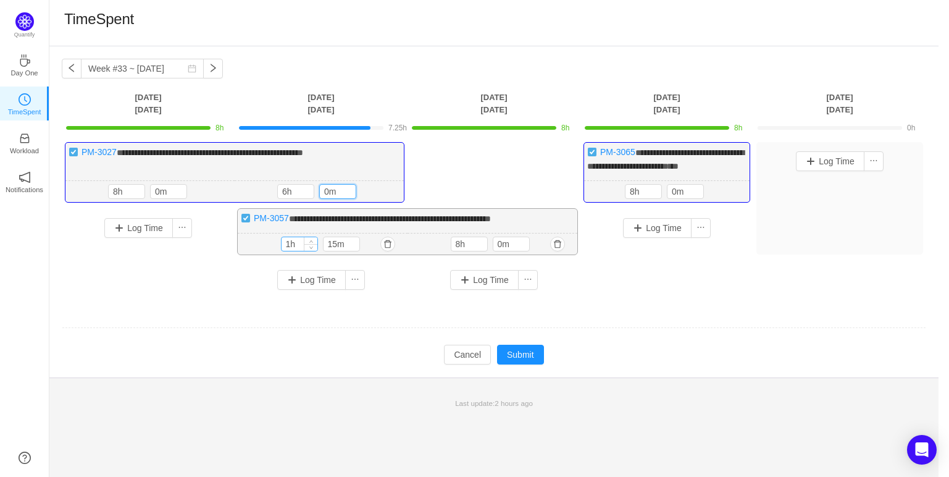
type input "0m"
click at [290, 251] on input "1h" at bounding box center [300, 244] width 36 height 14
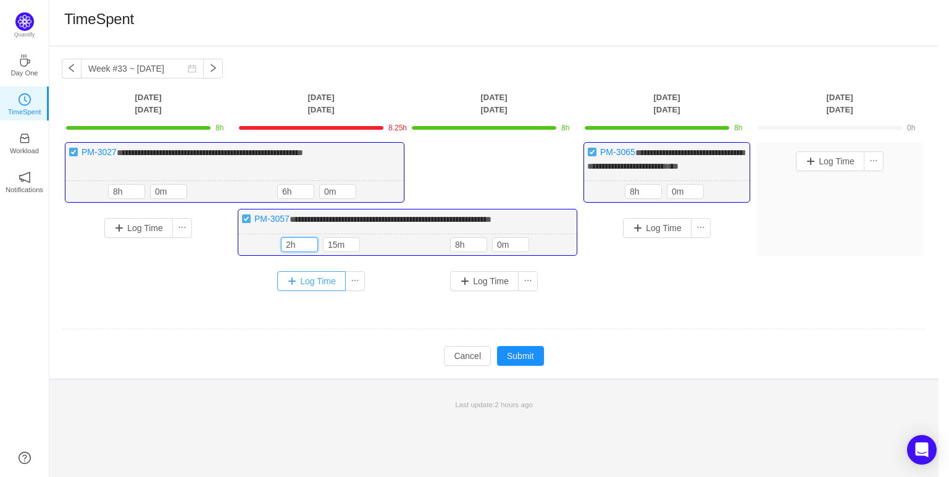
type input "2h"
type input "0m"
click at [415, 291] on div "Log Time" at bounding box center [494, 281] width 161 height 20
click at [291, 251] on input "2h" at bounding box center [300, 245] width 36 height 14
type input "8h"
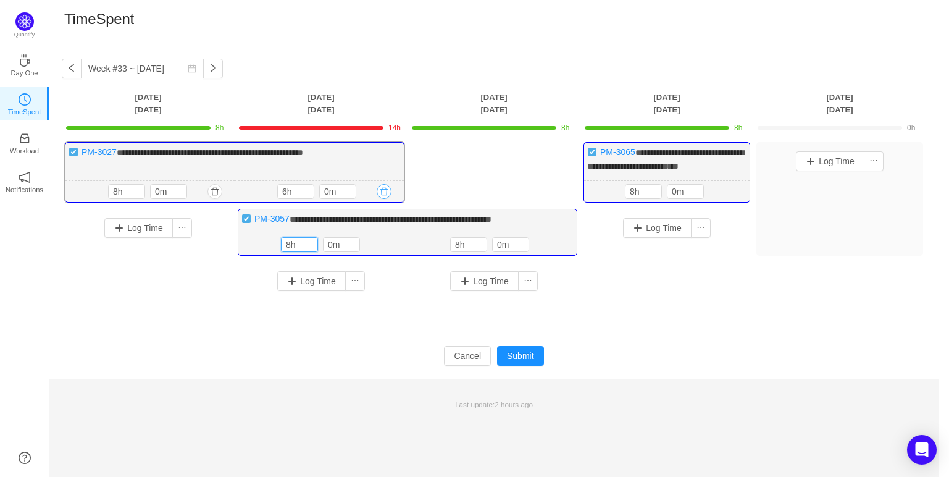
click at [381, 199] on button "button" at bounding box center [384, 191] width 15 height 15
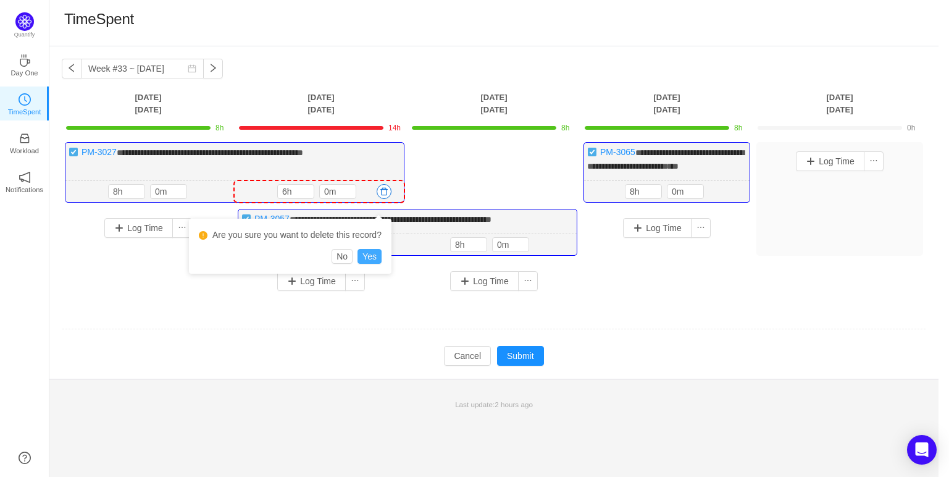
click at [378, 258] on button "Yes" at bounding box center [370, 256] width 24 height 15
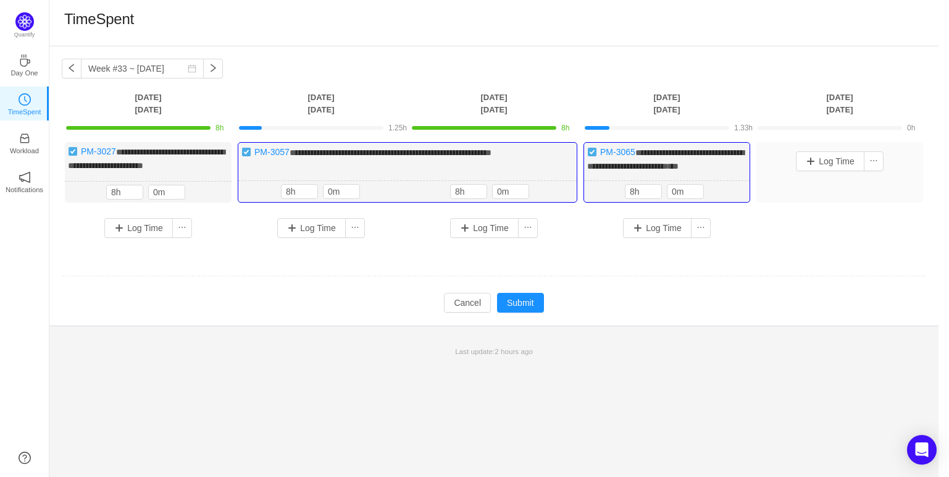
click at [405, 261] on td "**********" at bounding box center [494, 199] width 865 height 123
click at [529, 312] on button "Submit" at bounding box center [520, 303] width 47 height 20
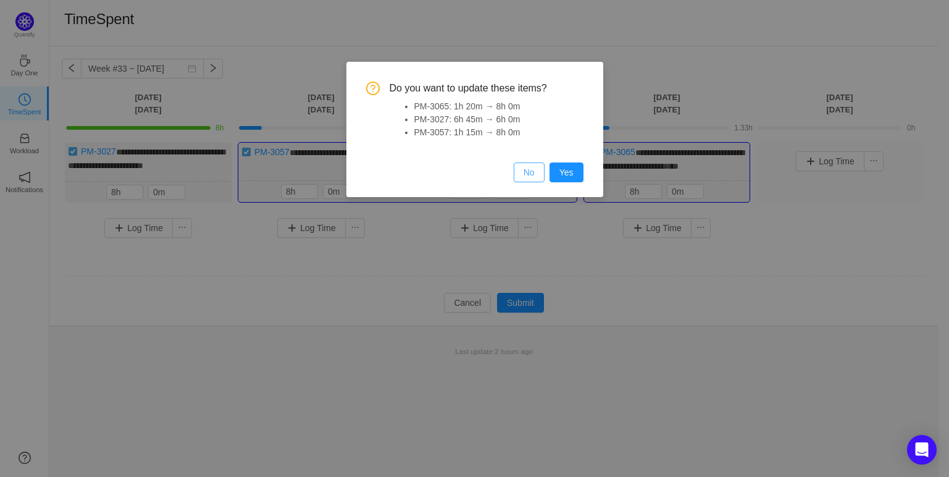
click at [532, 172] on button "No" at bounding box center [529, 172] width 31 height 20
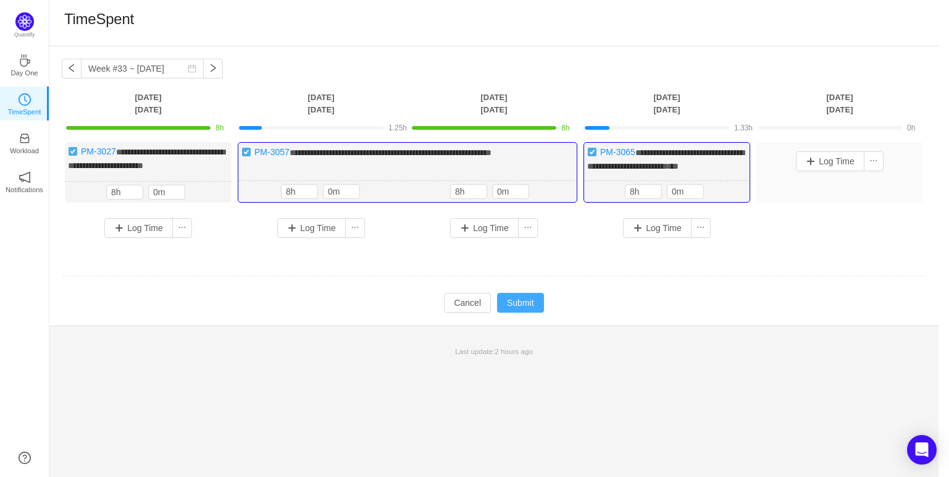
click at [515, 313] on button "Submit" at bounding box center [520, 303] width 47 height 20
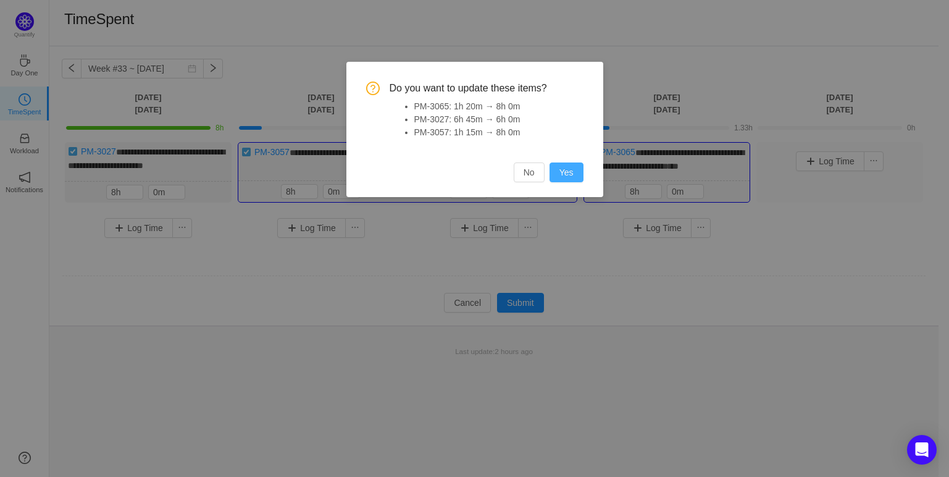
click at [555, 179] on button "Yes" at bounding box center [567, 172] width 34 height 20
type input "1h"
type input "15m"
type input "1h"
type input "20m"
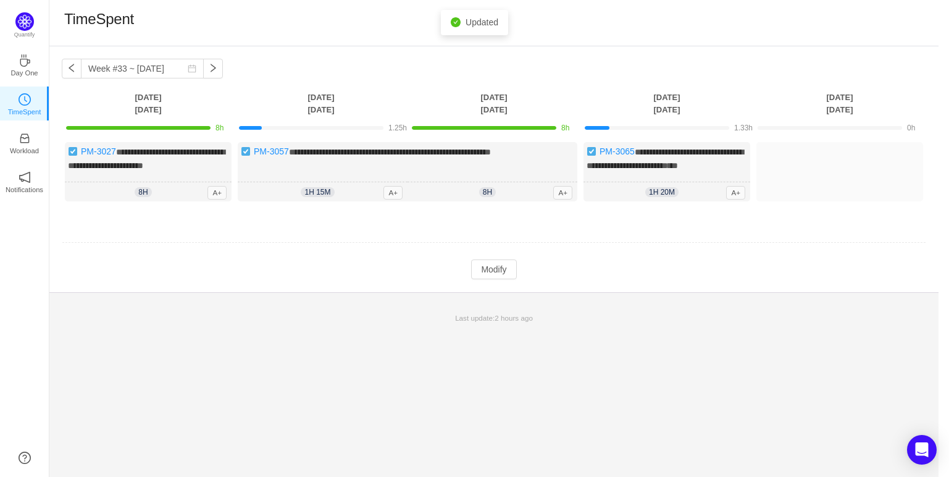
click at [355, 251] on td at bounding box center [494, 243] width 865 height 32
click at [515, 279] on button "Modify" at bounding box center [493, 269] width 45 height 20
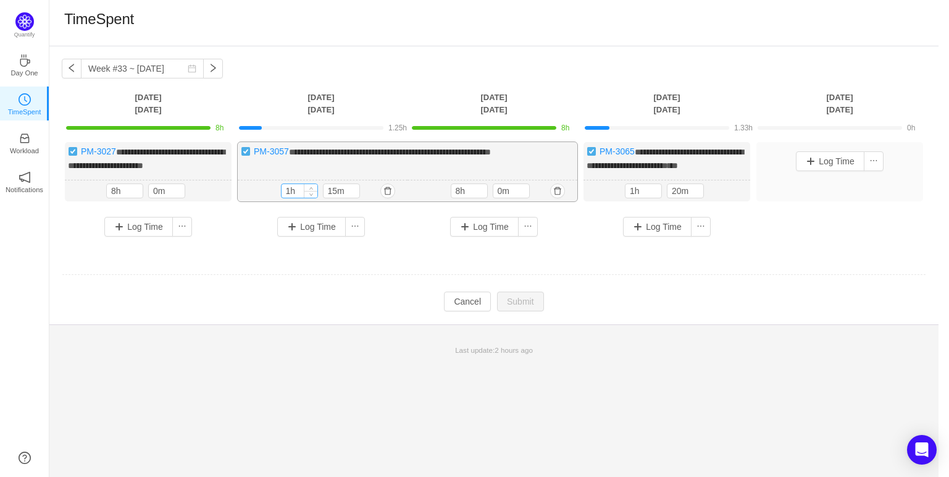
click at [291, 198] on input "1h" at bounding box center [300, 191] width 36 height 14
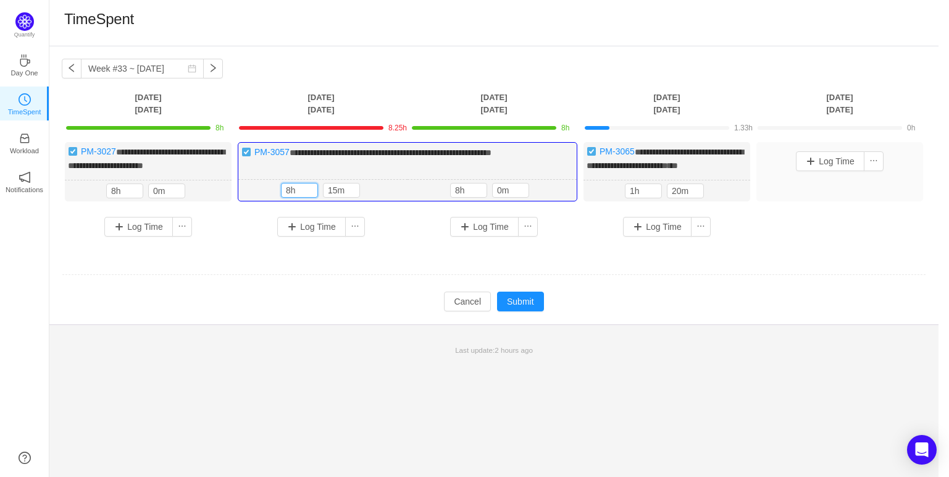
type input "8h"
type input "0m"
click at [585, 281] on td at bounding box center [494, 275] width 865 height 32
click at [633, 198] on input "1h" at bounding box center [644, 191] width 36 height 14
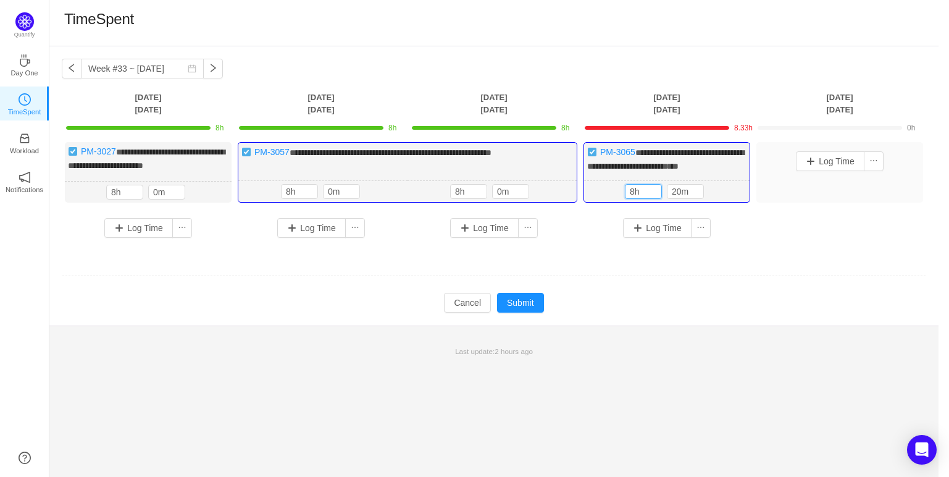
type input "8h"
type input "0m"
click at [334, 284] on td at bounding box center [494, 277] width 865 height 32
click at [537, 312] on button "Submit" at bounding box center [520, 303] width 47 height 20
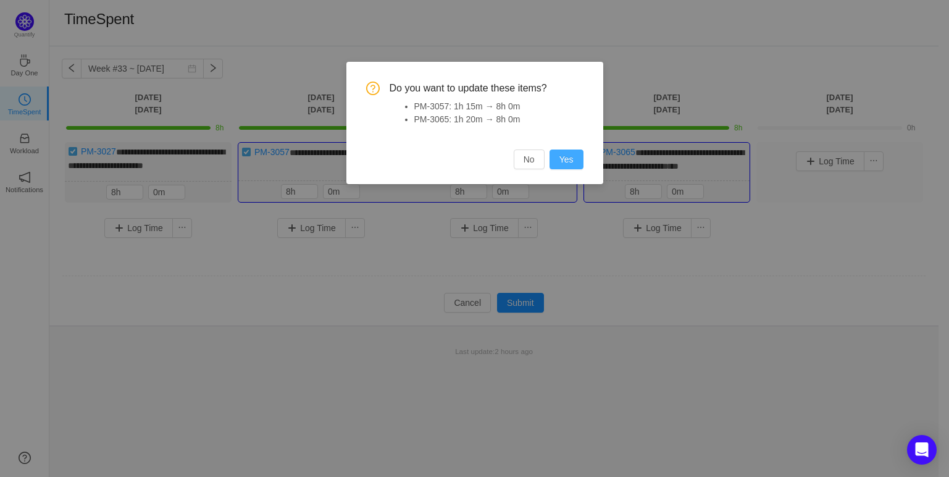
click at [571, 160] on button "Yes" at bounding box center [567, 159] width 34 height 20
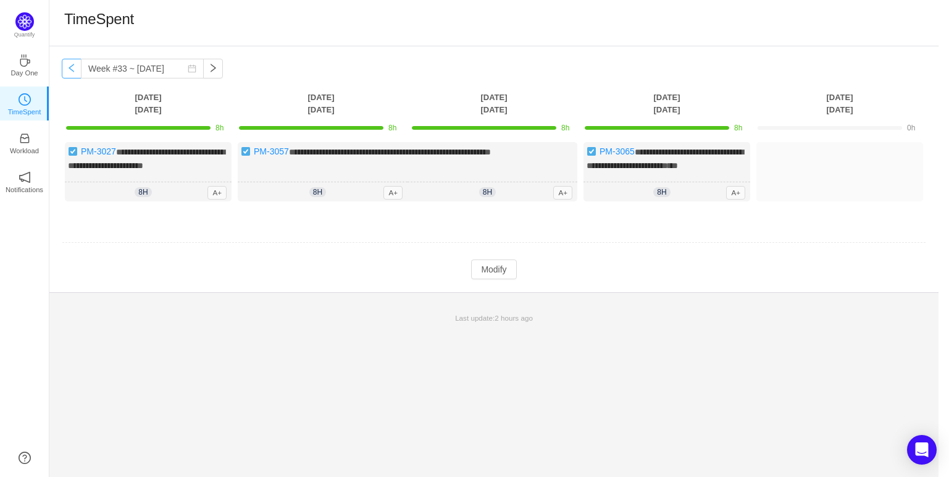
click at [72, 67] on button "button" at bounding box center [72, 69] width 20 height 20
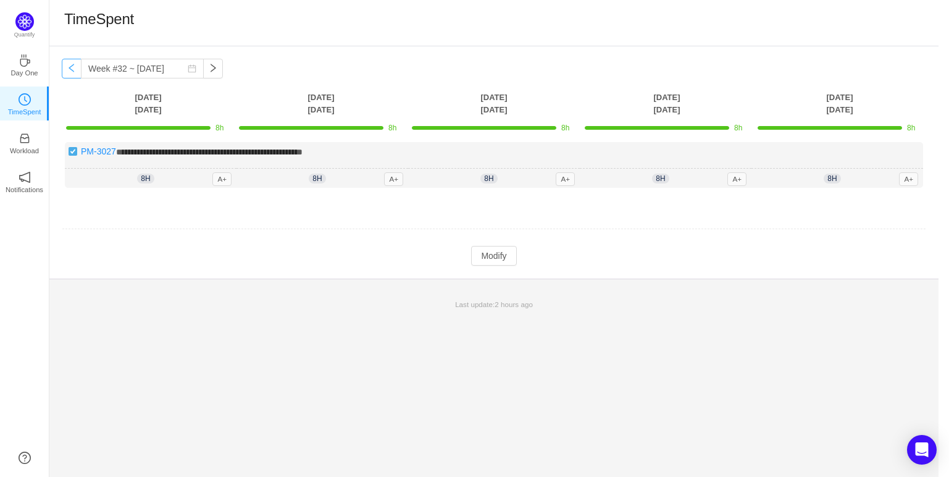
click at [71, 69] on button "button" at bounding box center [72, 69] width 20 height 20
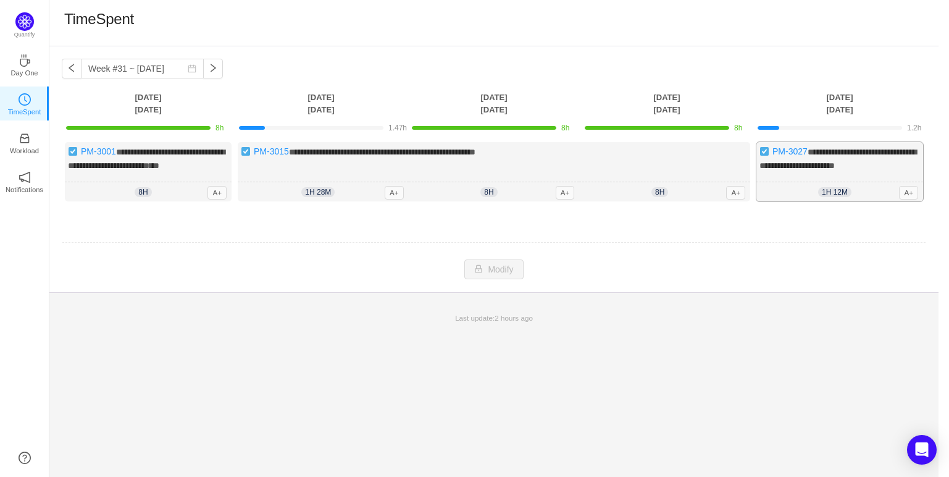
click at [909, 187] on div "**********" at bounding box center [840, 171] width 167 height 59
click at [889, 161] on span "**********" at bounding box center [838, 159] width 157 height 22
click at [554, 280] on td "Modify Cancel Submit" at bounding box center [494, 269] width 865 height 21
click at [204, 69] on button "button" at bounding box center [213, 69] width 20 height 20
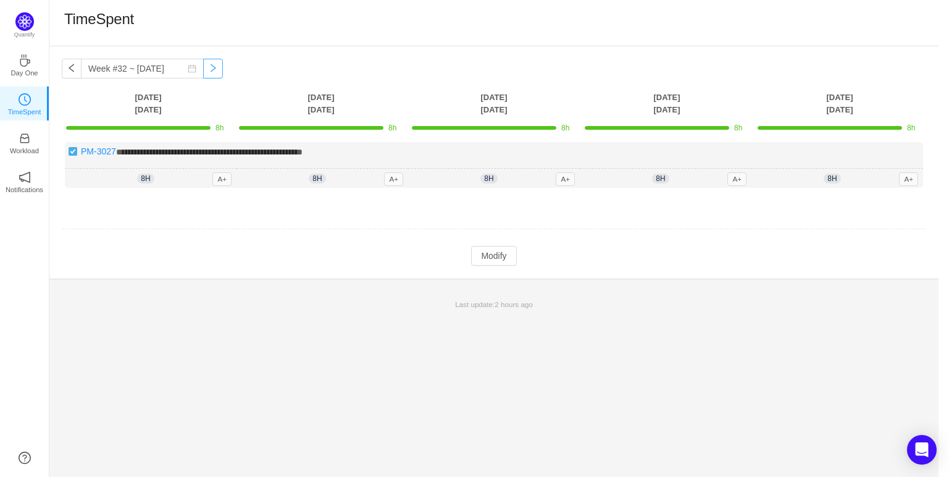
click at [204, 69] on button "button" at bounding box center [213, 69] width 20 height 20
type input "Week #33 ~ [DATE]"
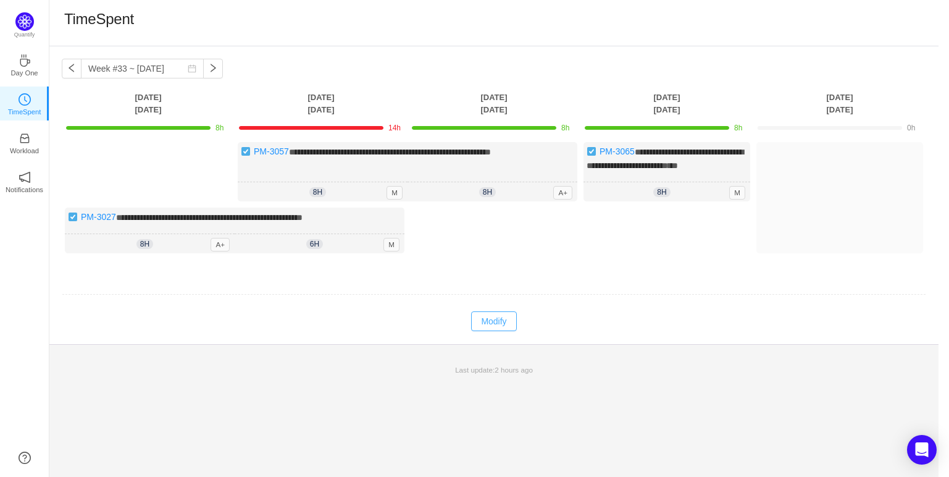
click at [490, 331] on button "Modify" at bounding box center [493, 321] width 45 height 20
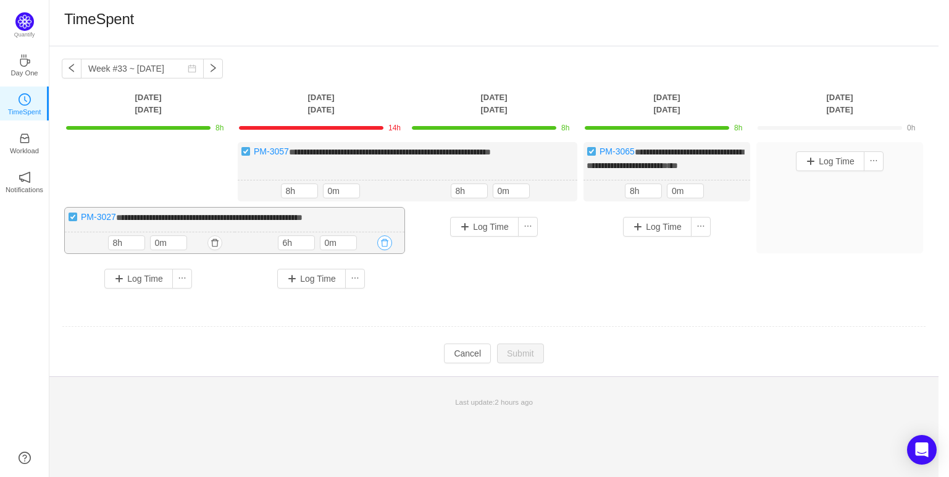
click at [386, 250] on button "button" at bounding box center [384, 242] width 15 height 15
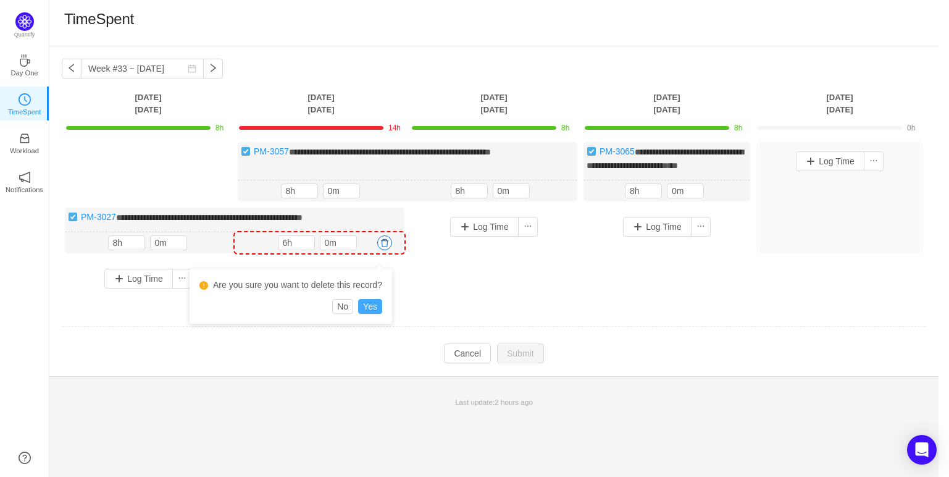
click at [371, 305] on button "Yes" at bounding box center [370, 306] width 24 height 15
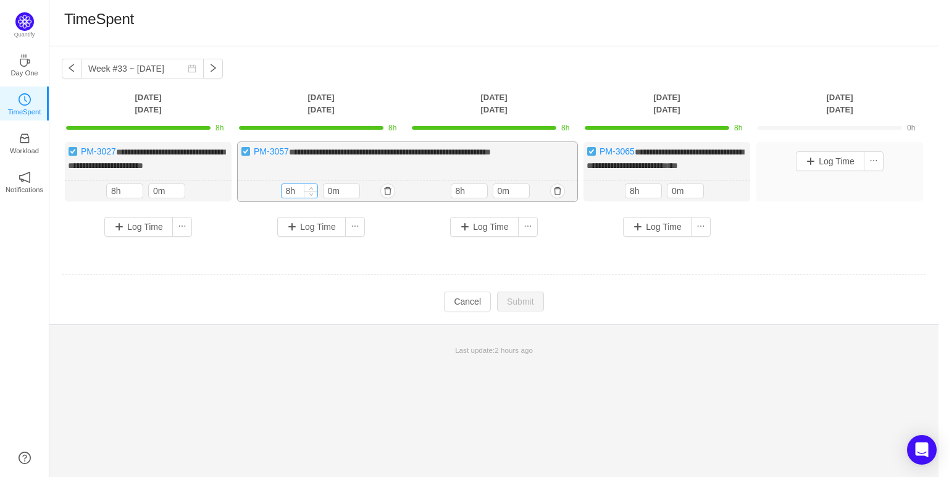
click at [297, 198] on input "8h" at bounding box center [300, 191] width 36 height 14
click at [291, 198] on input "8h" at bounding box center [300, 191] width 36 height 14
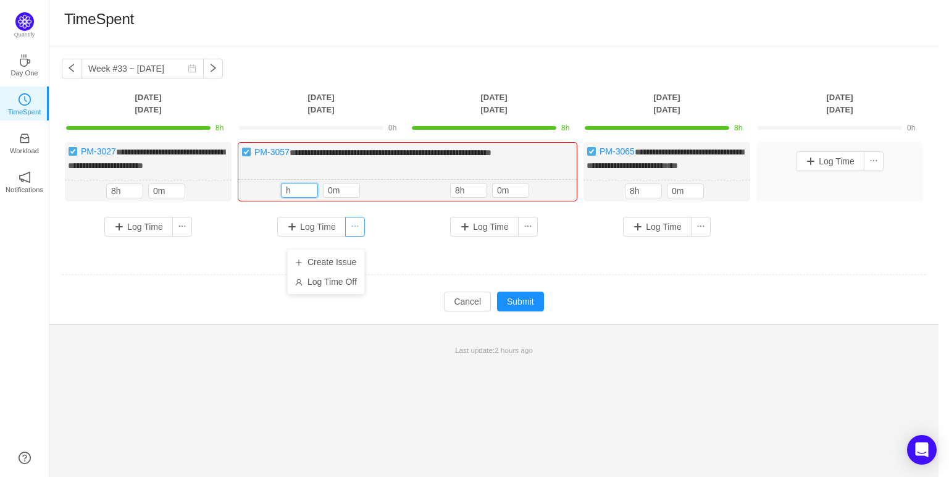
type input "8h"
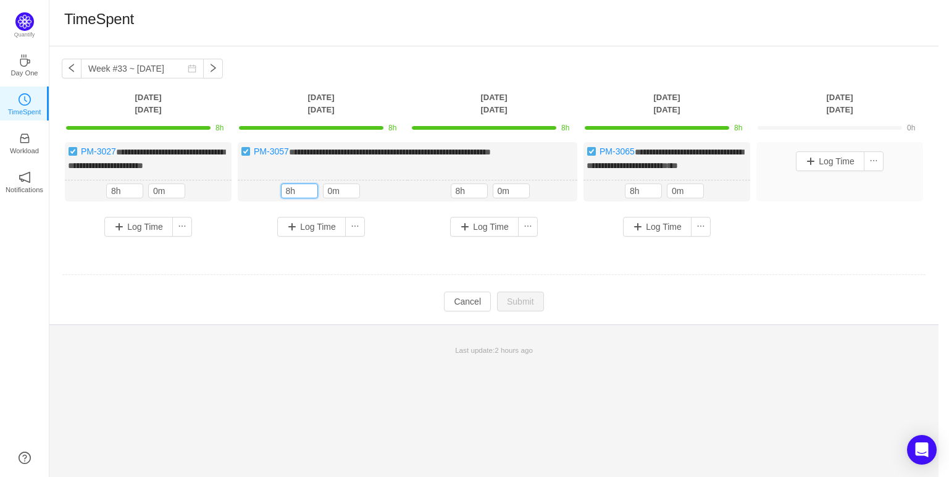
click at [414, 275] on td at bounding box center [494, 275] width 865 height 32
click at [342, 198] on input "0m" at bounding box center [342, 191] width 36 height 14
type input "0m"
click at [397, 291] on td at bounding box center [494, 275] width 865 height 32
click at [473, 311] on button "Cancel" at bounding box center [467, 302] width 47 height 20
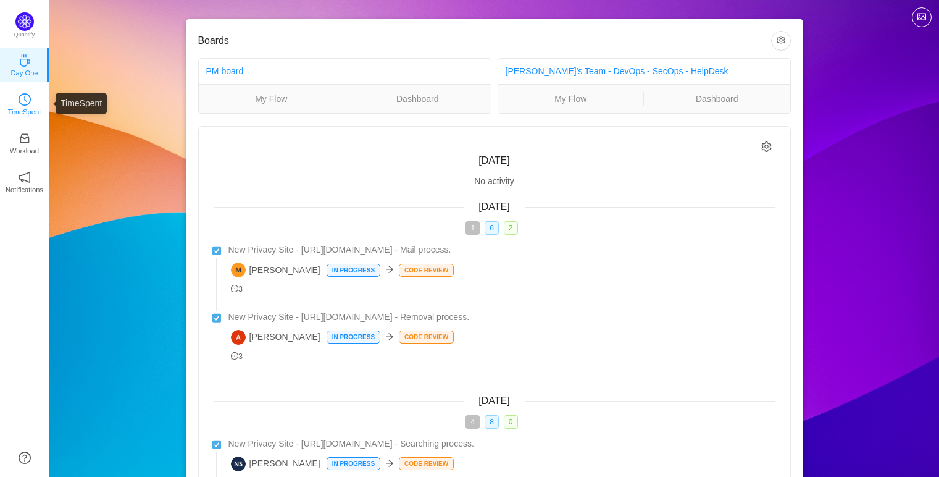
click at [20, 101] on icon "icon: clock-circle" at bounding box center [25, 99] width 12 height 12
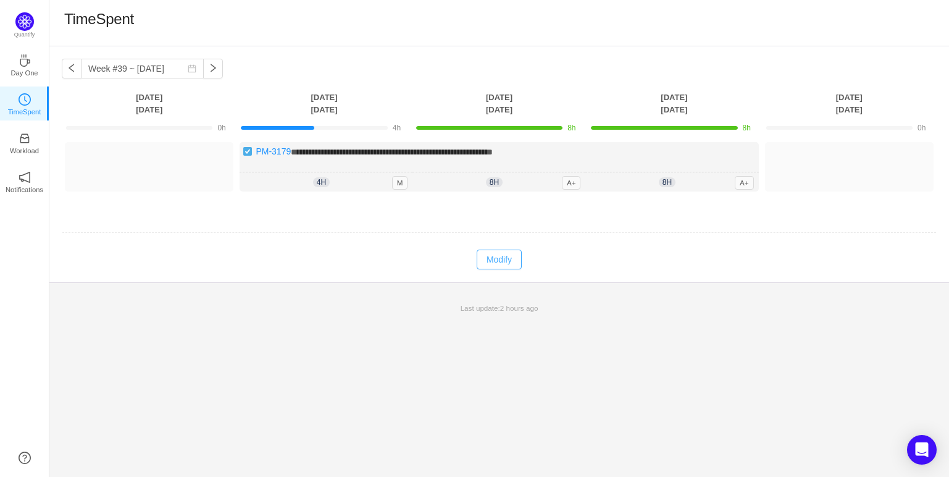
click at [494, 256] on button "Modify" at bounding box center [499, 260] width 45 height 20
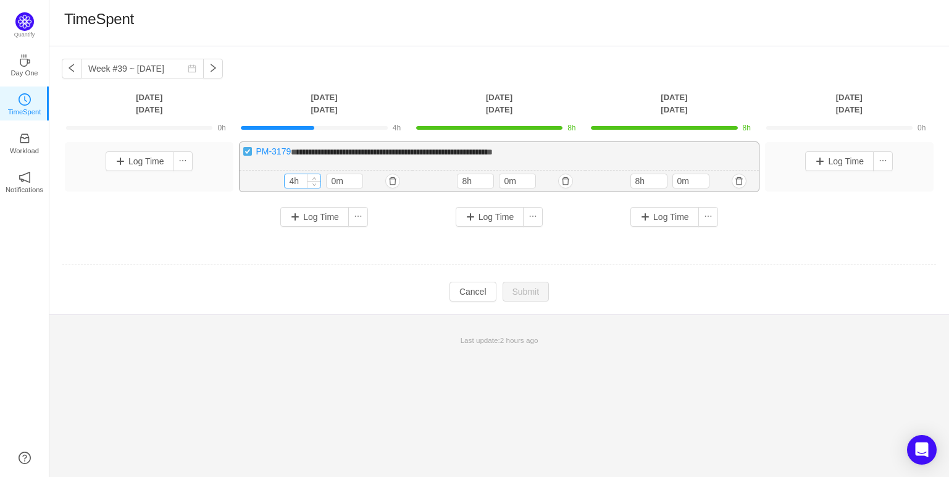
click at [296, 181] on input "4h" at bounding box center [303, 181] width 36 height 14
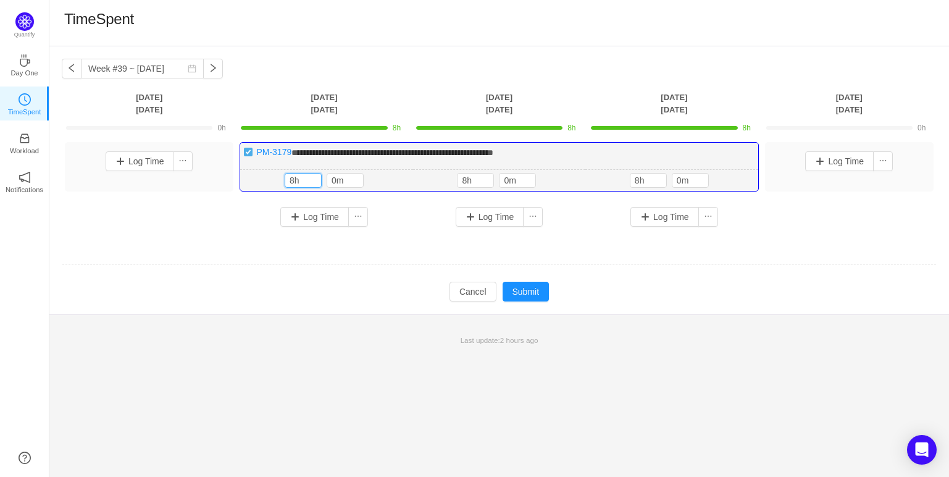
type input "8h"
click at [431, 239] on td "**********" at bounding box center [499, 194] width 875 height 112
click at [526, 293] on button "Submit" at bounding box center [526, 292] width 47 height 20
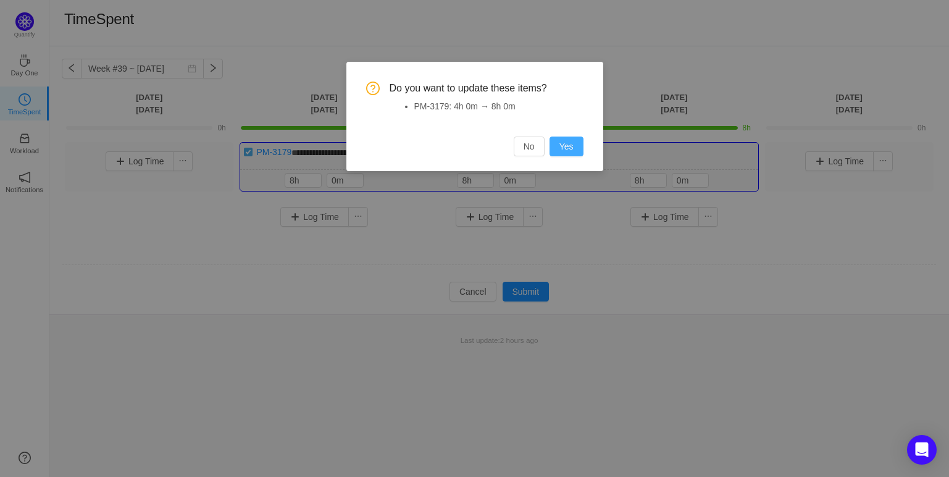
click at [561, 151] on button "Yes" at bounding box center [567, 147] width 34 height 20
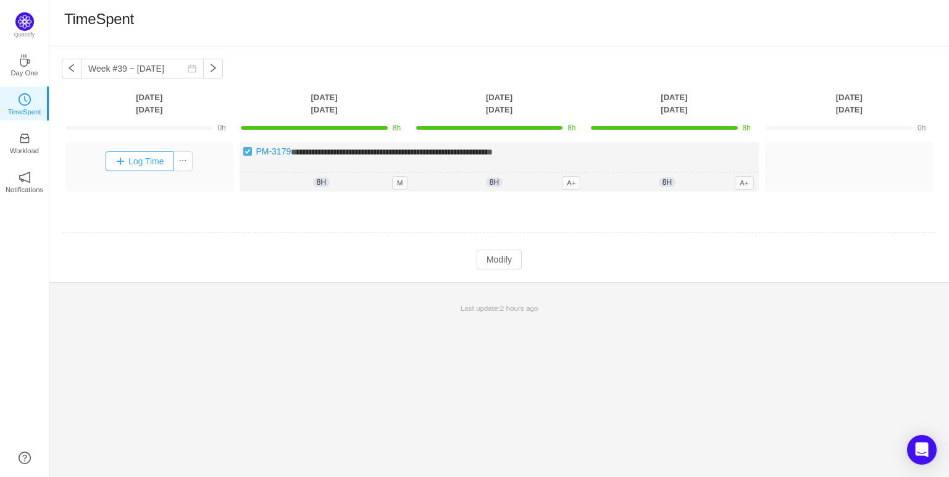
click at [151, 156] on button "Log Time" at bounding box center [140, 161] width 69 height 20
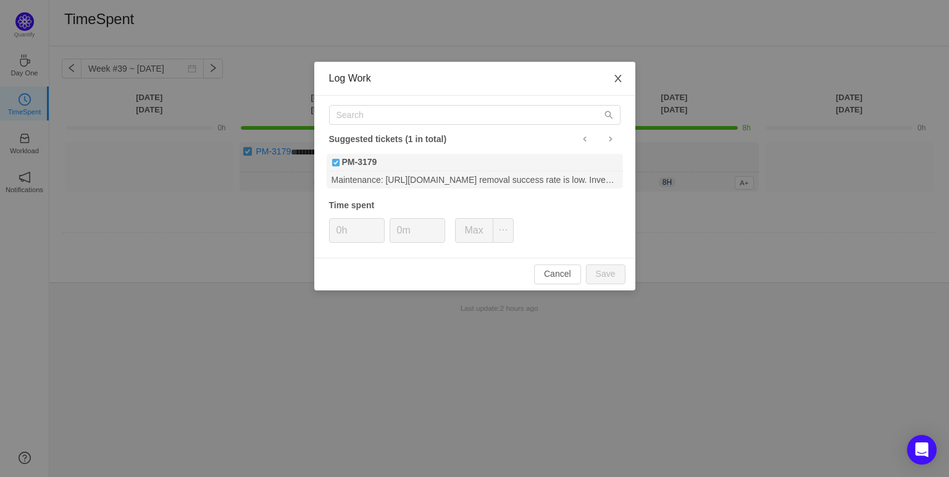
click at [621, 75] on icon "icon: close" at bounding box center [618, 79] width 10 height 10
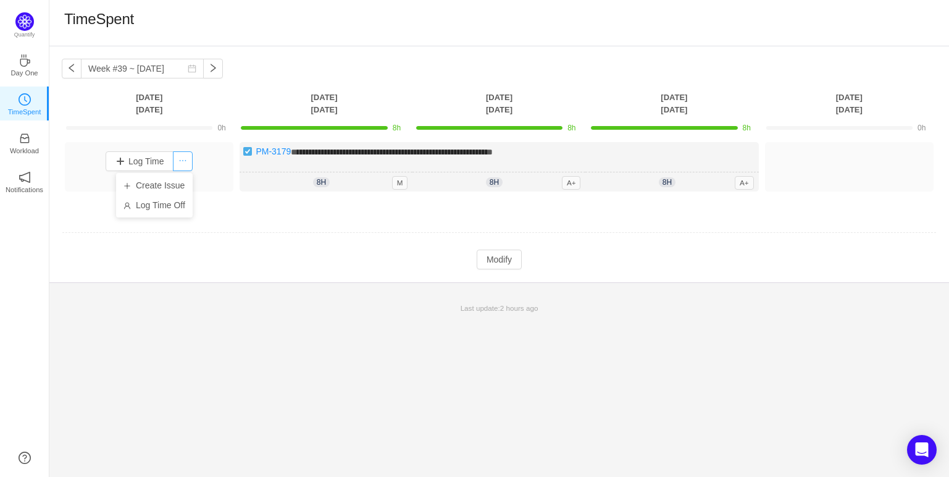
click at [181, 159] on button "button" at bounding box center [183, 161] width 20 height 20
click at [177, 198] on li "Log Time Off" at bounding box center [154, 205] width 77 height 20
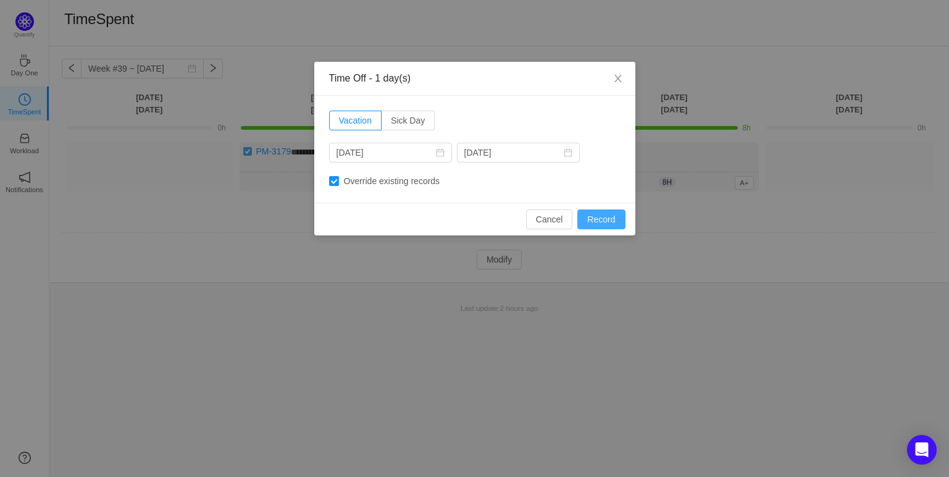
click at [602, 219] on button "Record" at bounding box center [602, 219] width 48 height 20
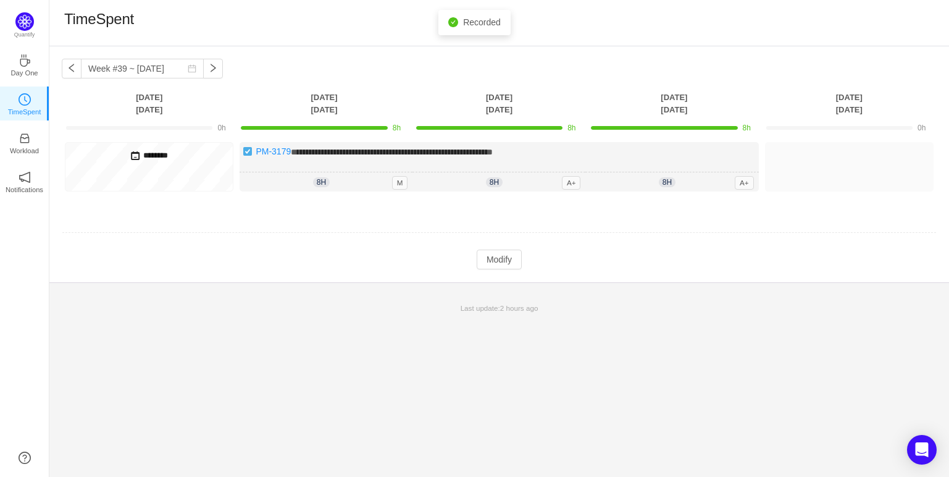
click at [154, 156] on h5 "********" at bounding box center [149, 156] width 161 height 14
drag, startPoint x: 170, startPoint y: 159, endPoint x: 152, endPoint y: 172, distance: 22.6
click at [152, 172] on div "********" at bounding box center [149, 166] width 169 height 49
click at [143, 156] on h5 "********" at bounding box center [149, 156] width 161 height 14
click at [130, 159] on span at bounding box center [135, 156] width 10 height 10
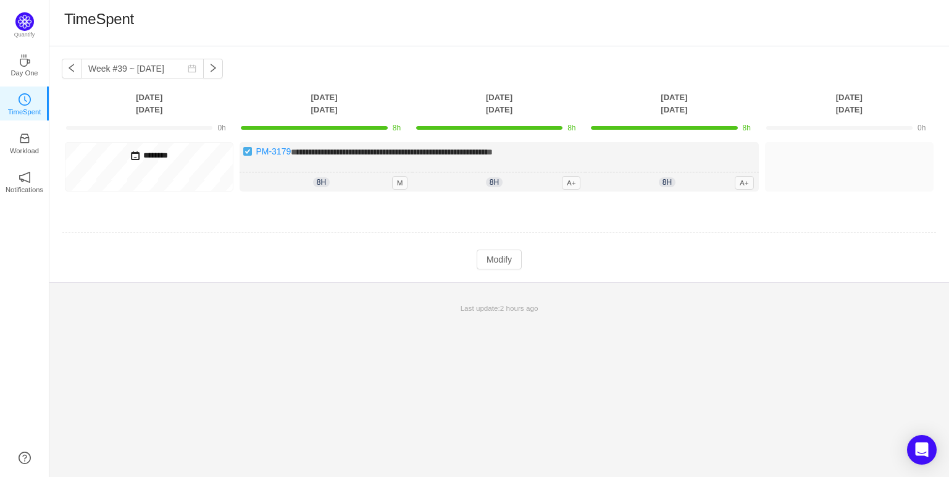
click at [130, 175] on div "********" at bounding box center [149, 166] width 169 height 49
click at [150, 177] on div "********" at bounding box center [149, 166] width 169 height 49
click at [157, 156] on h5 "********" at bounding box center [149, 156] width 161 height 14
click at [133, 154] on span at bounding box center [135, 156] width 10 height 10
click at [64, 73] on button "button" at bounding box center [72, 69] width 20 height 20
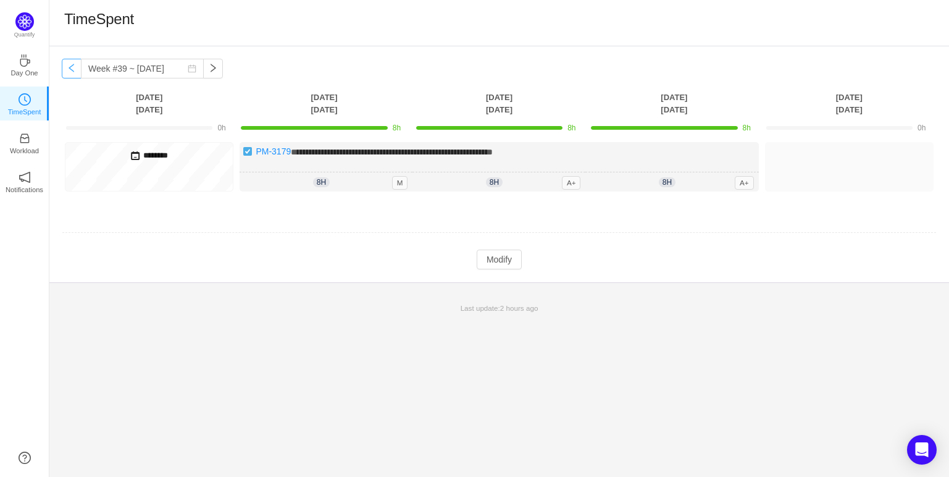
type input "Week #38 ~ [DATE]"
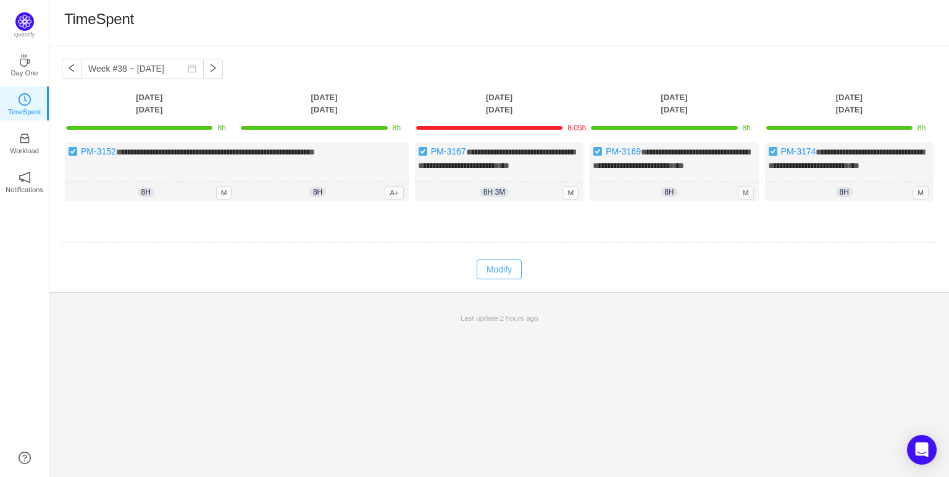
click at [516, 274] on button "Modify" at bounding box center [499, 269] width 45 height 20
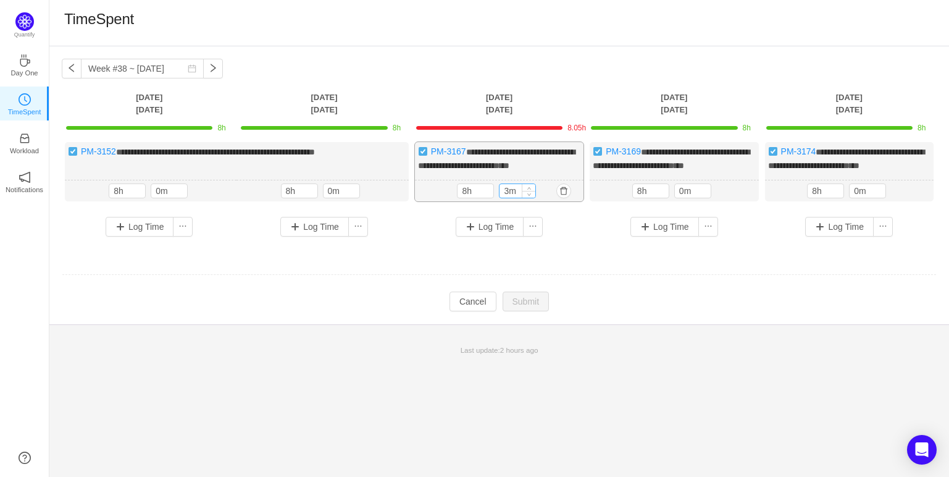
click at [507, 195] on input "3m" at bounding box center [518, 191] width 36 height 14
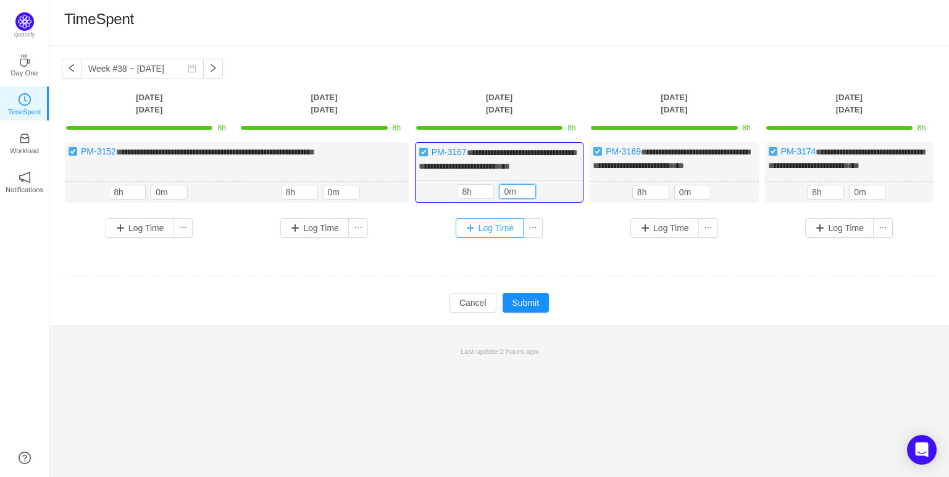
type input "0m"
click at [527, 313] on button "Submit" at bounding box center [526, 303] width 47 height 20
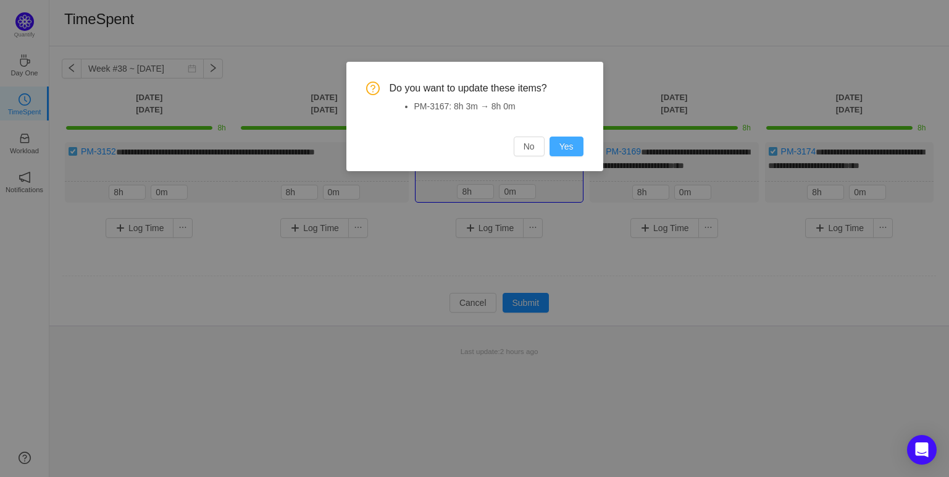
click at [570, 145] on button "Yes" at bounding box center [567, 147] width 34 height 20
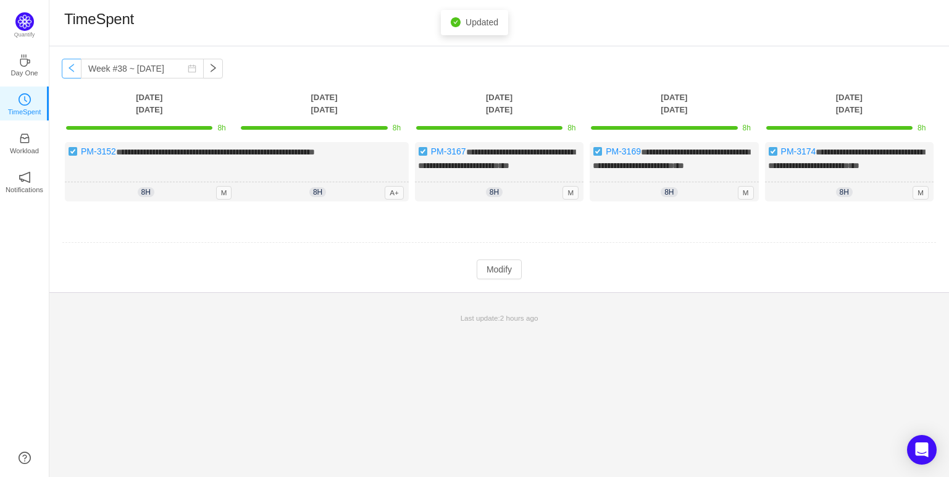
click at [75, 71] on button "button" at bounding box center [72, 69] width 20 height 20
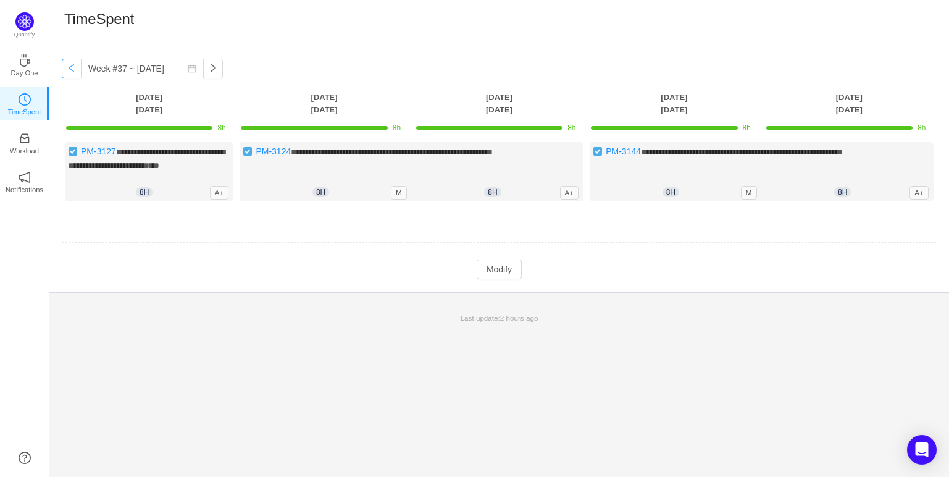
click at [75, 71] on button "button" at bounding box center [72, 69] width 20 height 20
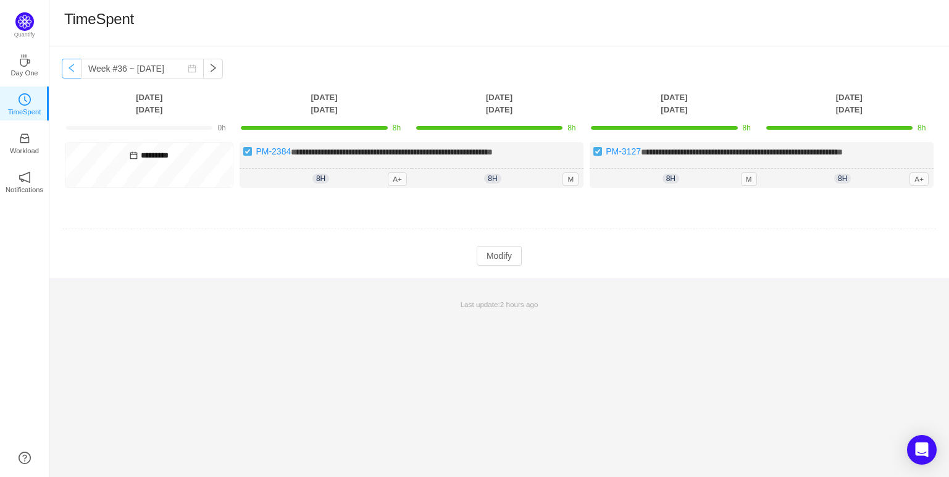
click at [75, 71] on button "button" at bounding box center [72, 69] width 20 height 20
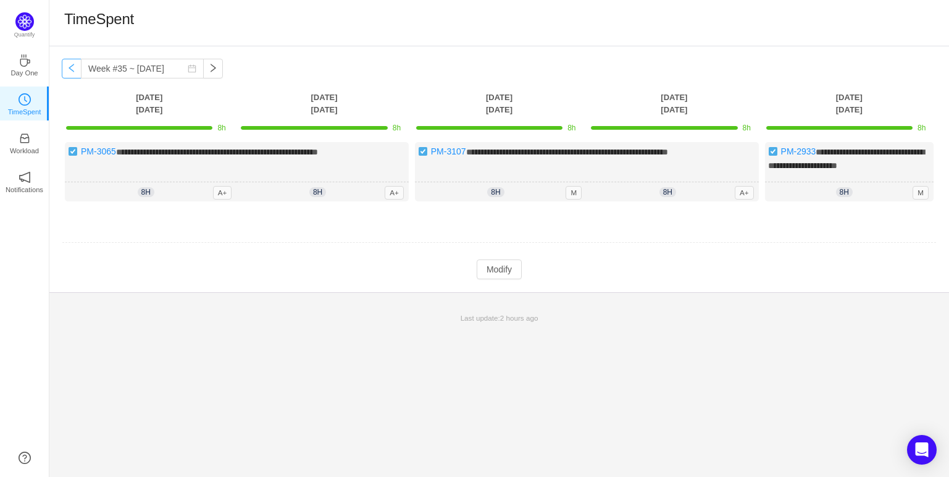
click at [75, 71] on button "button" at bounding box center [72, 69] width 20 height 20
type input "Week #34 ~ [DATE]"
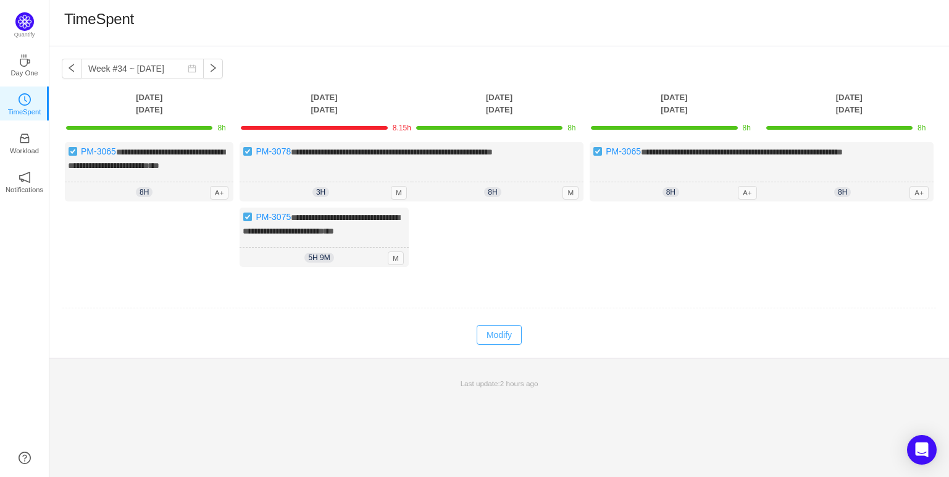
click at [505, 345] on button "Modify" at bounding box center [499, 335] width 45 height 20
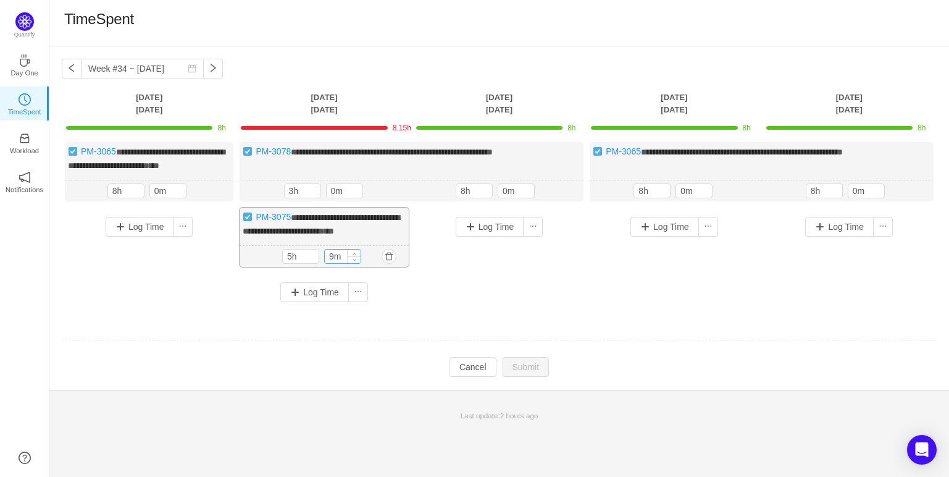
click at [336, 261] on input "9m" at bounding box center [343, 257] width 36 height 14
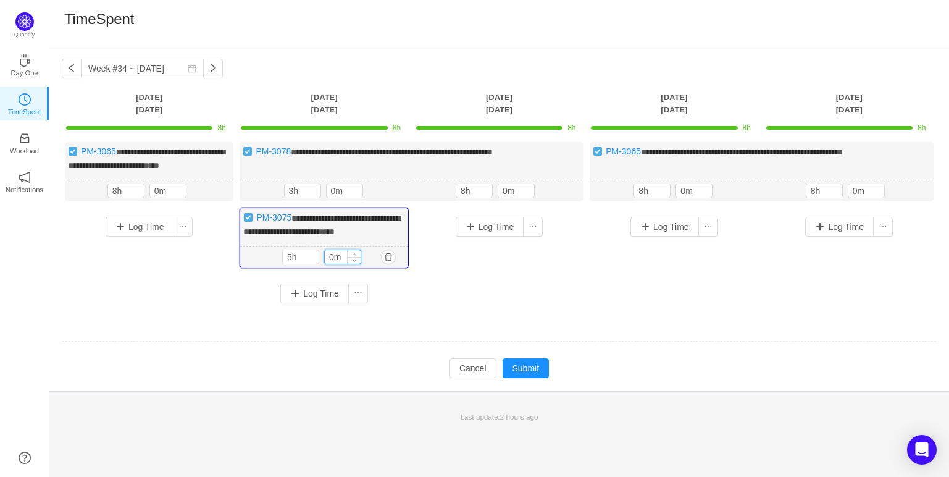
type input "0m"
click at [521, 372] on button "Submit" at bounding box center [526, 368] width 47 height 20
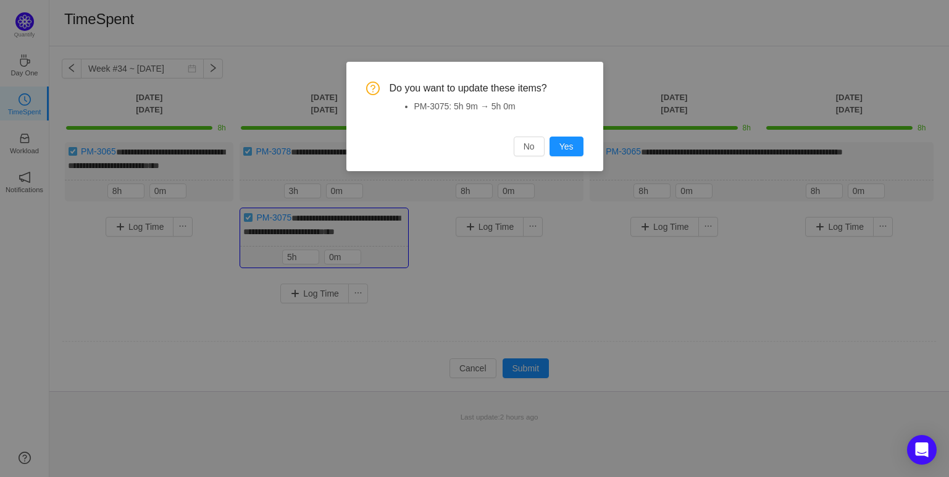
click at [564, 146] on button "Yes" at bounding box center [567, 147] width 34 height 20
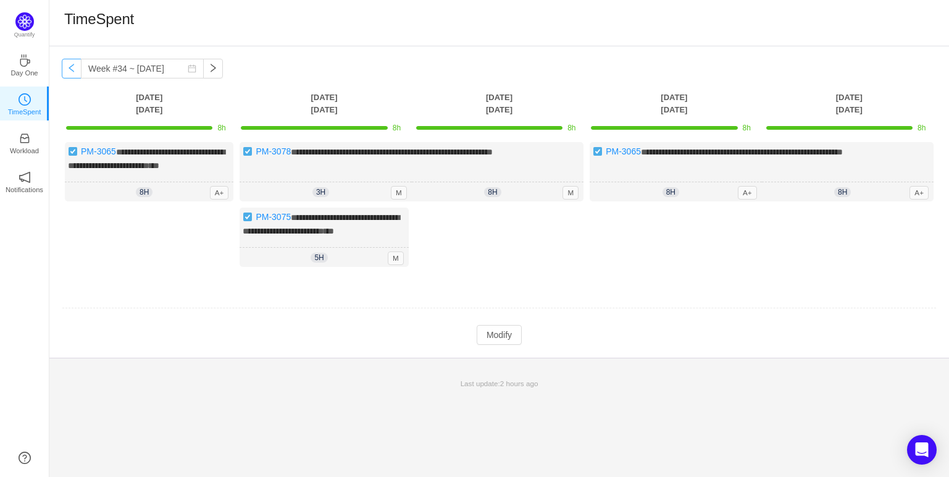
click at [69, 65] on button "button" at bounding box center [72, 69] width 20 height 20
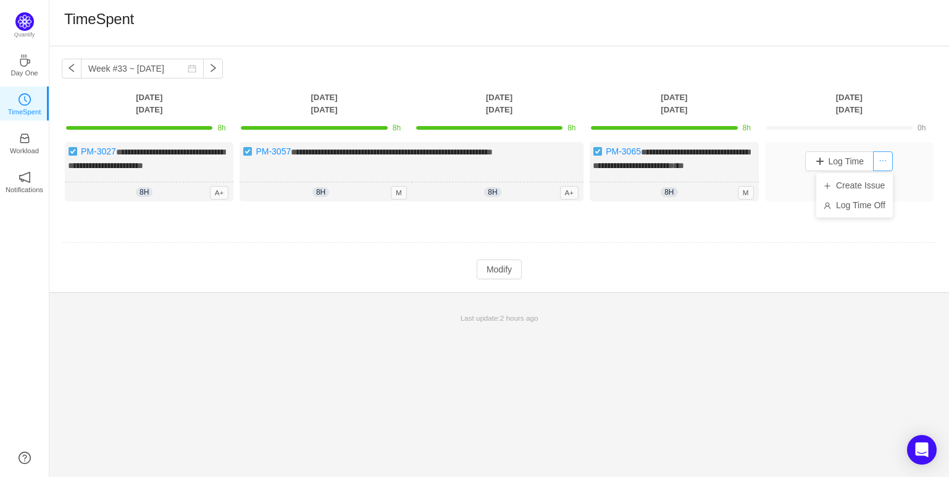
click at [878, 163] on button "button" at bounding box center [883, 161] width 20 height 20
click at [867, 207] on li "Log Time Off" at bounding box center [855, 205] width 77 height 20
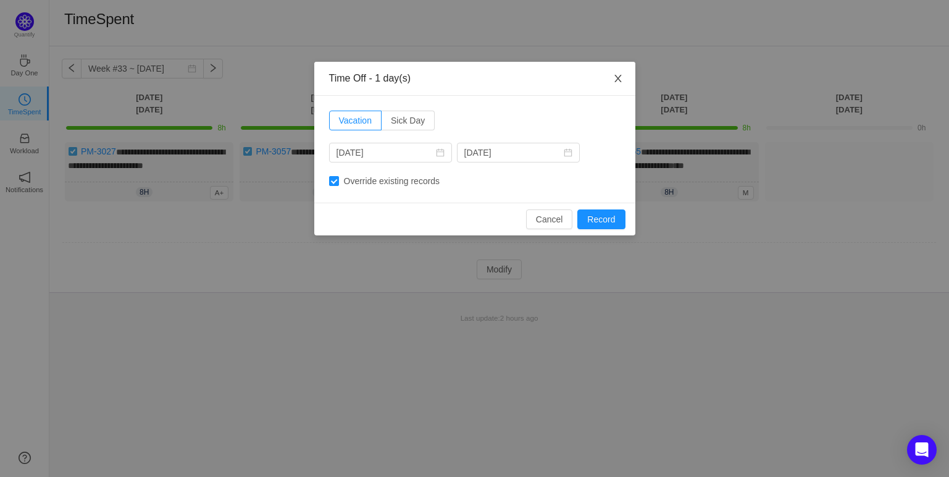
click at [621, 80] on icon "icon: close" at bounding box center [618, 79] width 10 height 10
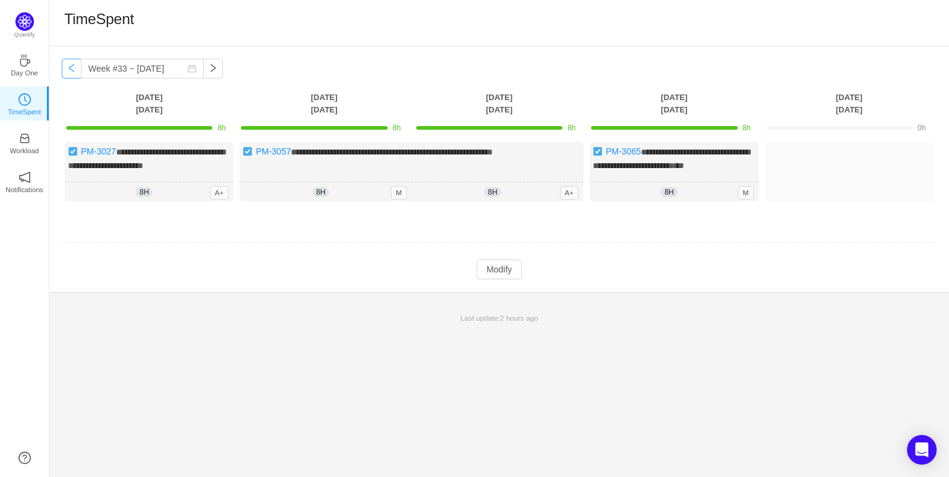
click at [69, 60] on button "button" at bounding box center [72, 69] width 20 height 20
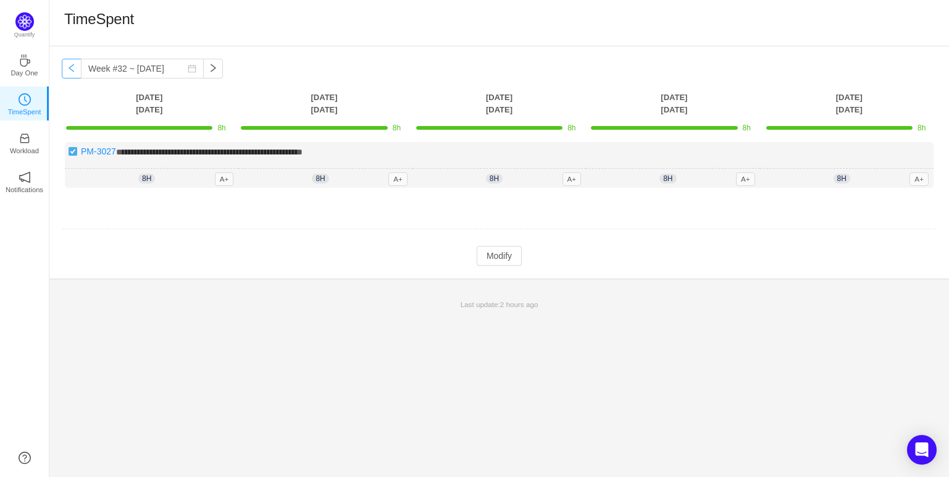
click at [70, 74] on button "button" at bounding box center [72, 69] width 20 height 20
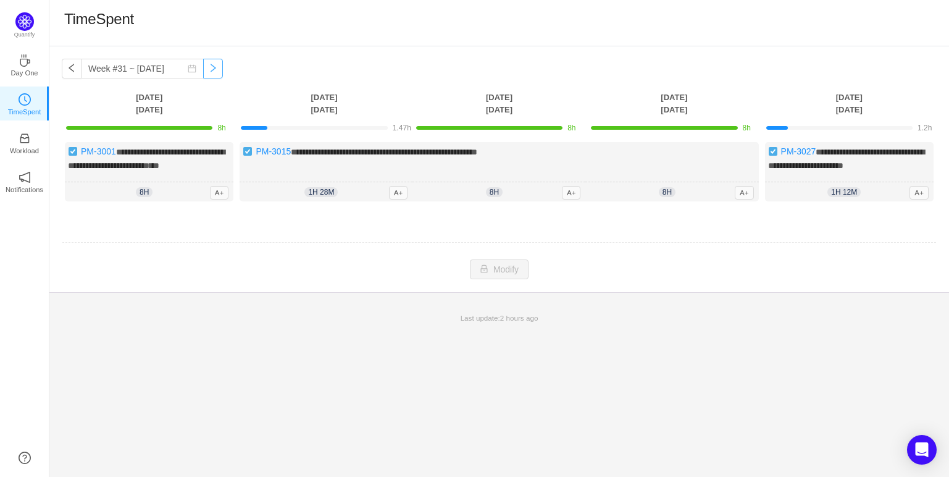
click at [206, 66] on button "button" at bounding box center [213, 69] width 20 height 20
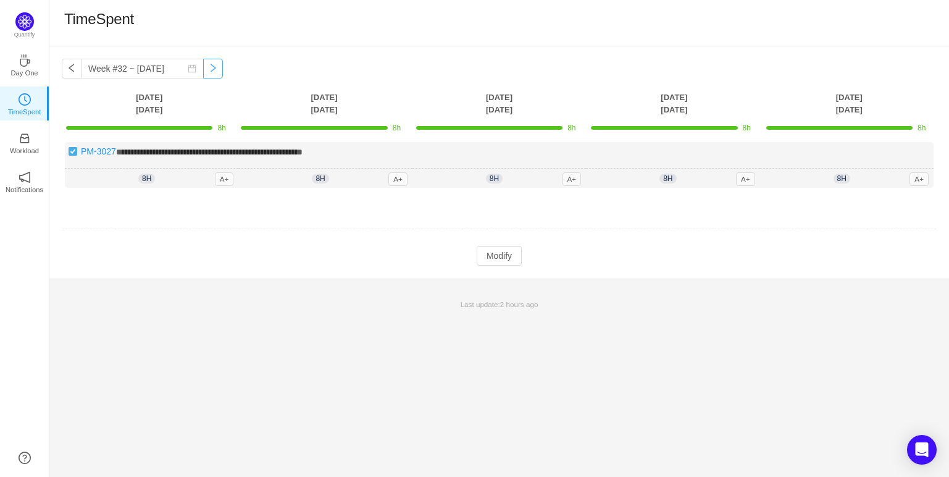
click at [204, 73] on button "button" at bounding box center [213, 69] width 20 height 20
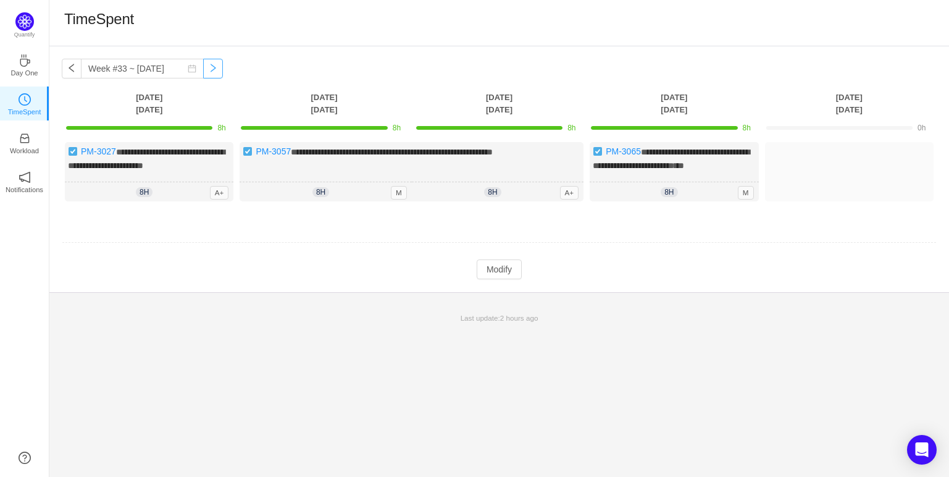
click at [204, 73] on button "button" at bounding box center [213, 69] width 20 height 20
type input "Week #34 ~ [DATE]"
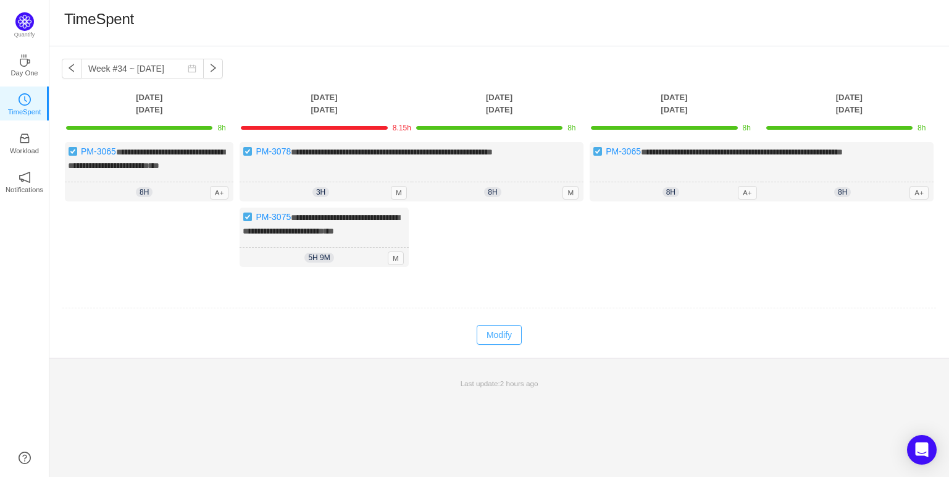
click at [496, 344] on button "Modify" at bounding box center [499, 335] width 45 height 20
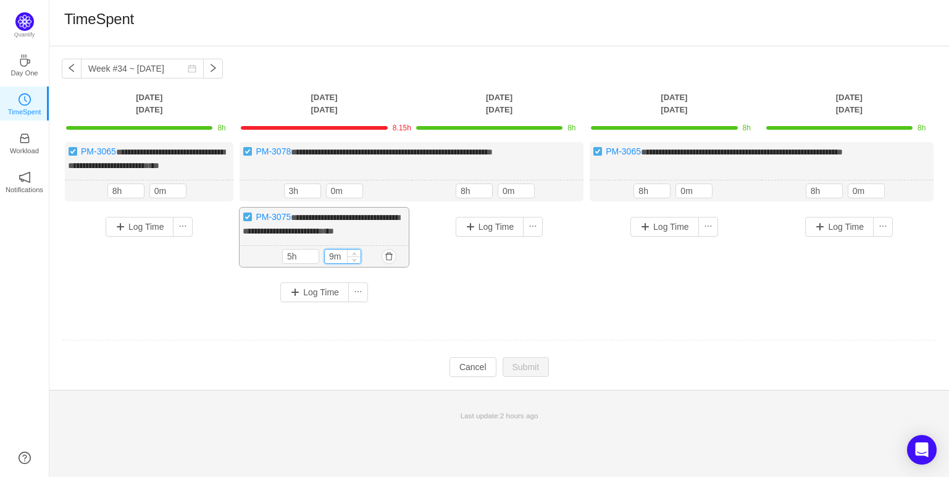
click at [332, 263] on input "9m" at bounding box center [343, 257] width 36 height 14
type input "0m"
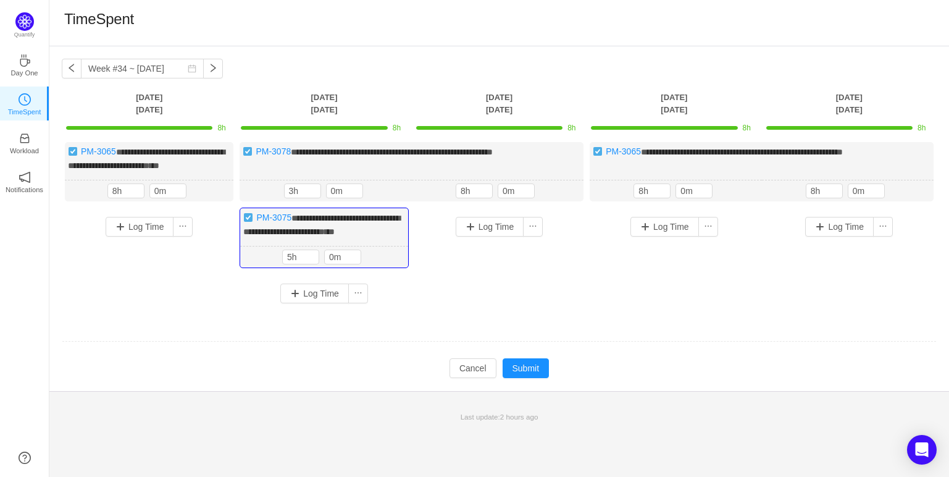
click at [492, 290] on div "Log Time" at bounding box center [499, 249] width 169 height 83
click at [519, 378] on button "Submit" at bounding box center [526, 368] width 47 height 20
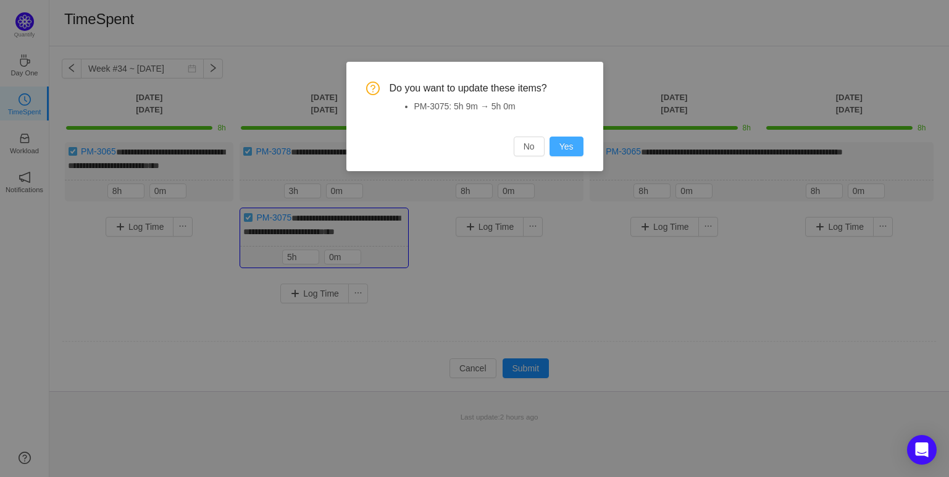
click at [566, 149] on button "Yes" at bounding box center [567, 147] width 34 height 20
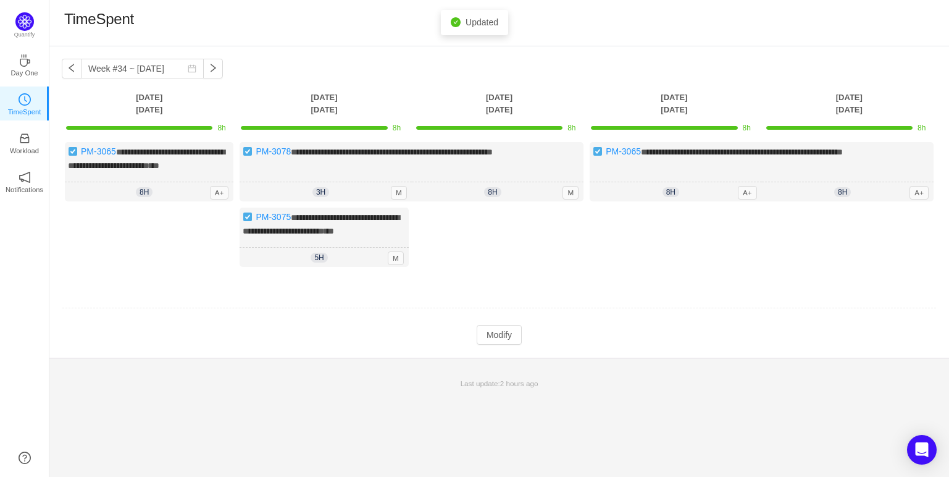
click at [593, 293] on td "**********" at bounding box center [499, 215] width 875 height 155
click at [208, 61] on button "button" at bounding box center [213, 69] width 20 height 20
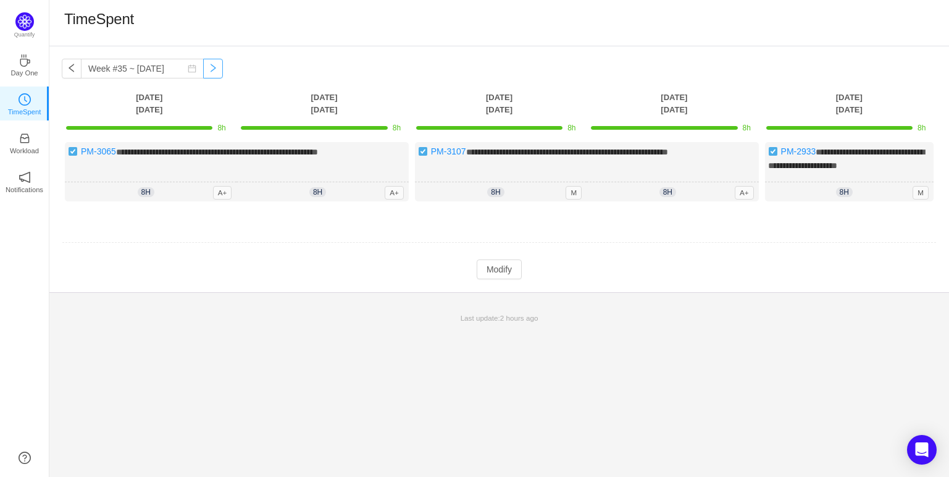
click at [208, 61] on button "button" at bounding box center [213, 69] width 20 height 20
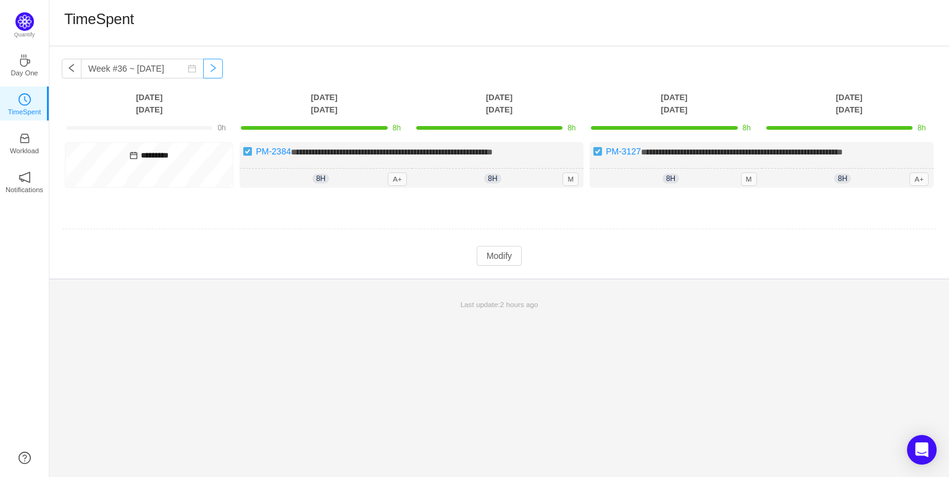
click at [208, 61] on button "button" at bounding box center [213, 69] width 20 height 20
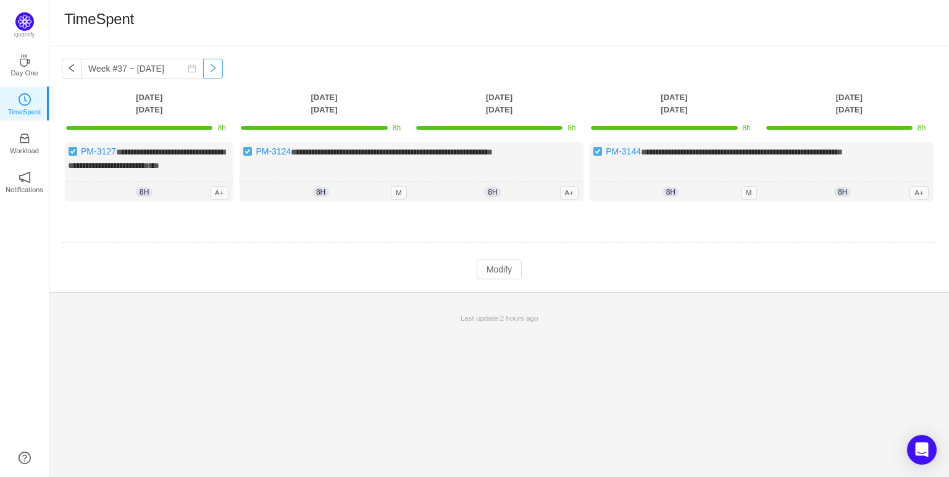
click at [208, 61] on button "button" at bounding box center [213, 69] width 20 height 20
type input "Week #38 ~ [DATE]"
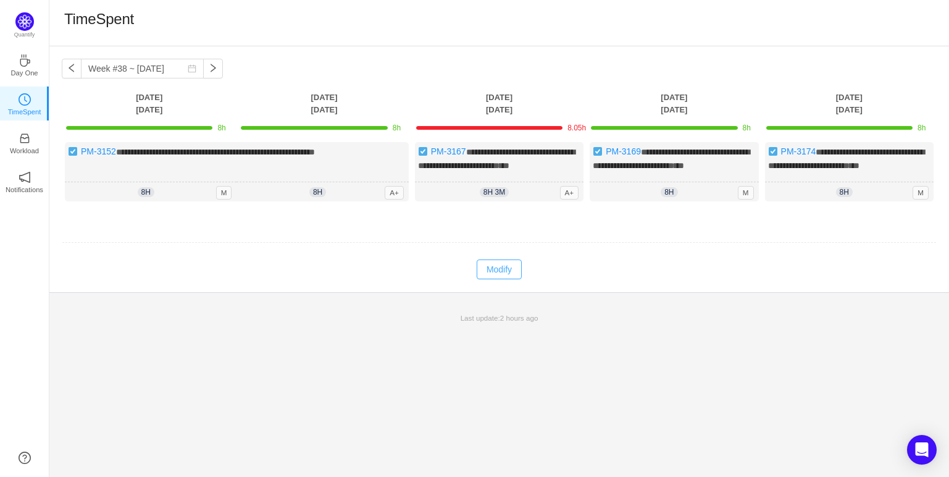
click at [501, 279] on button "Modify" at bounding box center [499, 269] width 45 height 20
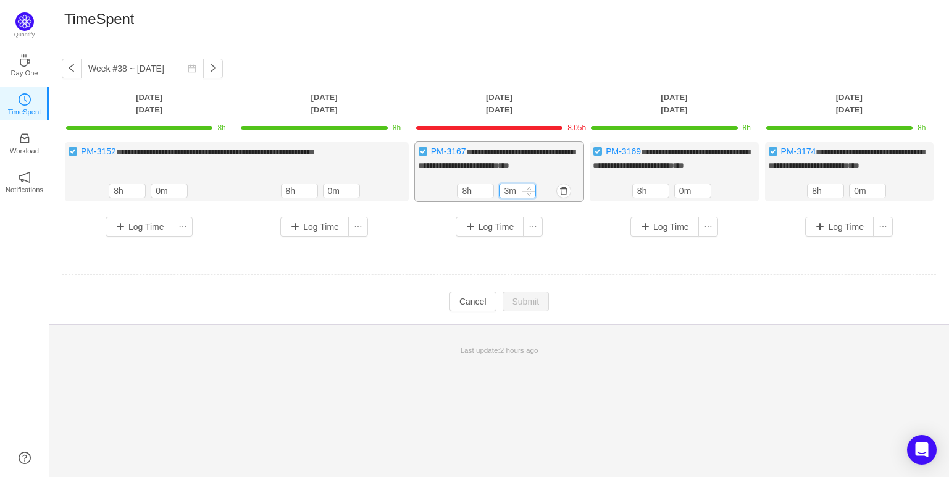
click at [510, 198] on input "3m" at bounding box center [518, 191] width 36 height 14
type input "0m"
click at [615, 261] on td "**********" at bounding box center [499, 199] width 875 height 123
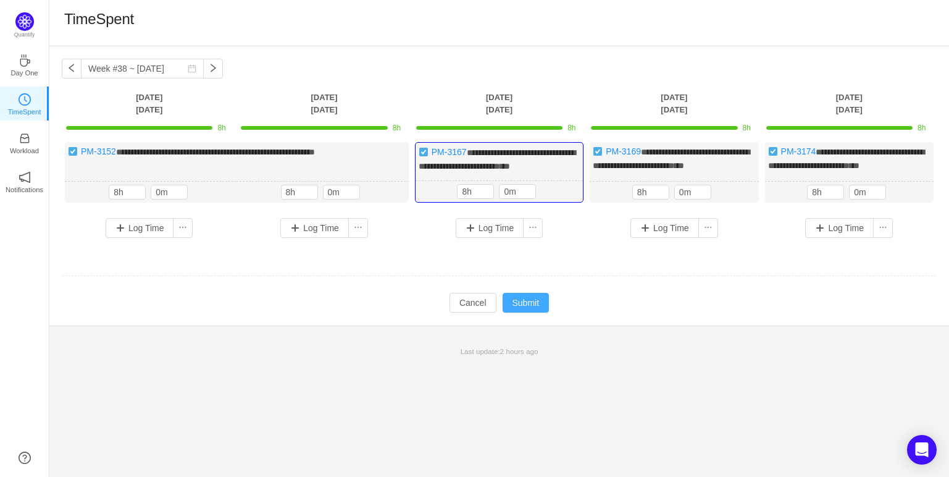
click at [531, 313] on button "Submit" at bounding box center [526, 303] width 47 height 20
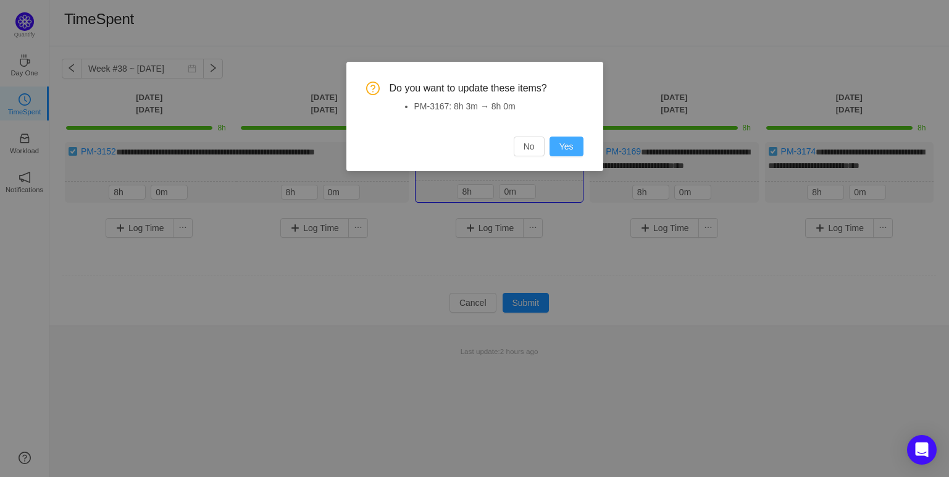
click at [570, 147] on button "Yes" at bounding box center [567, 147] width 34 height 20
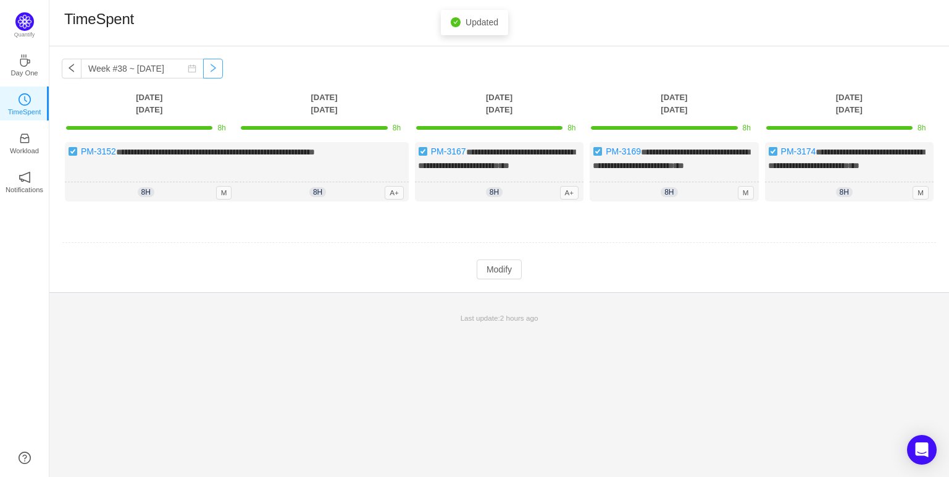
click at [208, 69] on button "button" at bounding box center [213, 69] width 20 height 20
type input "Week #39 ~ [DATE]"
